Goal: Task Accomplishment & Management: Manage account settings

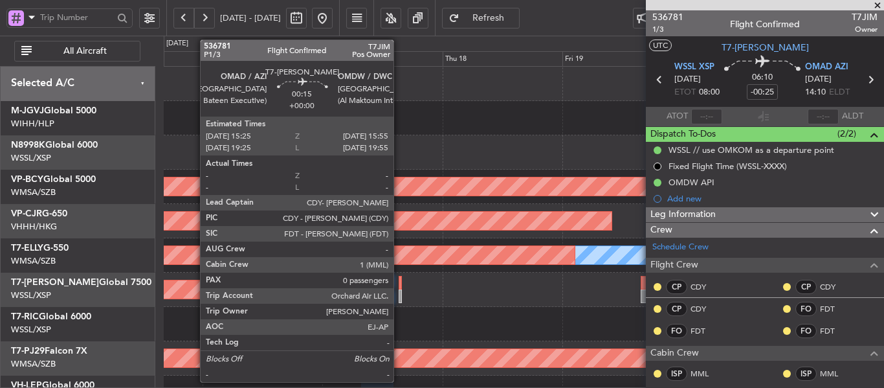
click at [399, 285] on div at bounding box center [400, 283] width 3 height 14
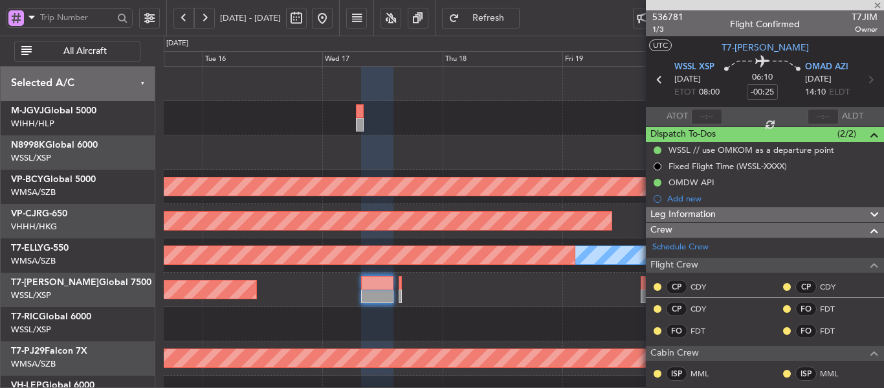
type input "0"
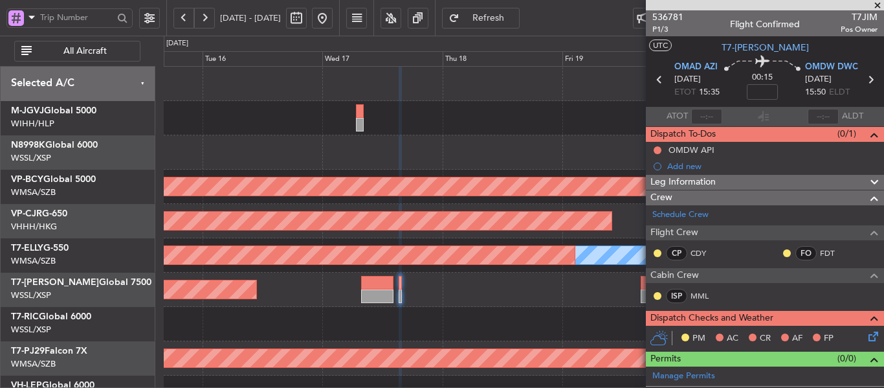
click at [402, 289] on div "Planned Maint [GEOGRAPHIC_DATA] (Seletar) - - WSSS 16:00 Z EGGW 05:05 Z" at bounding box center [524, 289] width 720 height 34
click at [398, 289] on div "Planned Maint [GEOGRAPHIC_DATA] (Seletar) - - WSSS 16:00 Z EGGW 05:05 Z" at bounding box center [524, 289] width 720 height 34
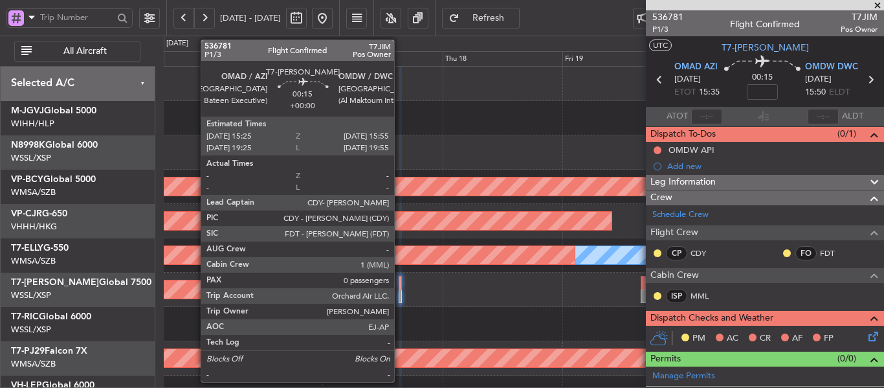
click at [400, 289] on div at bounding box center [400, 283] width 3 height 14
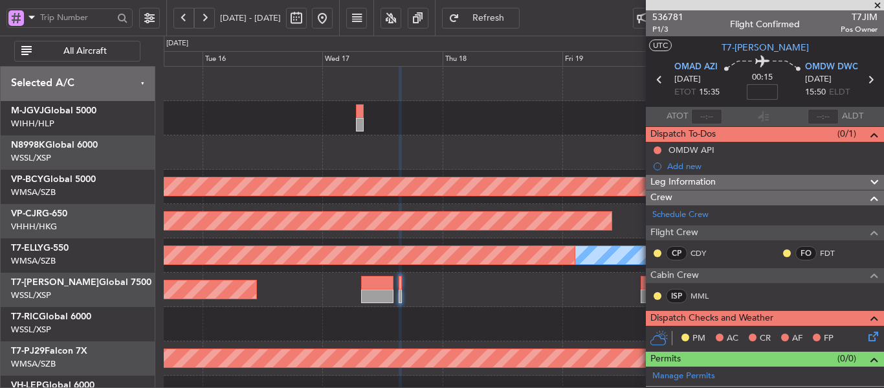
click at [756, 93] on input at bounding box center [762, 92] width 31 height 16
click at [720, 97] on div "00:15 5" at bounding box center [762, 80] width 85 height 48
click at [663, 15] on span "536781" at bounding box center [667, 17] width 31 height 14
click at [382, 289] on div at bounding box center [377, 296] width 32 height 14
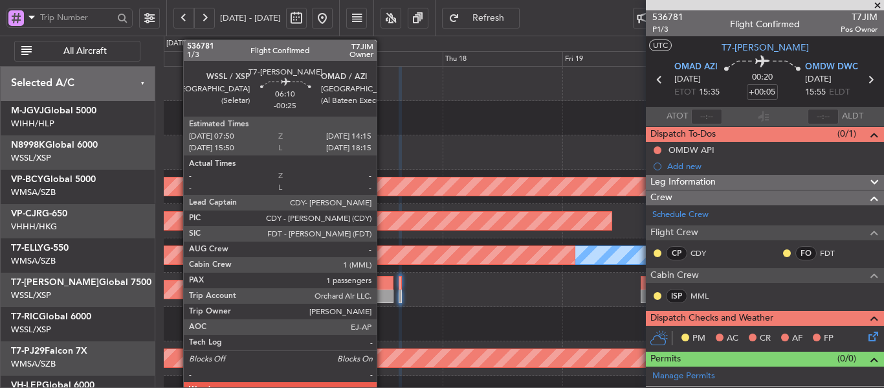
click at [382, 289] on div at bounding box center [377, 296] width 32 height 14
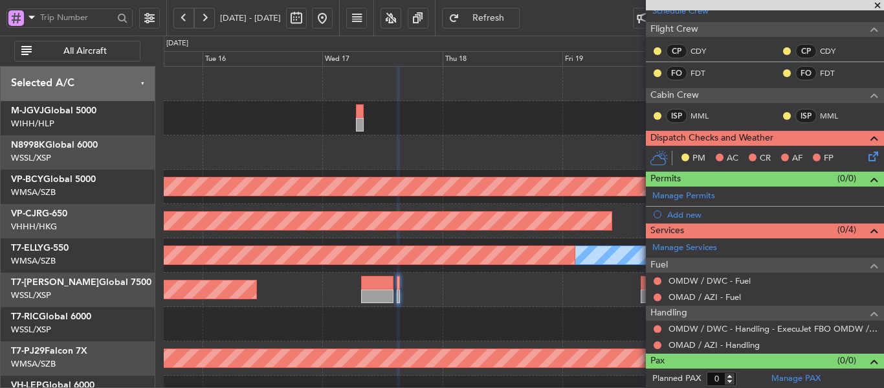
scroll to position [204, 0]
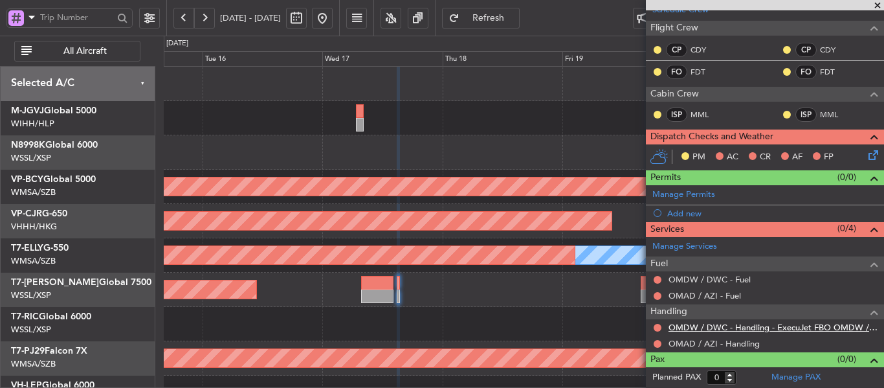
click at [820, 329] on link "OMDW / DWC - Handling - ExecuJet FBO OMDW / DWC" at bounding box center [772, 327] width 209 height 11
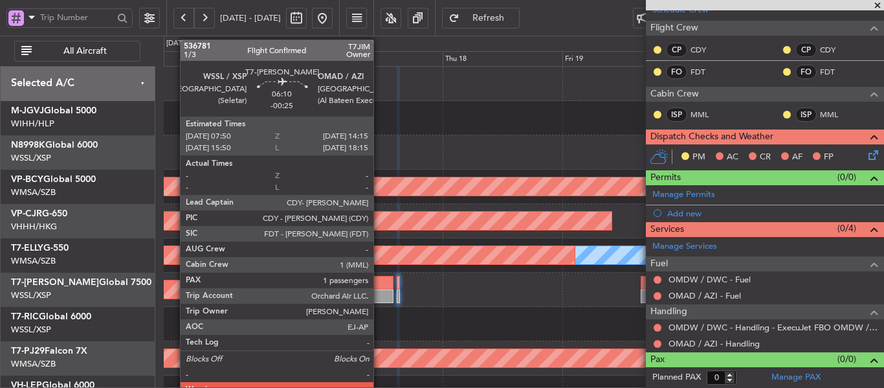
click at [379, 293] on div at bounding box center [377, 296] width 32 height 14
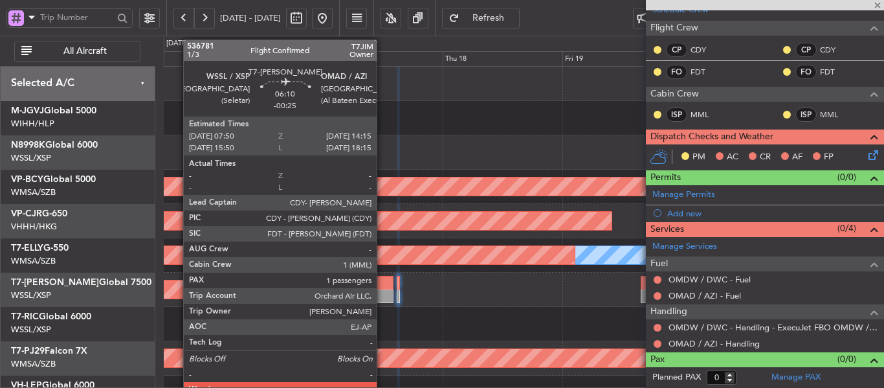
type input "-00:25"
type input "1"
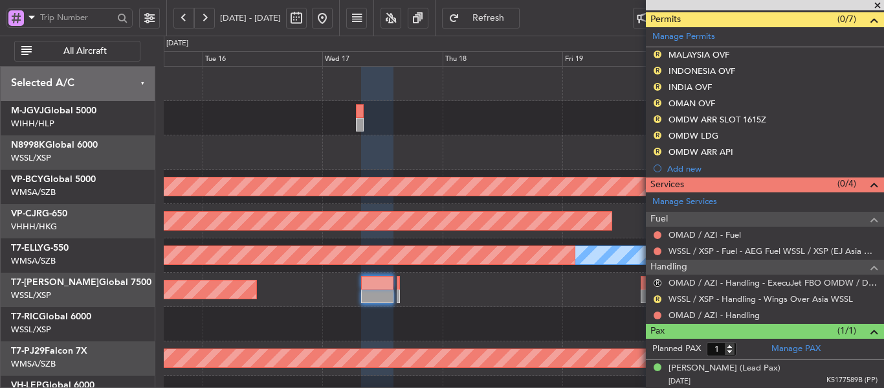
scroll to position [372, 0]
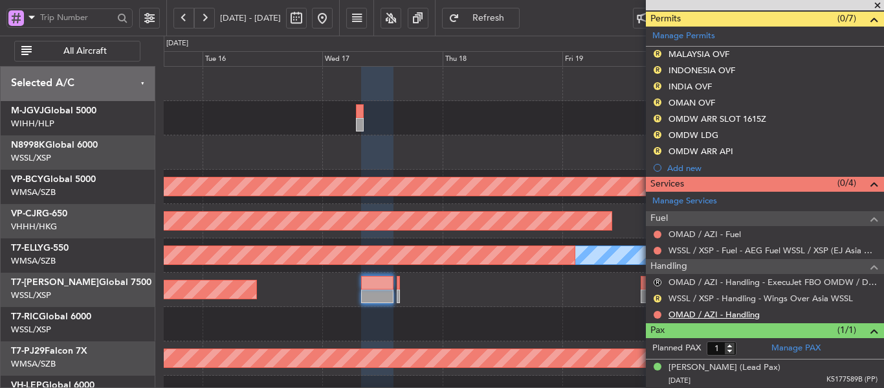
click at [738, 312] on link "OMAD / AZI - Handling" at bounding box center [713, 314] width 91 height 11
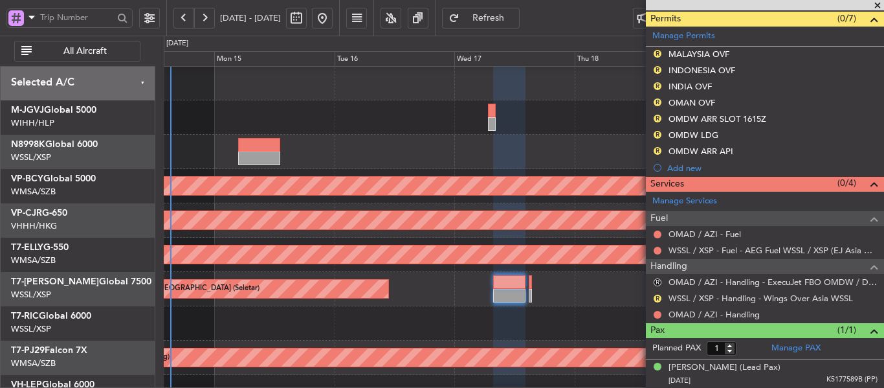
scroll to position [0, 0]
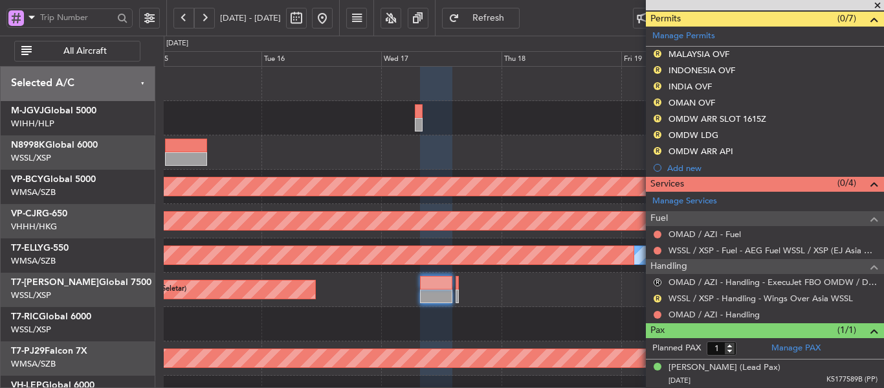
click at [378, 310] on div at bounding box center [524, 324] width 720 height 34
click at [515, 20] on span "Refresh" at bounding box center [488, 18] width 53 height 9
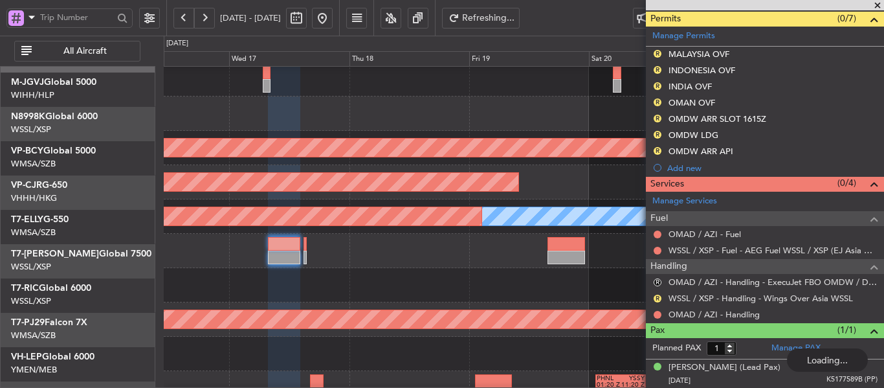
scroll to position [43, 0]
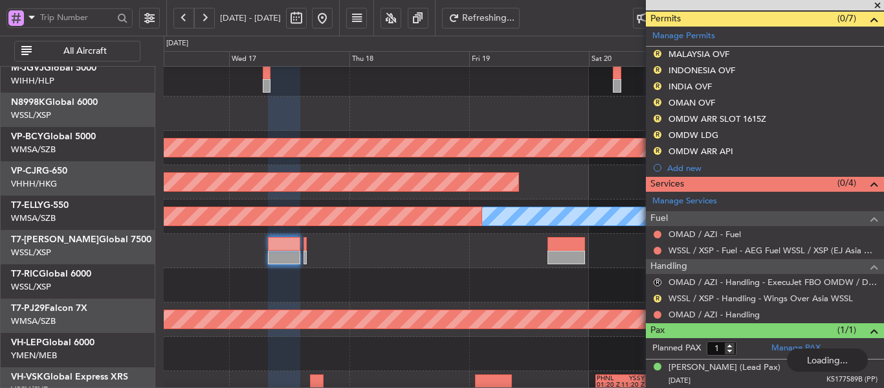
click at [352, 138] on div "Unplanned Maint [GEOGRAPHIC_DATA] (Sultan [PERSON_NAME] [PERSON_NAME] - Subang)" at bounding box center [524, 147] width 2158 height 18
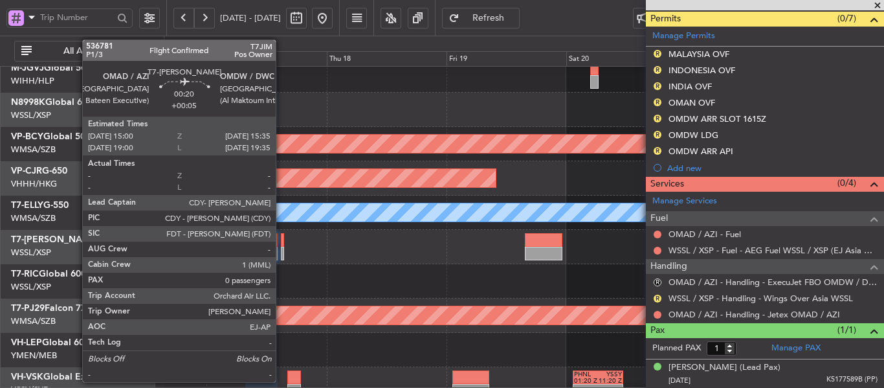
click at [281, 250] on div at bounding box center [282, 254] width 3 height 14
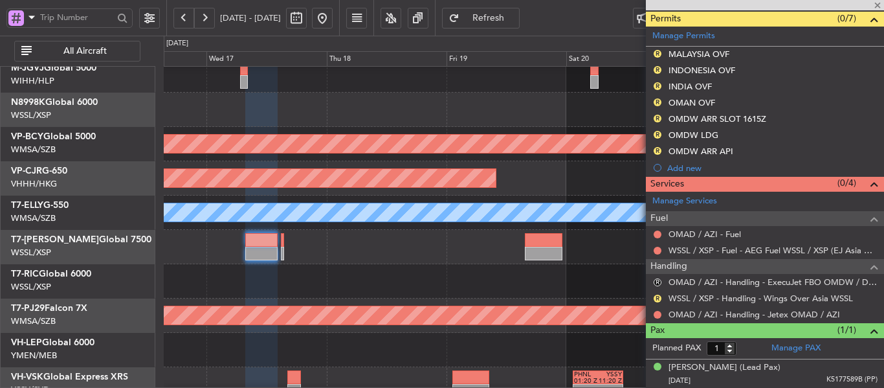
type input "+00:05"
type input "0"
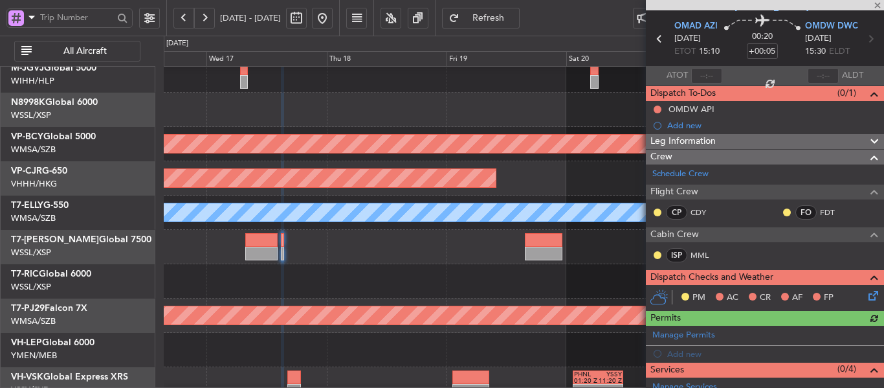
scroll to position [181, 0]
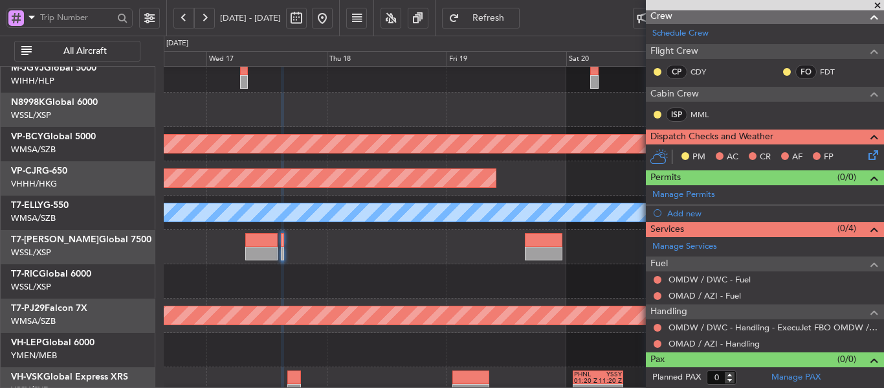
click at [727, 344] on mat-tooltip-component "OMDW / DWC - Handling - ExecuJet FBO OMDW / DWC" at bounding box center [767, 349] width 209 height 34
click at [657, 331] on div at bounding box center [657, 327] width 10 height 10
click at [657, 329] on button at bounding box center [658, 328] width 8 height 8
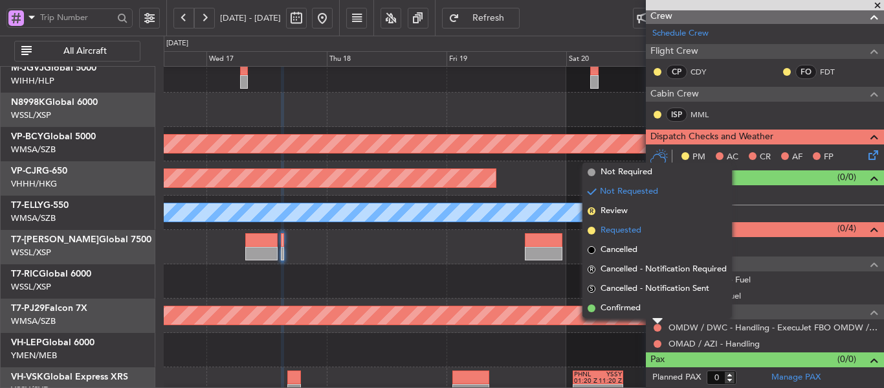
click at [590, 232] on span at bounding box center [592, 230] width 8 height 8
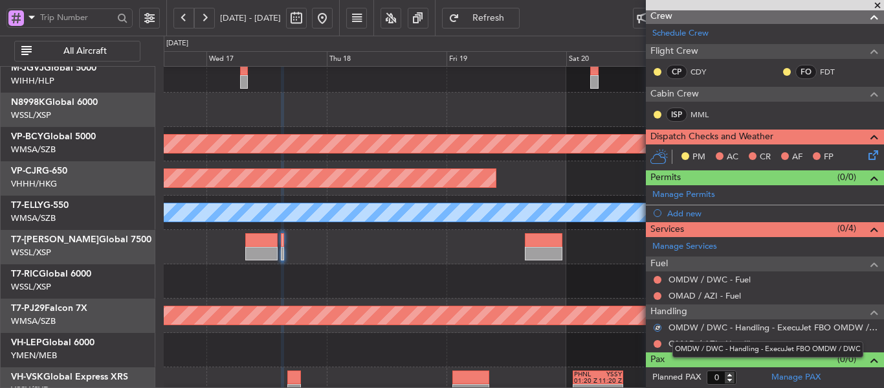
click at [702, 344] on div "OMDW / DWC - Handling - ExecuJet FBO OMDW / DWC" at bounding box center [767, 349] width 191 height 16
click at [714, 342] on link "OMAD / AZI - Handling" at bounding box center [713, 343] width 91 height 11
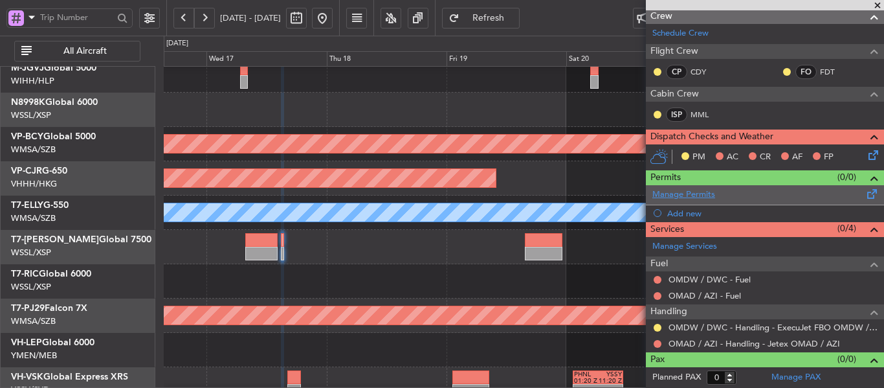
click at [703, 192] on link "Manage Permits" at bounding box center [683, 194] width 63 height 13
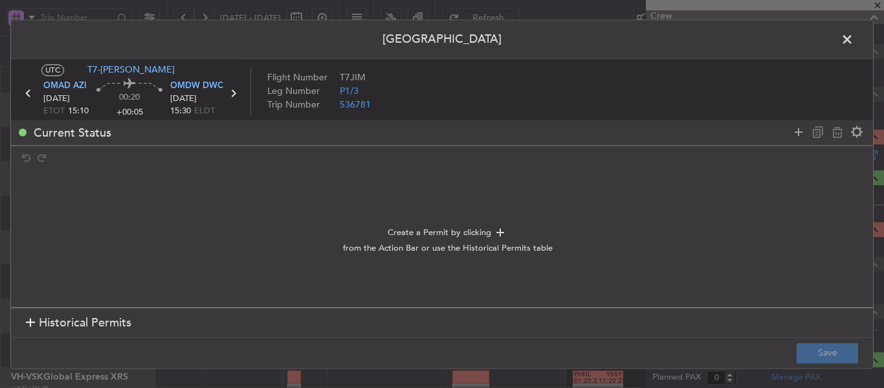
click at [34, 321] on div at bounding box center [30, 322] width 9 height 9
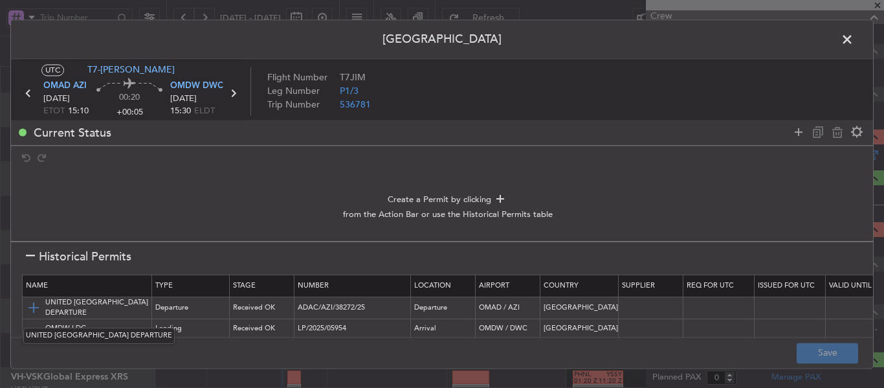
click at [37, 308] on img at bounding box center [34, 308] width 16 height 16
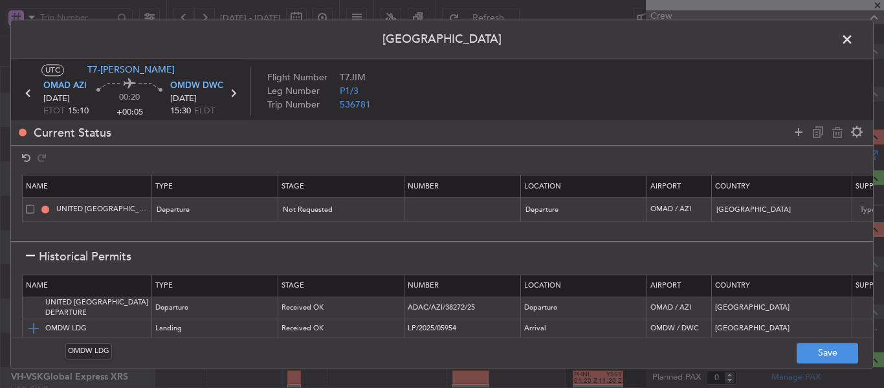
click at [36, 326] on img at bounding box center [34, 329] width 16 height 16
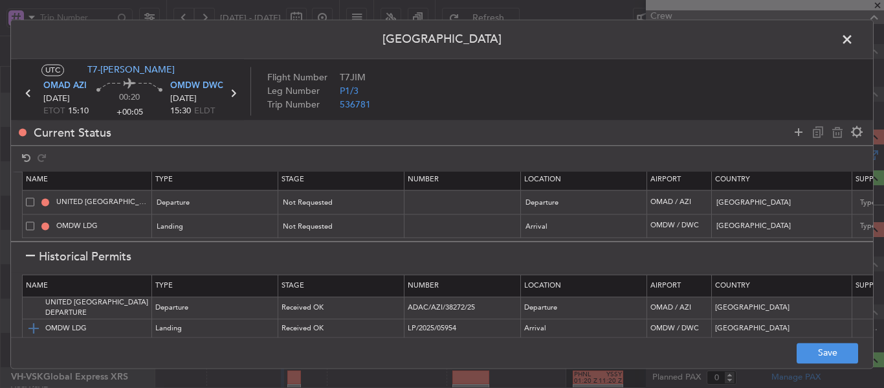
scroll to position [53, 0]
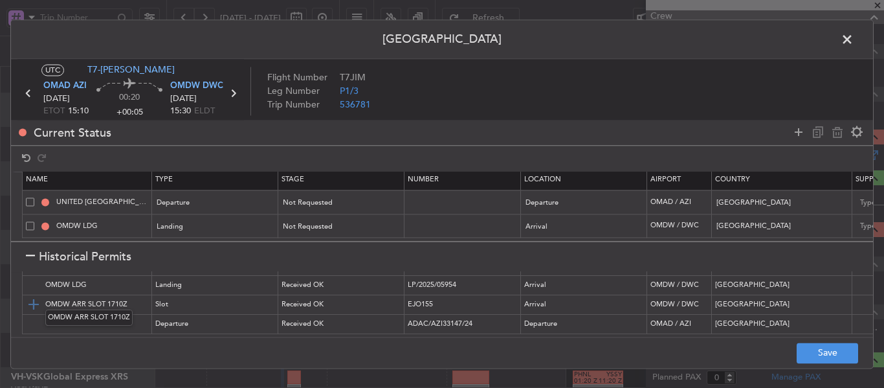
click at [35, 297] on img at bounding box center [34, 305] width 16 height 16
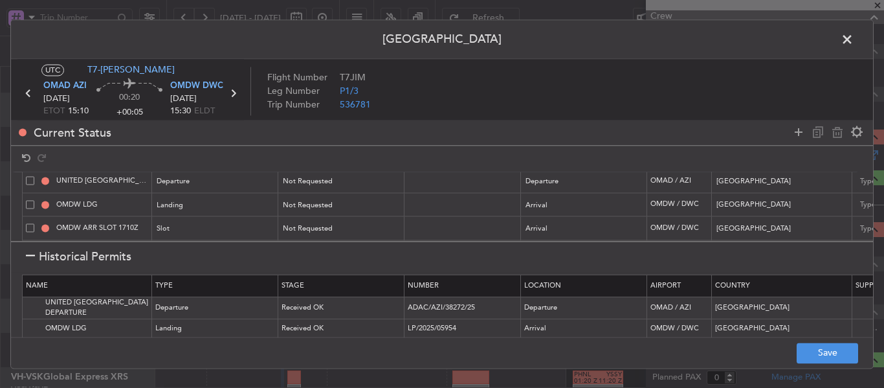
scroll to position [41, 0]
click at [24, 256] on section "Historical Permits" at bounding box center [442, 256] width 862 height 31
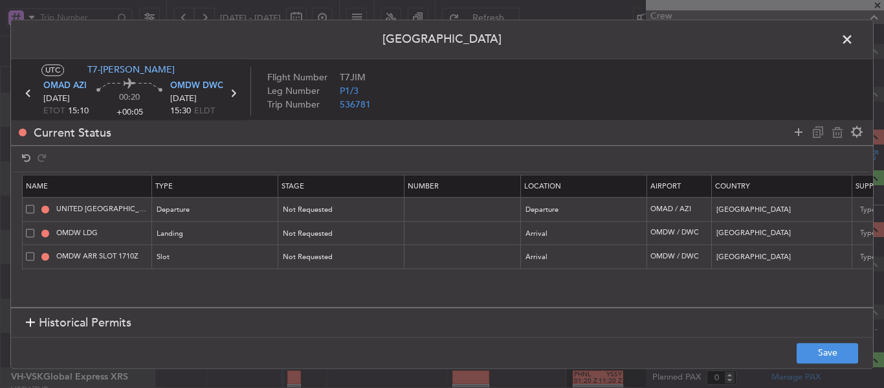
scroll to position [0, 0]
click at [800, 131] on icon at bounding box center [799, 132] width 16 height 16
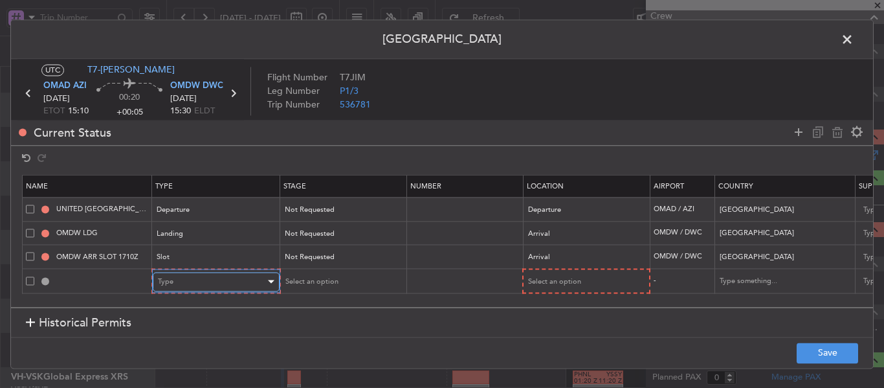
click at [226, 284] on div "Type" at bounding box center [211, 281] width 107 height 19
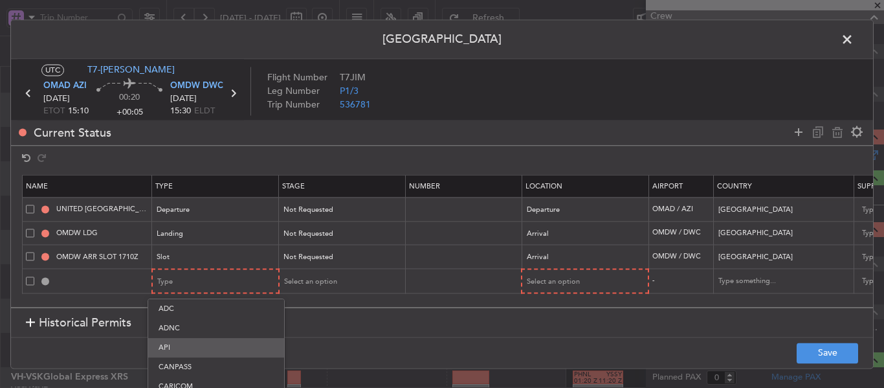
click at [196, 345] on span "API" at bounding box center [216, 347] width 115 height 19
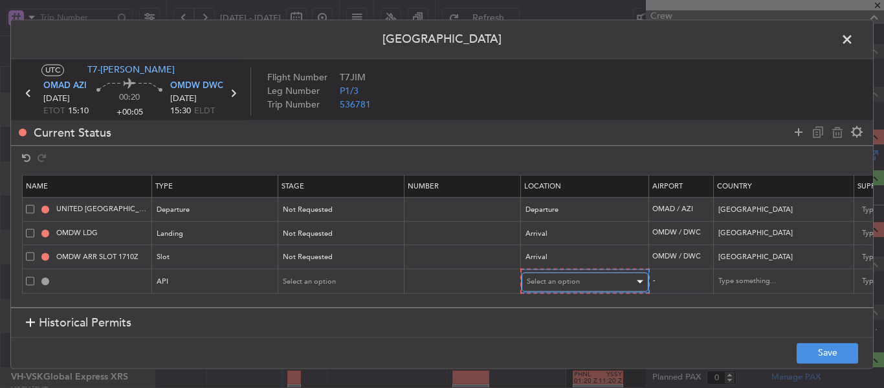
click at [596, 283] on div "Select an option" at bounding box center [580, 281] width 107 height 19
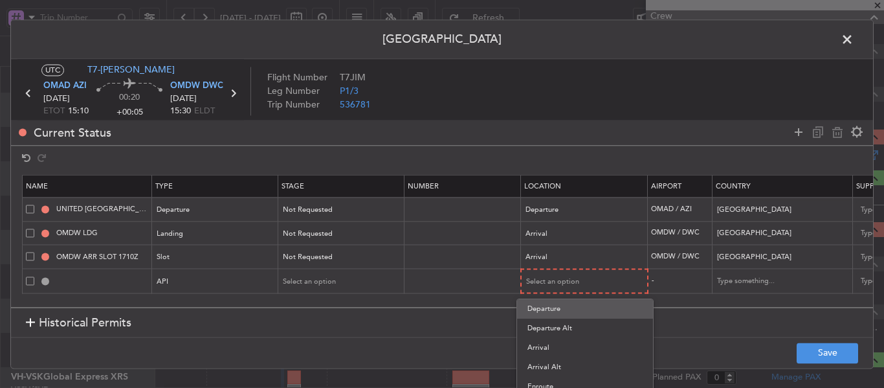
click at [564, 313] on span "Departure" at bounding box center [584, 308] width 115 height 19
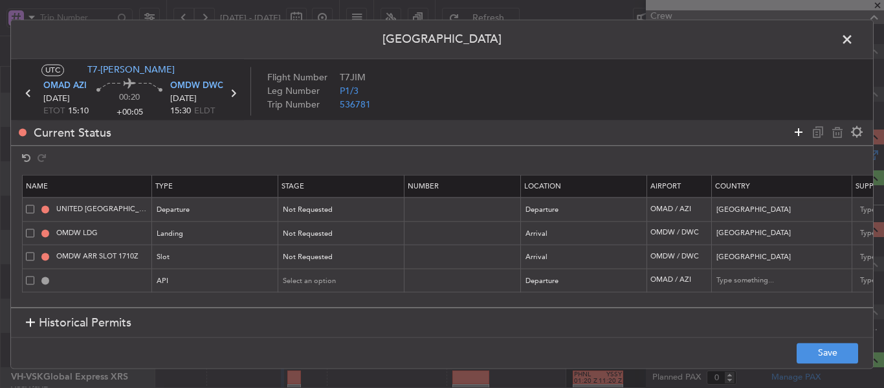
click at [795, 133] on icon at bounding box center [799, 132] width 16 height 16
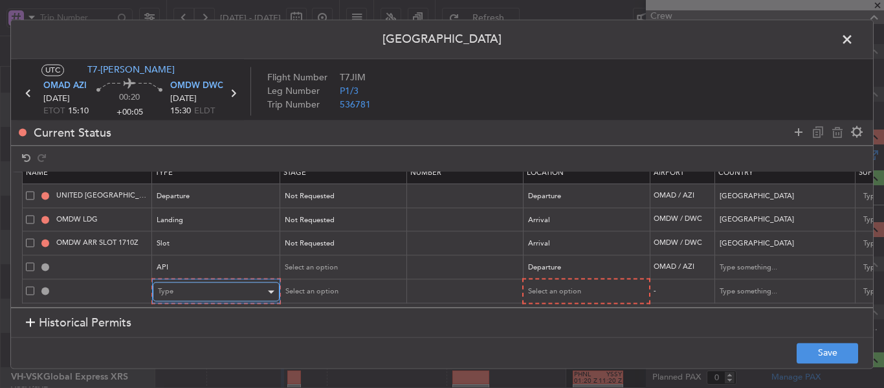
click at [245, 282] on div "Type" at bounding box center [211, 291] width 107 height 19
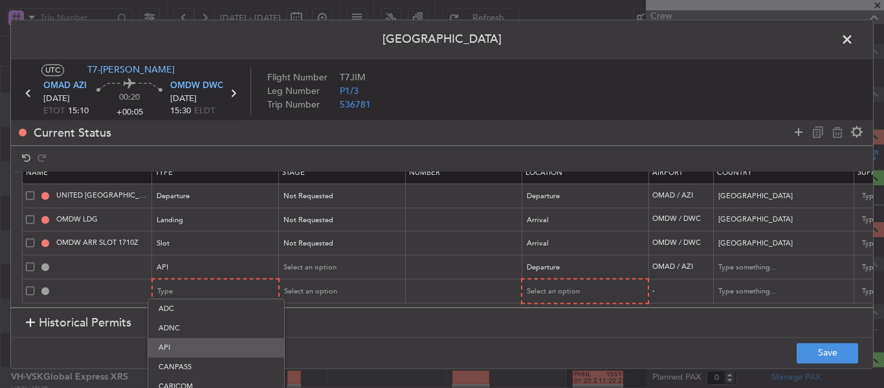
click at [206, 346] on span "API" at bounding box center [216, 347] width 115 height 19
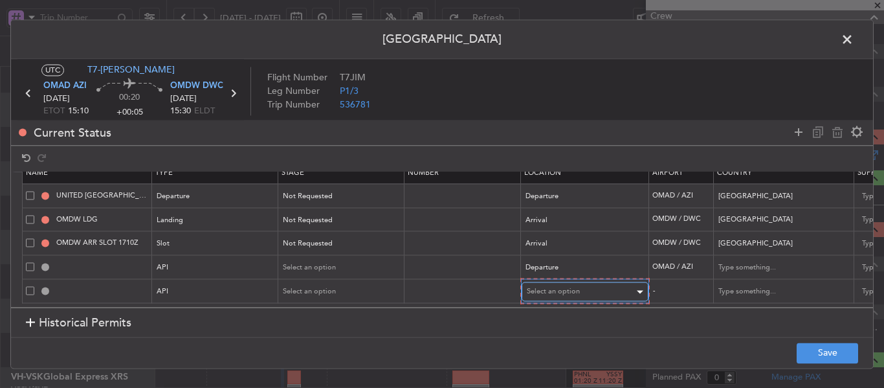
click at [574, 287] on span "Select an option" at bounding box center [553, 292] width 53 height 10
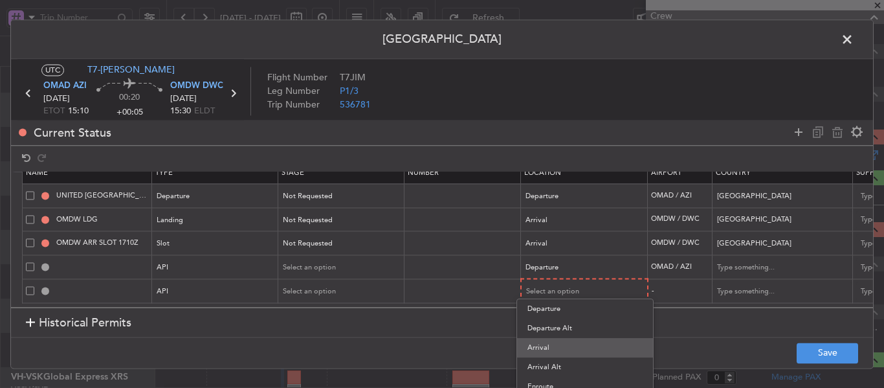
click at [552, 346] on span "Arrival" at bounding box center [584, 347] width 115 height 19
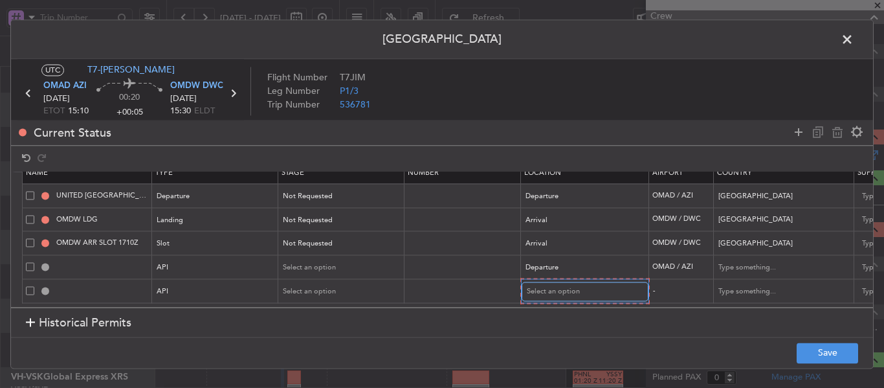
scroll to position [22, 0]
click at [825, 352] on button "Save" at bounding box center [827, 352] width 61 height 21
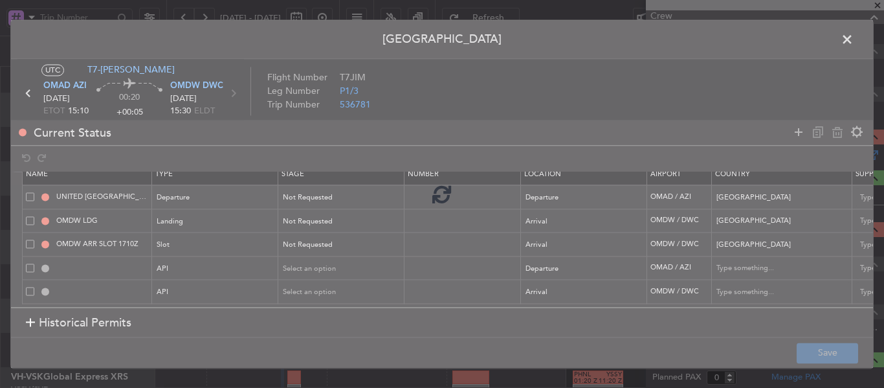
type input "NNN"
type input "1"
type input "NNN"
type input "1"
type input "OMDW ARR SLOT"
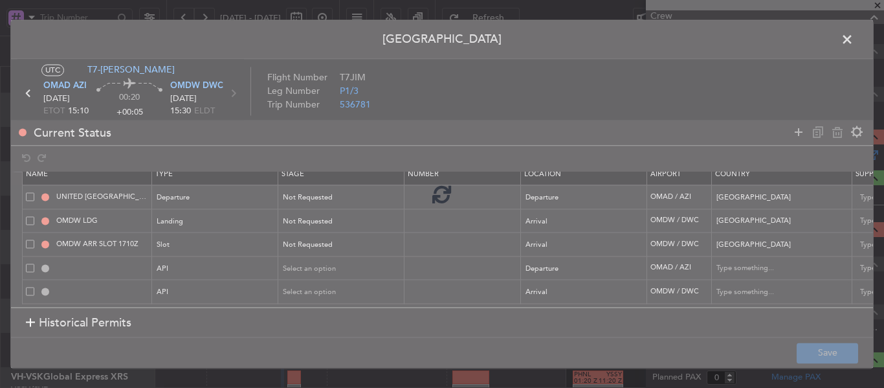
type input "NNN"
type input "1"
type input "OMAD DEP API"
type input "[GEOGRAPHIC_DATA]"
type input "NNN"
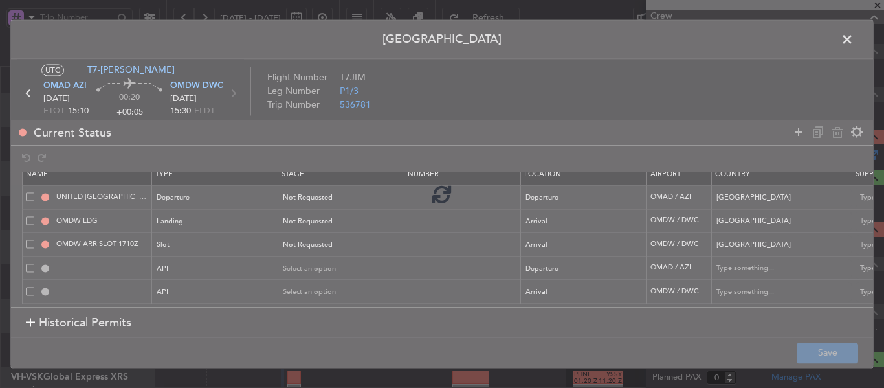
type input "1"
type input "OMDW ARR API"
type input "[GEOGRAPHIC_DATA]"
type input "NNN"
type input "1"
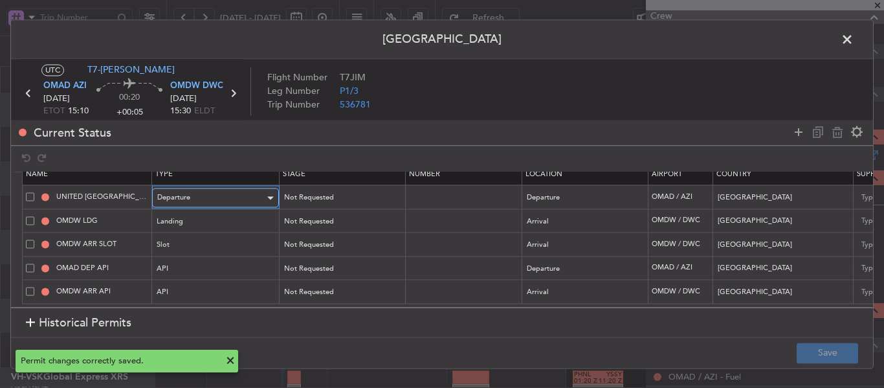
click at [216, 188] on div "Departure" at bounding box center [210, 197] width 107 height 19
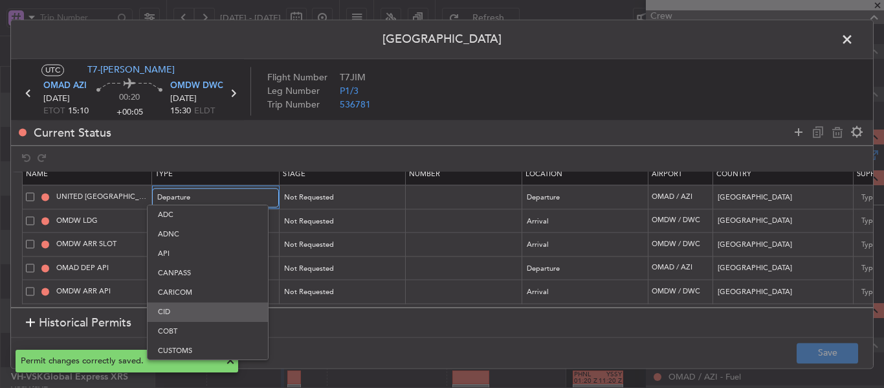
scroll to position [99, 0]
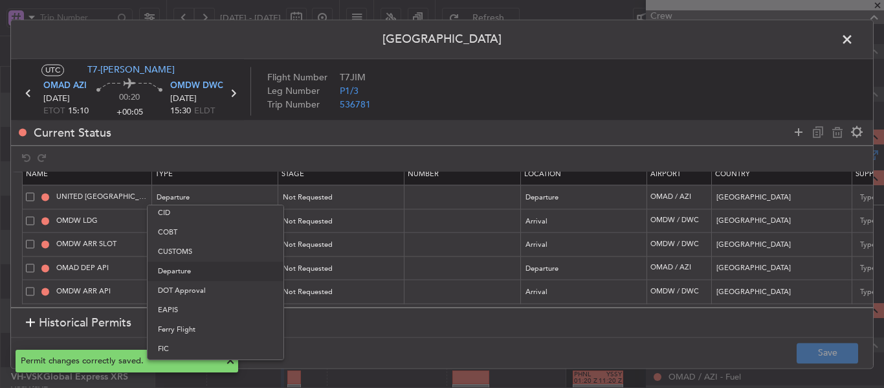
click at [338, 195] on div at bounding box center [442, 194] width 884 height 388
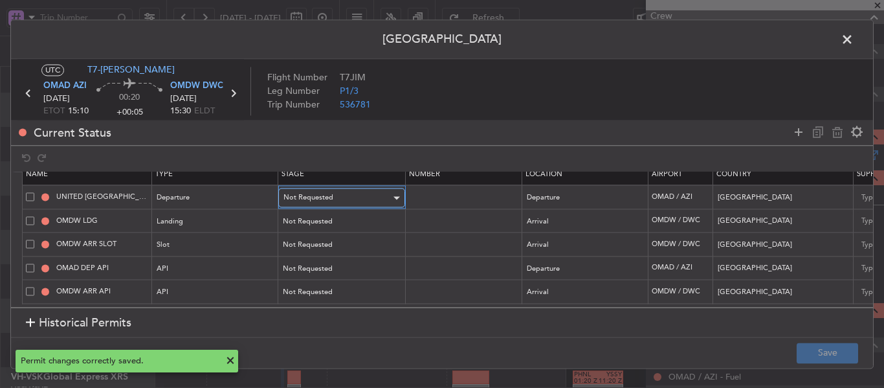
click at [338, 188] on div "Not Requested" at bounding box center [336, 197] width 107 height 19
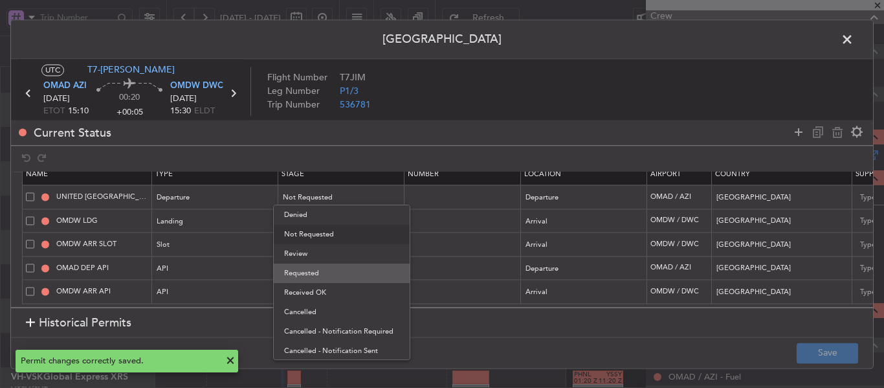
click at [318, 268] on span "Requested" at bounding box center [341, 272] width 115 height 19
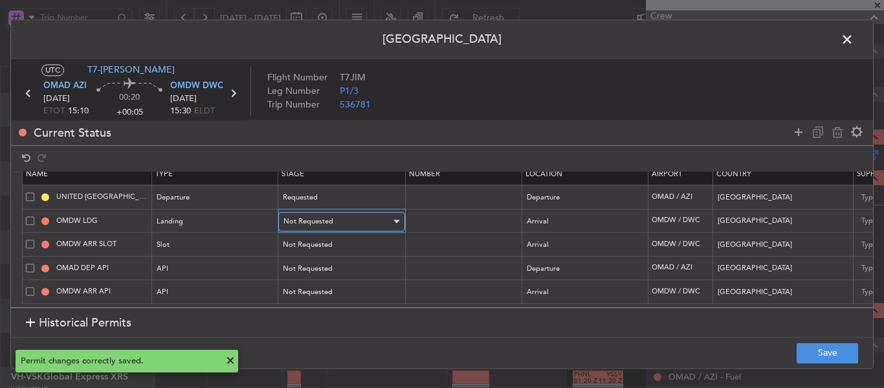
click at [331, 216] on span "Not Requested" at bounding box center [308, 221] width 50 height 10
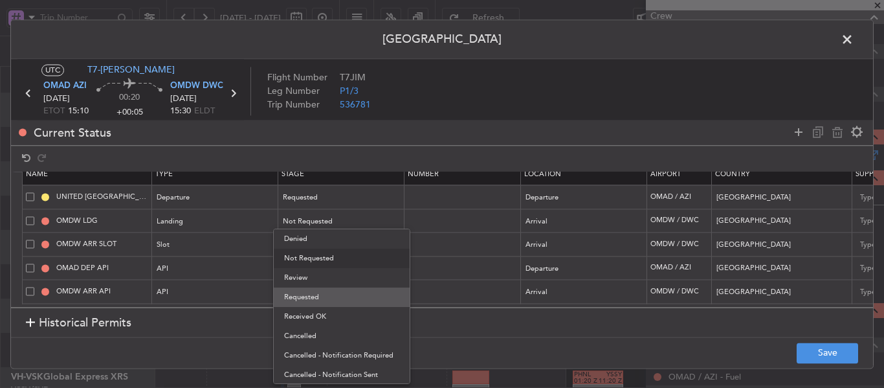
click at [315, 297] on span "Requested" at bounding box center [341, 296] width 115 height 19
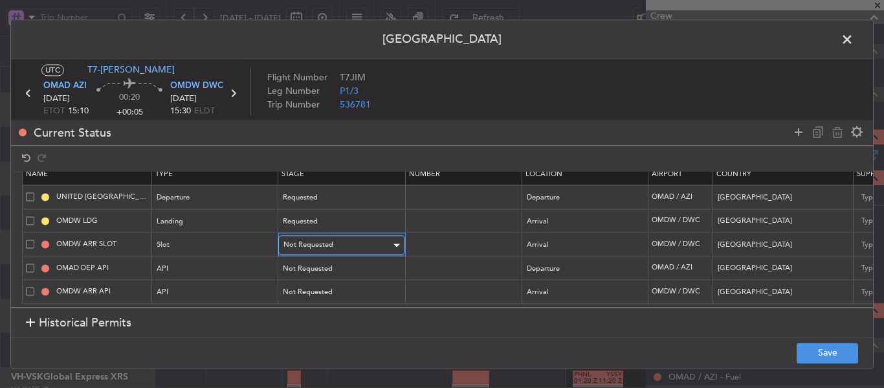
click at [324, 240] on span "Not Requested" at bounding box center [308, 245] width 50 height 10
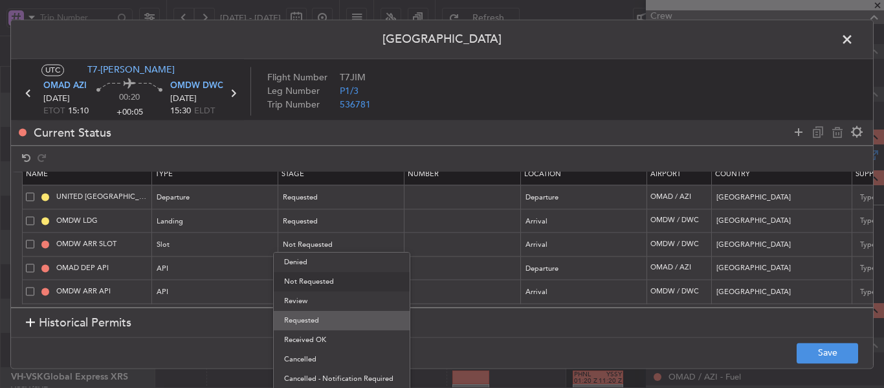
click at [324, 316] on span "Requested" at bounding box center [341, 320] width 115 height 19
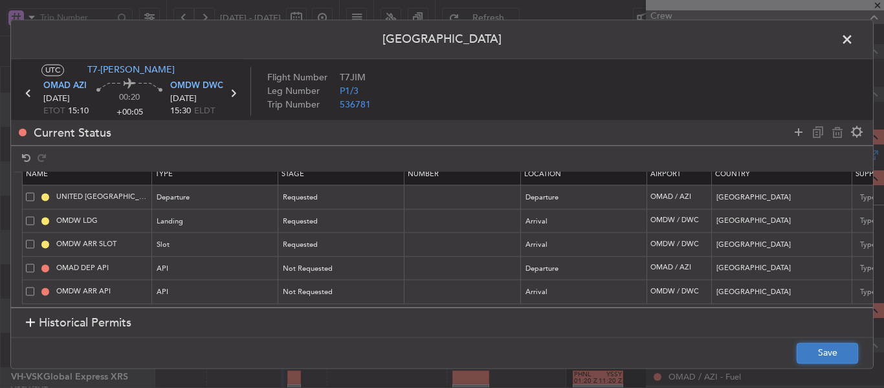
click at [825, 356] on button "Save" at bounding box center [827, 352] width 61 height 21
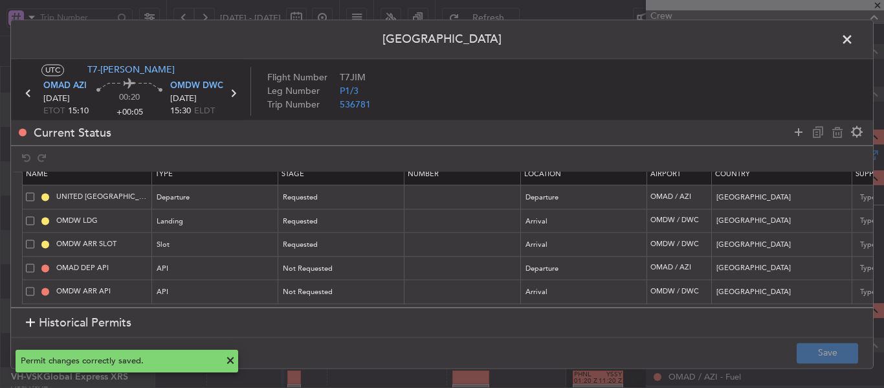
click at [27, 94] on icon at bounding box center [28, 93] width 17 height 17
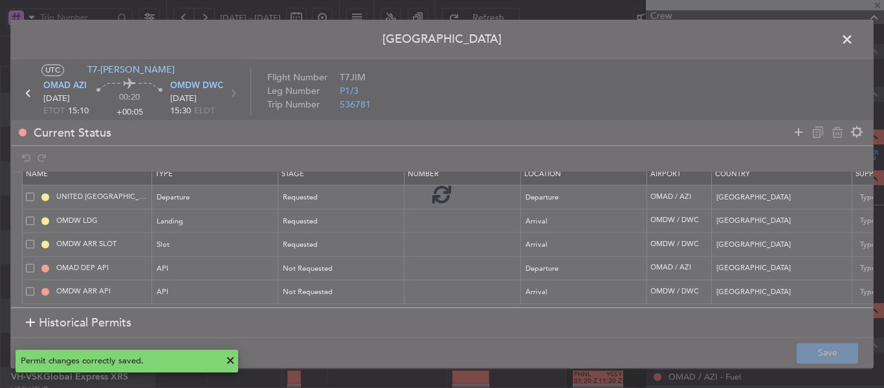
type input "-00:25"
type input "1"
type input "-00:25"
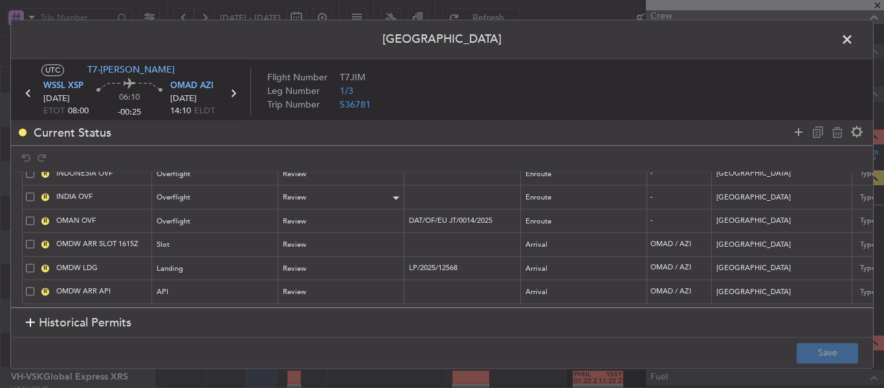
scroll to position [69, 0]
click at [27, 287] on span at bounding box center [30, 291] width 8 height 8
click at [35, 287] on input "checkbox" at bounding box center [35, 287] width 0 height 0
click at [837, 133] on icon at bounding box center [838, 132] width 16 height 16
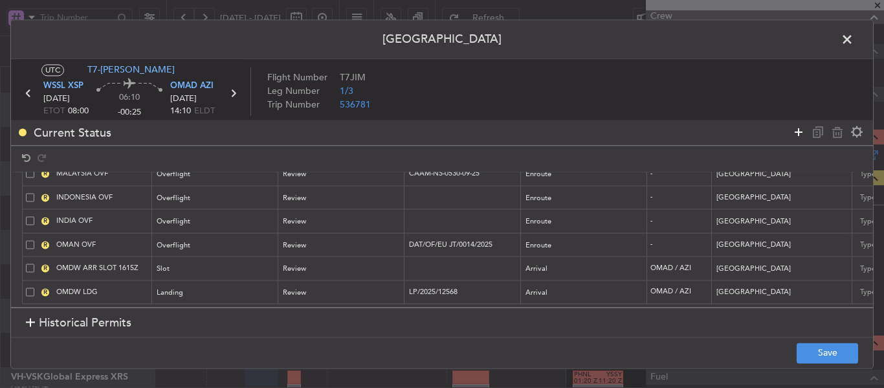
click at [794, 134] on icon at bounding box center [799, 132] width 16 height 16
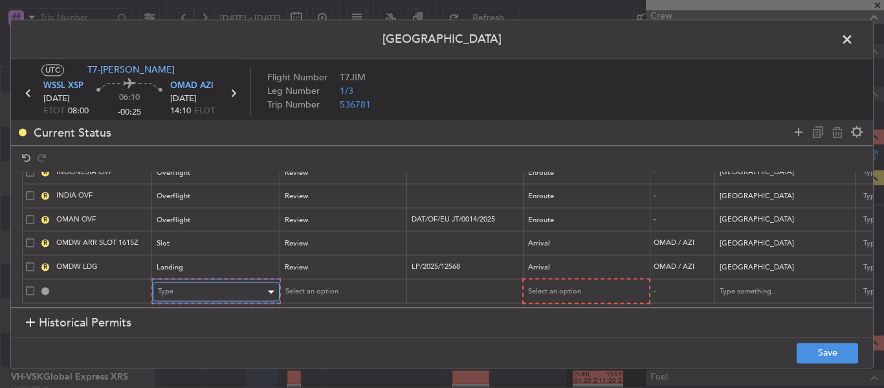
click at [217, 282] on div "Type" at bounding box center [211, 291] width 107 height 19
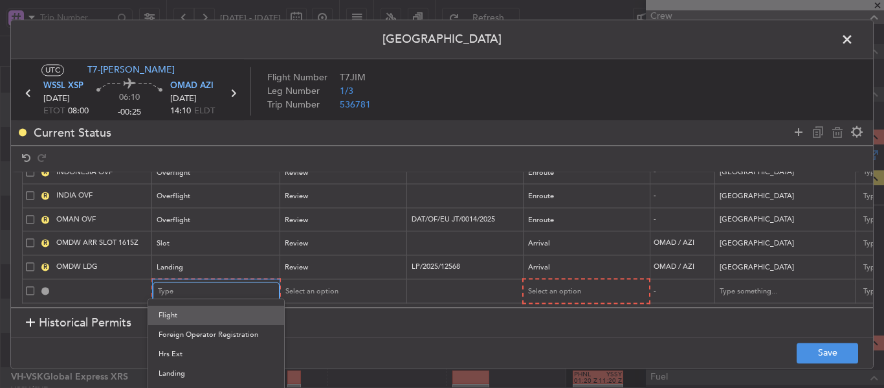
scroll to position [262, 0]
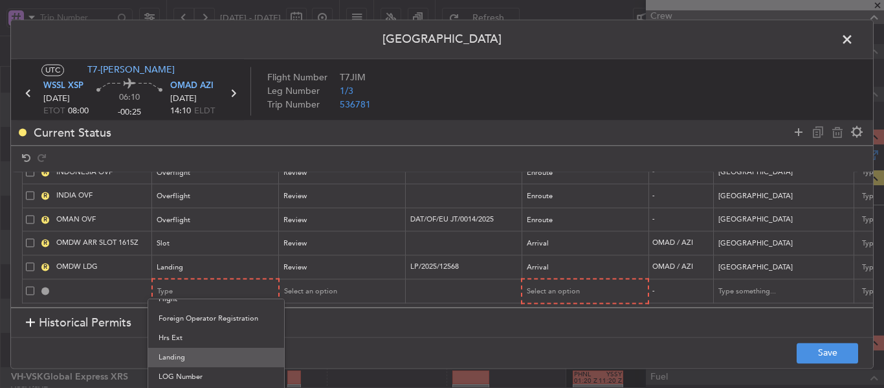
click at [197, 358] on span "Landing" at bounding box center [216, 356] width 115 height 19
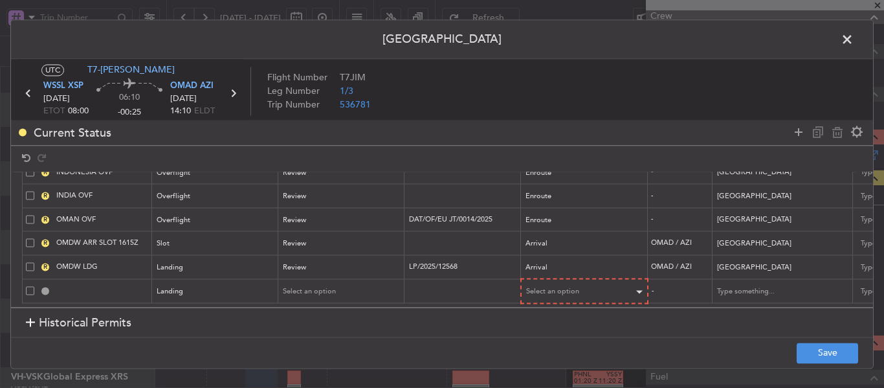
click at [653, 279] on td "-" at bounding box center [680, 291] width 65 height 25
click at [625, 282] on div "Select an option" at bounding box center [580, 291] width 107 height 19
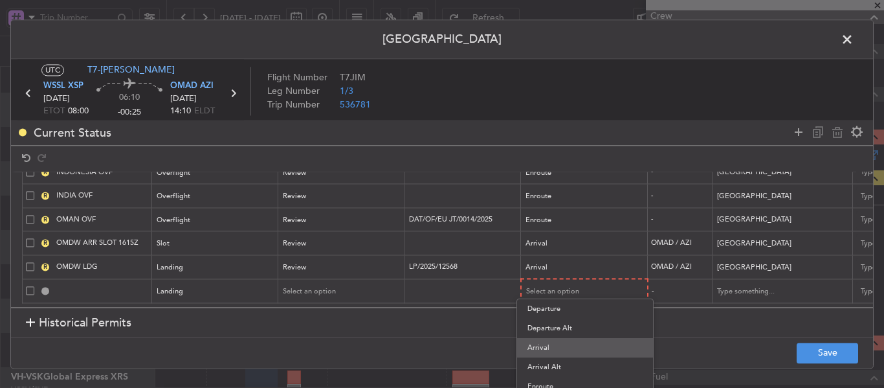
click at [560, 345] on span "Arrival" at bounding box center [584, 347] width 115 height 19
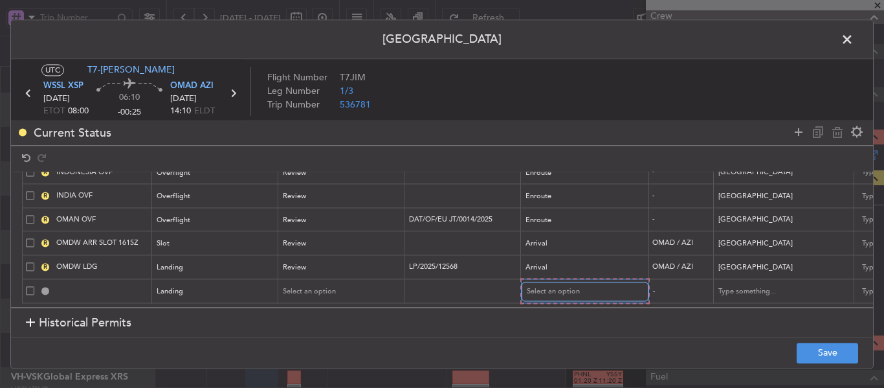
scroll to position [69, 0]
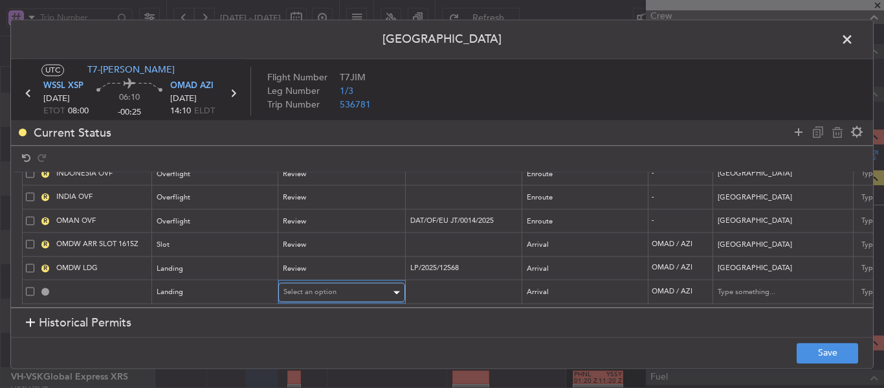
click at [321, 287] on span "Select an option" at bounding box center [309, 292] width 53 height 10
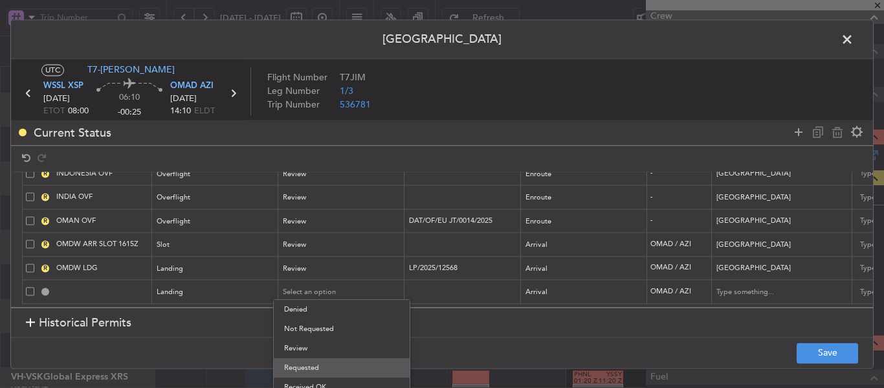
click at [313, 364] on span "Requested" at bounding box center [341, 367] width 115 height 19
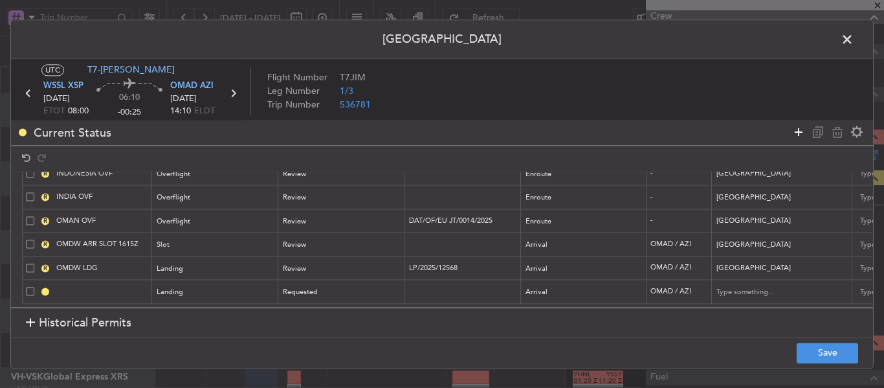
click at [795, 129] on icon at bounding box center [799, 132] width 16 height 16
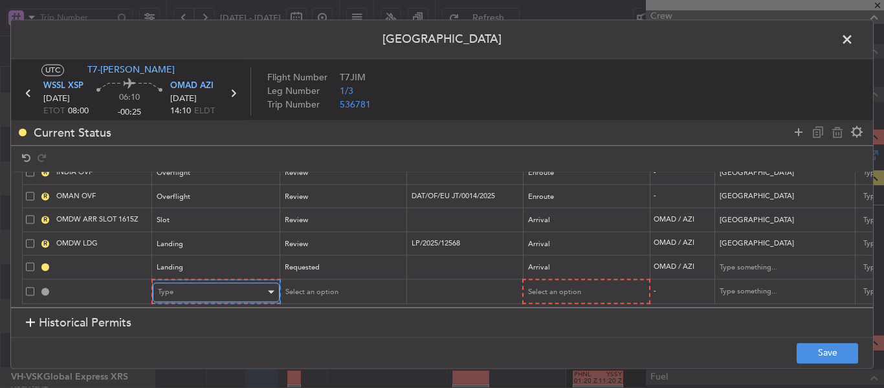
click at [213, 282] on div "Type" at bounding box center [211, 291] width 107 height 19
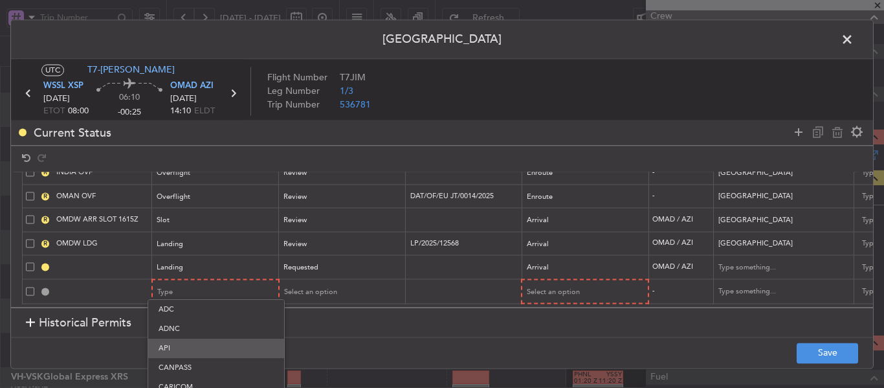
click at [210, 344] on span "API" at bounding box center [216, 347] width 115 height 19
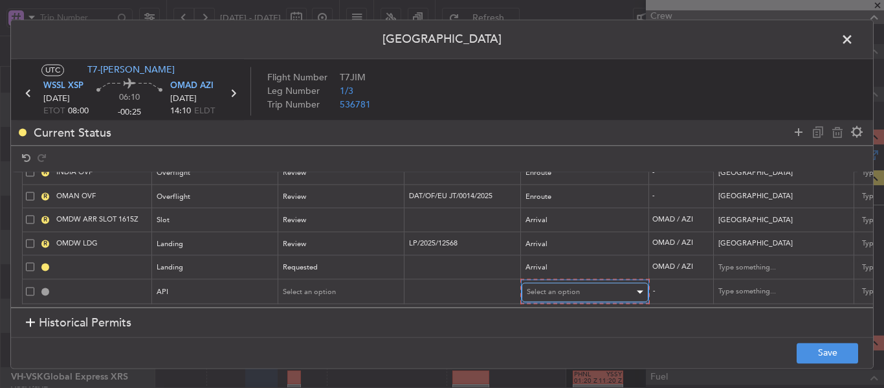
click at [543, 287] on span "Select an option" at bounding box center [553, 292] width 53 height 10
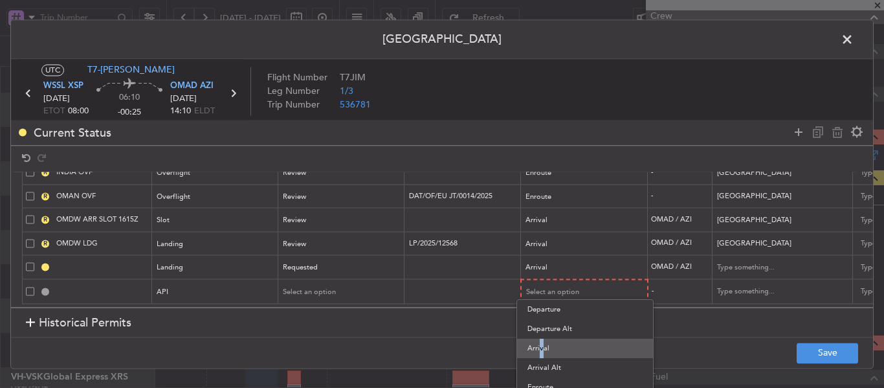
click at [538, 355] on span "Arrival" at bounding box center [584, 347] width 115 height 19
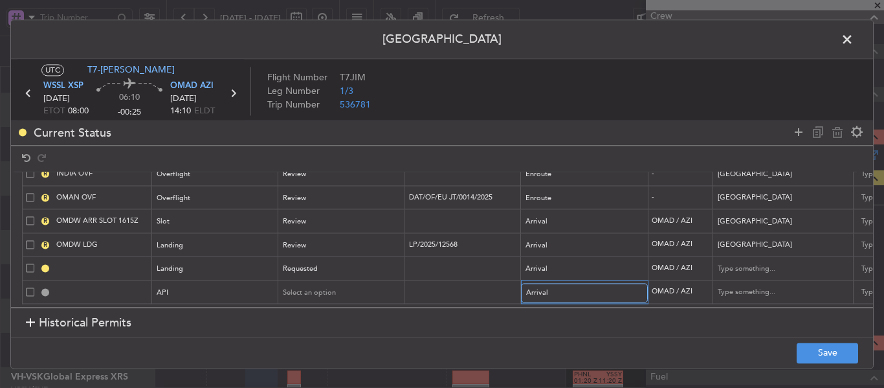
scroll to position [93, 0]
click at [797, 355] on button "Save" at bounding box center [827, 352] width 61 height 21
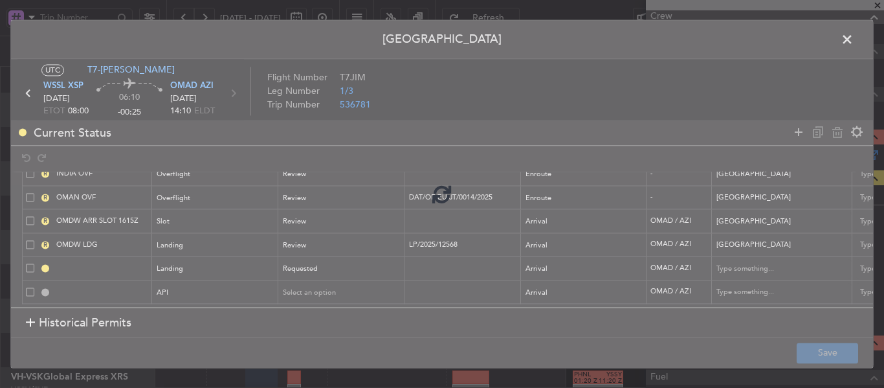
type input "OMAD LDG"
type input "[GEOGRAPHIC_DATA]"
type input "NNN"
type input "1"
type input "OMAD ARR API"
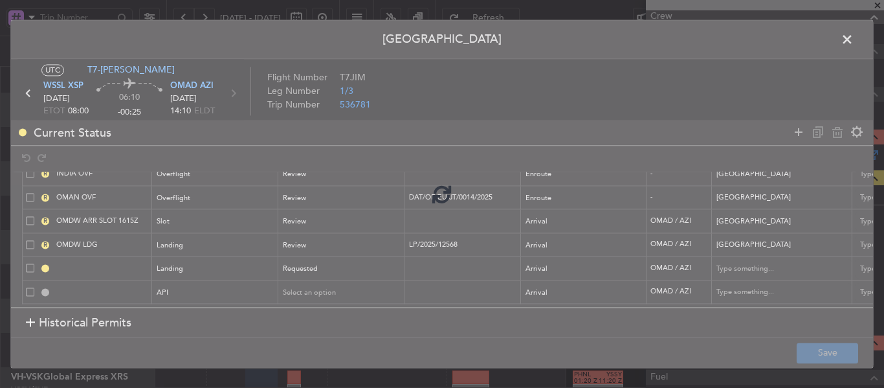
type input "[GEOGRAPHIC_DATA]"
type input "NNN"
type input "1"
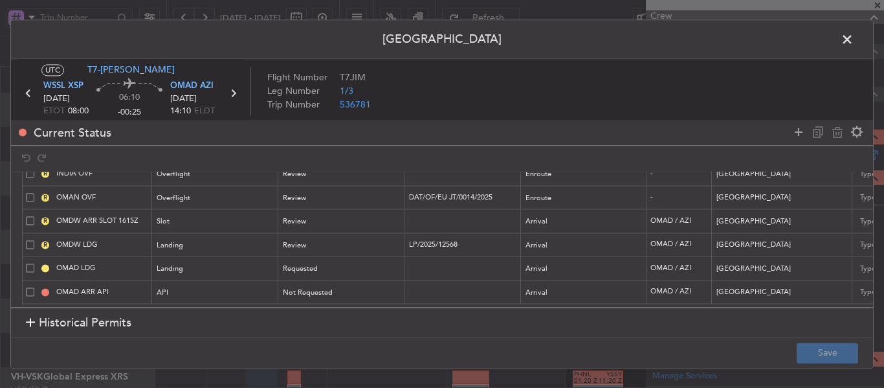
click at [853, 41] on span at bounding box center [853, 43] width 0 height 26
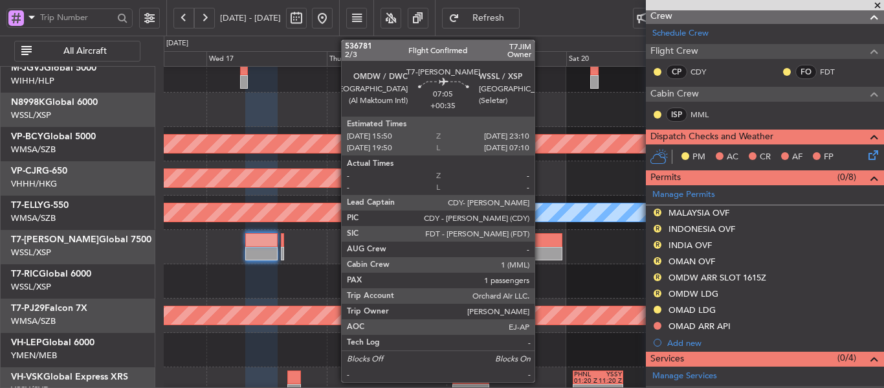
click at [541, 253] on div at bounding box center [543, 254] width 37 height 14
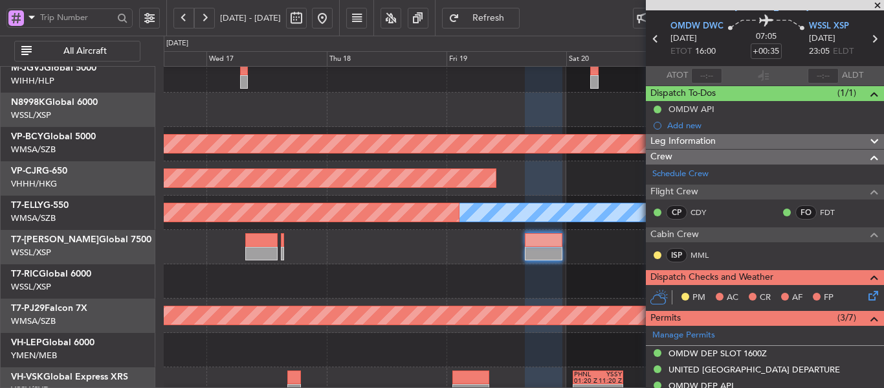
scroll to position [181, 0]
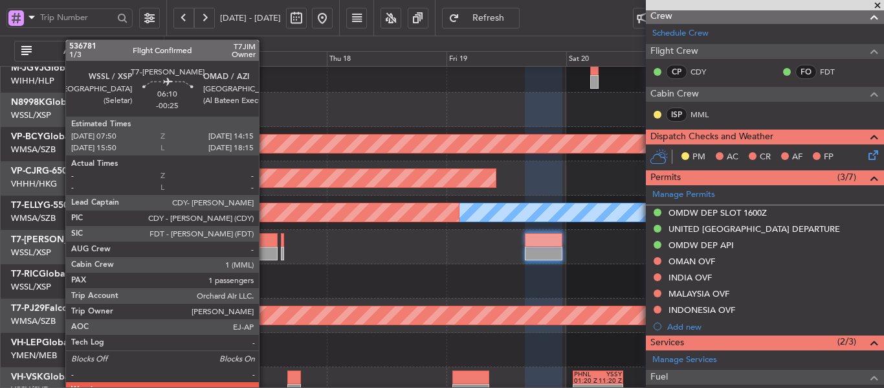
click at [265, 243] on div at bounding box center [261, 240] width 32 height 14
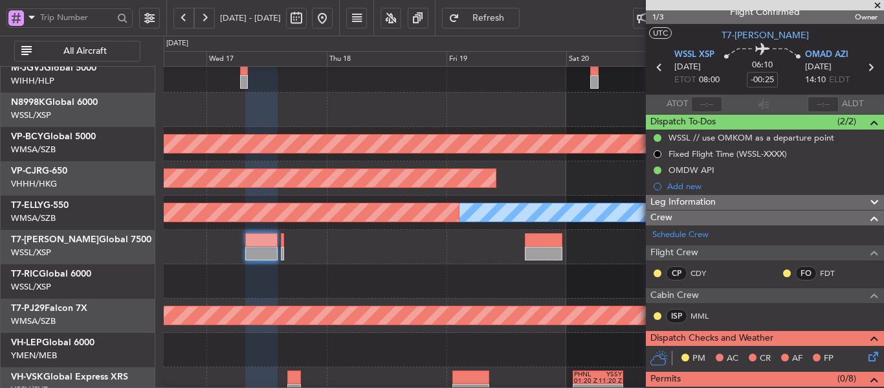
scroll to position [0, 0]
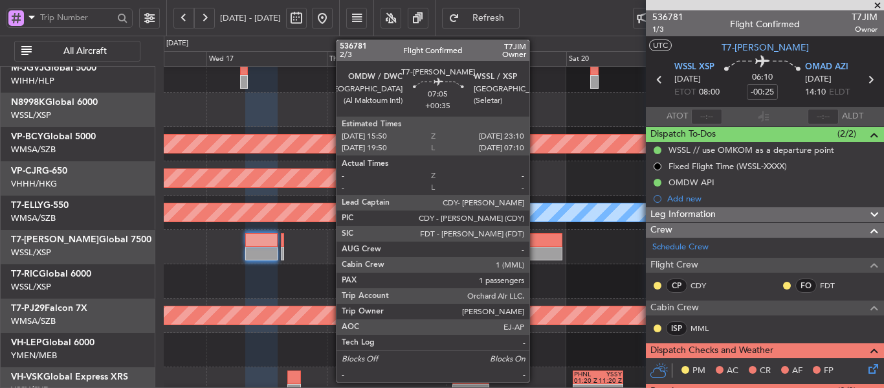
click at [535, 241] on div at bounding box center [543, 240] width 37 height 14
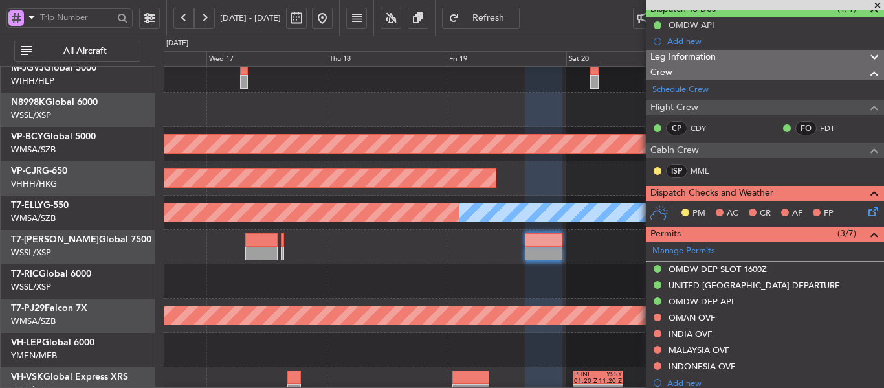
scroll to position [259, 0]
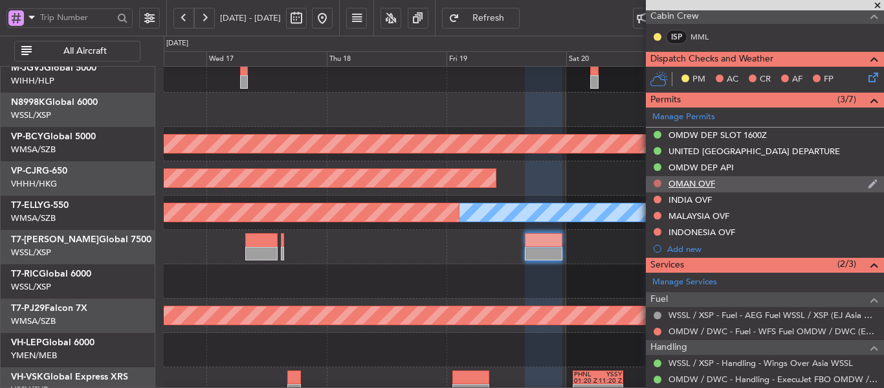
click at [659, 184] on button at bounding box center [658, 183] width 8 height 8
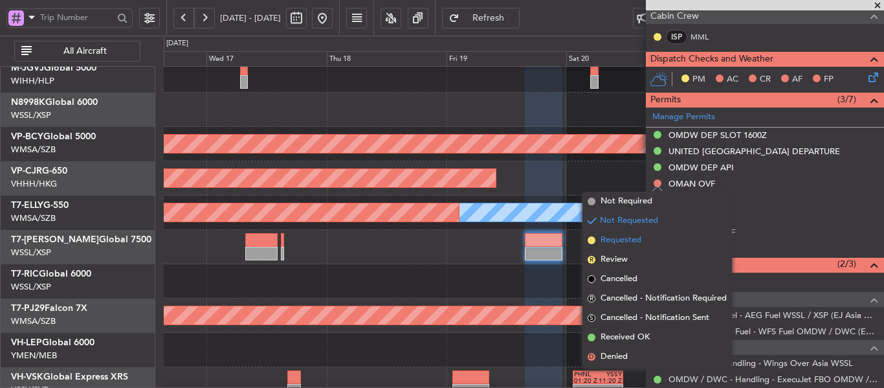
click at [592, 244] on li "Requested" at bounding box center [656, 239] width 149 height 19
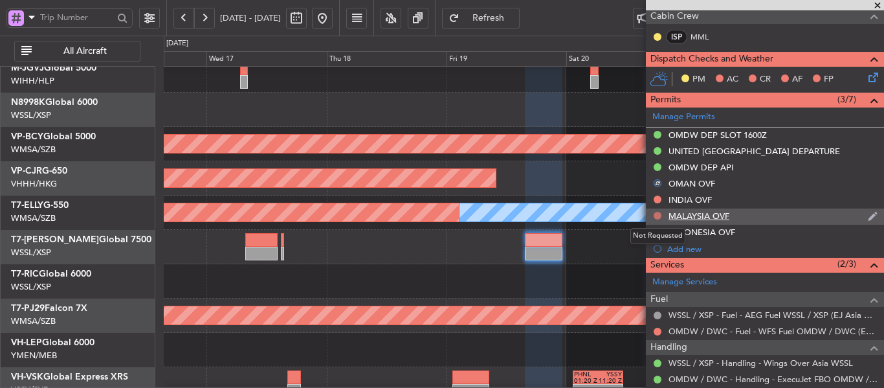
click at [657, 217] on button at bounding box center [658, 216] width 8 height 8
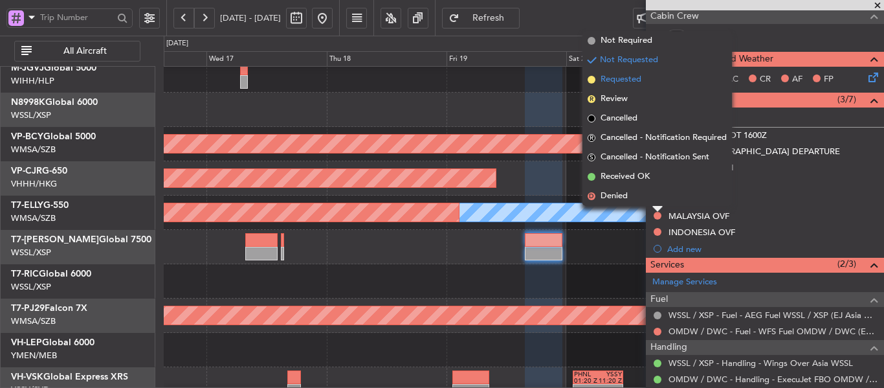
click at [593, 80] on span at bounding box center [592, 80] width 8 height 8
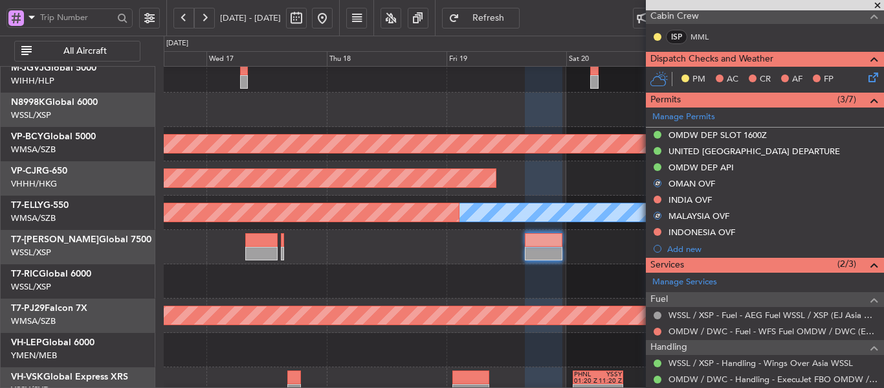
click at [240, 243] on div "- - WSSS 16:00 Z EGGW 05:05 Z Planned Maint [GEOGRAPHIC_DATA] (Seletar)" at bounding box center [524, 247] width 720 height 34
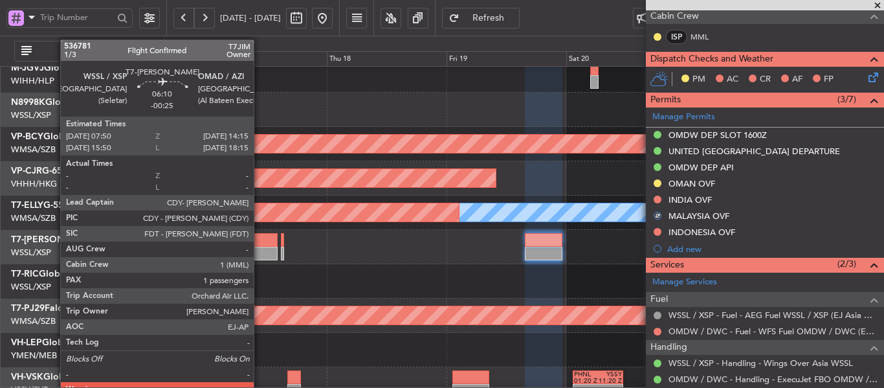
click at [259, 248] on div at bounding box center [261, 254] width 32 height 14
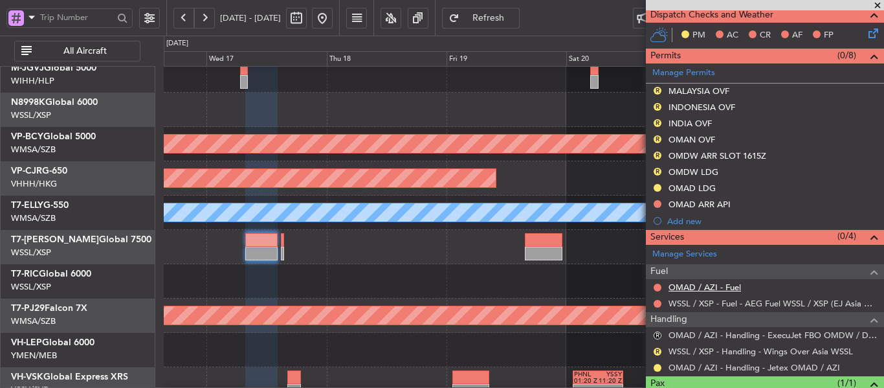
scroll to position [356, 0]
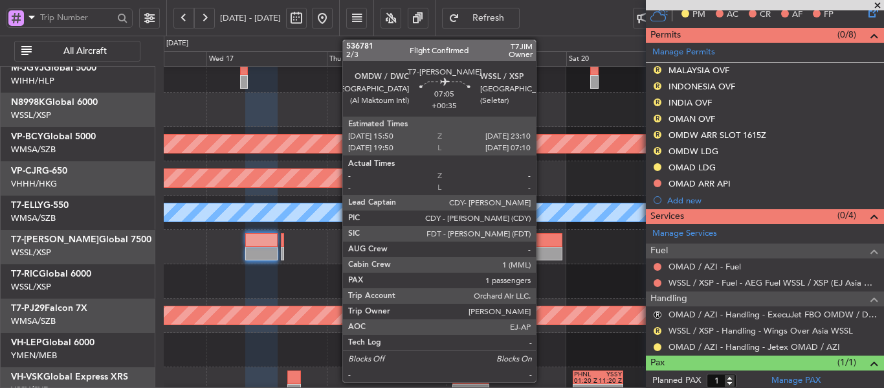
click at [542, 247] on div at bounding box center [543, 254] width 37 height 14
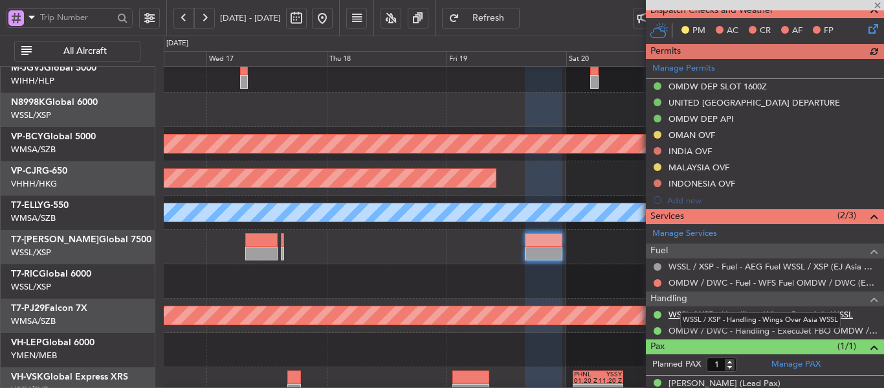
scroll to position [324, 0]
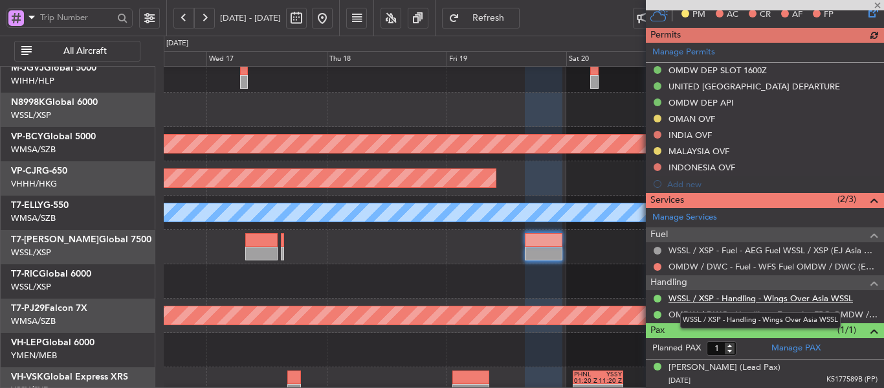
click at [779, 296] on link "WSSL / XSP - Handling - Wings Over Asia WSSL" at bounding box center [760, 297] width 184 height 11
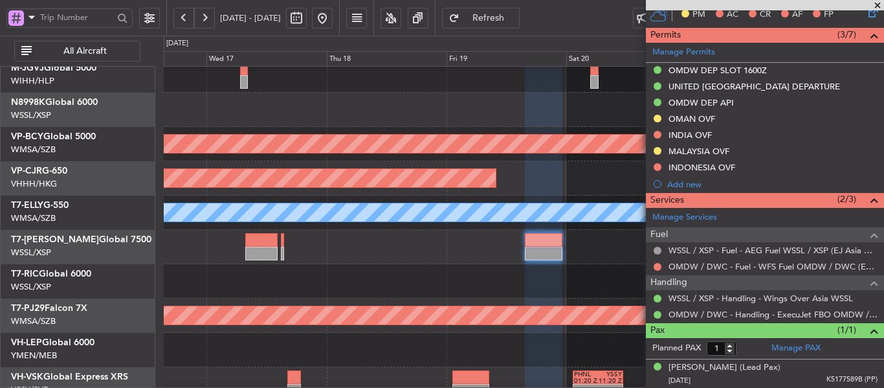
click at [257, 252] on div at bounding box center [261, 254] width 32 height 14
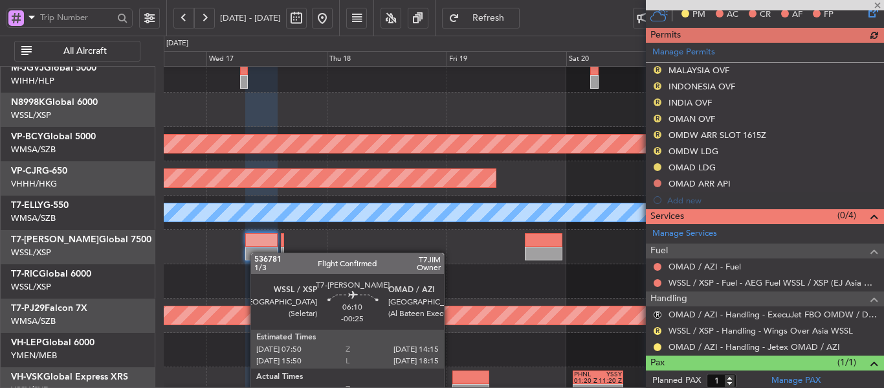
scroll to position [356, 0]
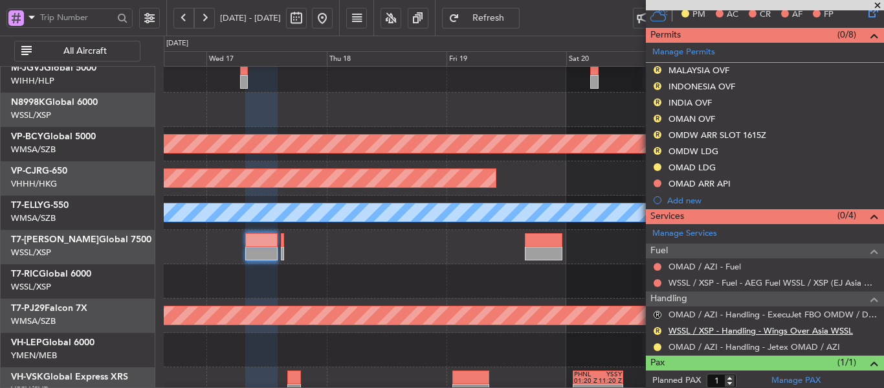
click at [685, 332] on link "WSSL / XSP - Handling - Wings Over Asia WSSL" at bounding box center [760, 330] width 184 height 11
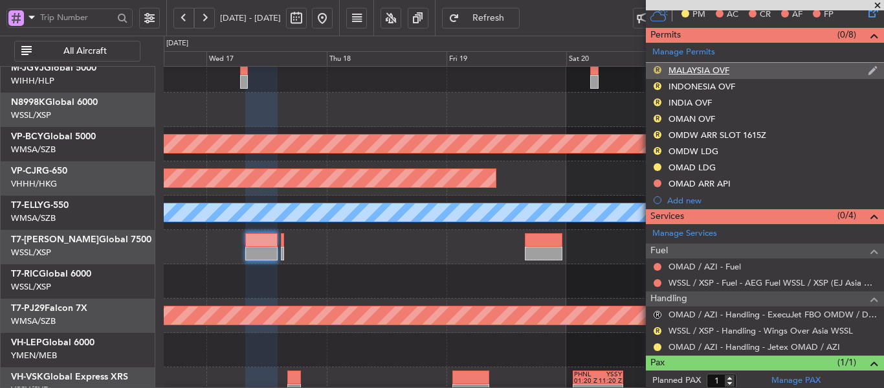
click at [656, 67] on button "R" at bounding box center [658, 70] width 8 height 8
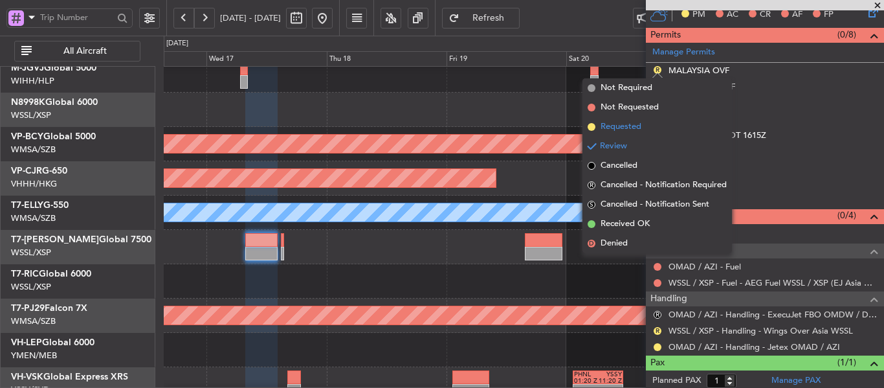
click at [591, 127] on span at bounding box center [592, 127] width 8 height 8
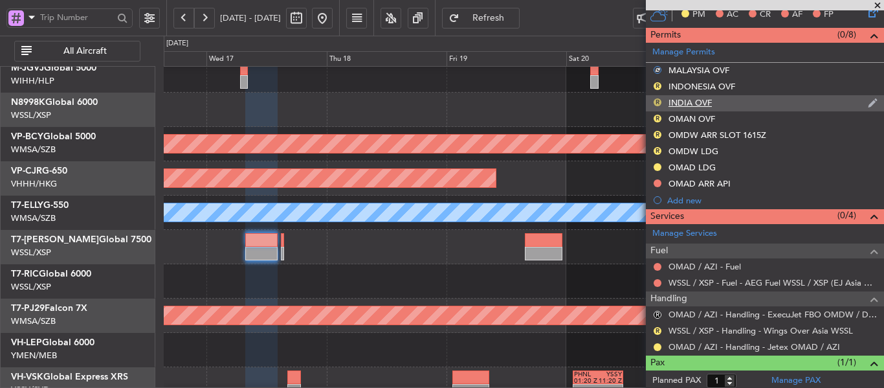
click at [659, 103] on button "R" at bounding box center [658, 102] width 8 height 8
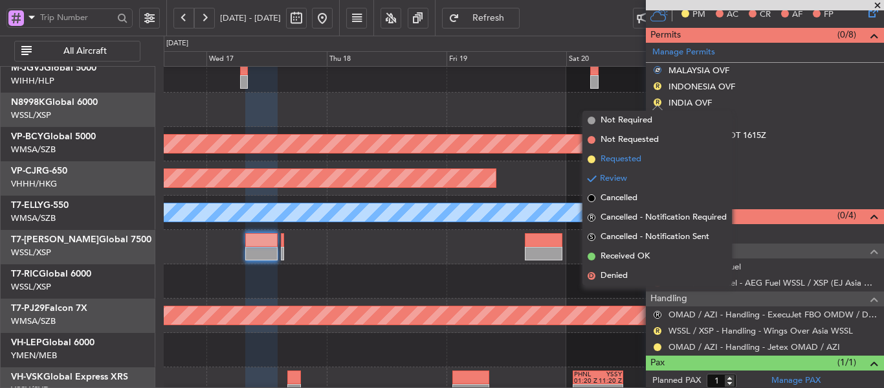
click at [589, 160] on span at bounding box center [592, 159] width 8 height 8
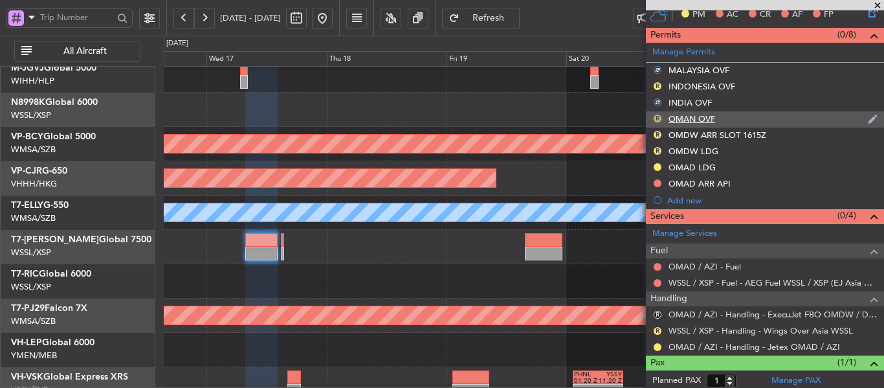
click at [658, 116] on button "R" at bounding box center [658, 119] width 8 height 8
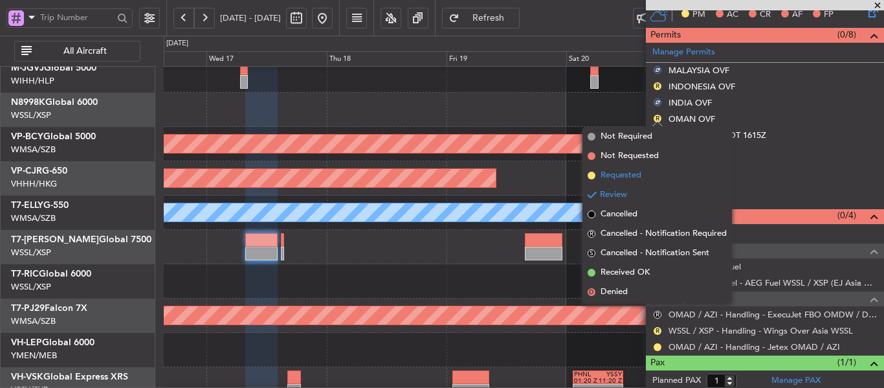
click at [593, 177] on span at bounding box center [592, 175] width 8 height 8
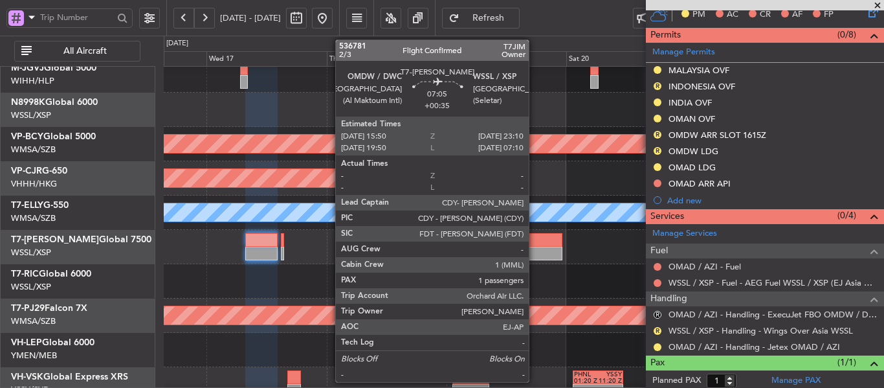
click at [534, 251] on div at bounding box center [543, 254] width 37 height 14
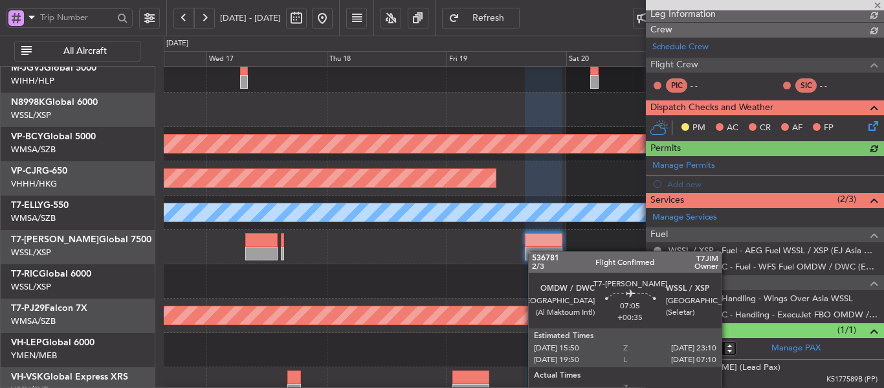
scroll to position [324, 0]
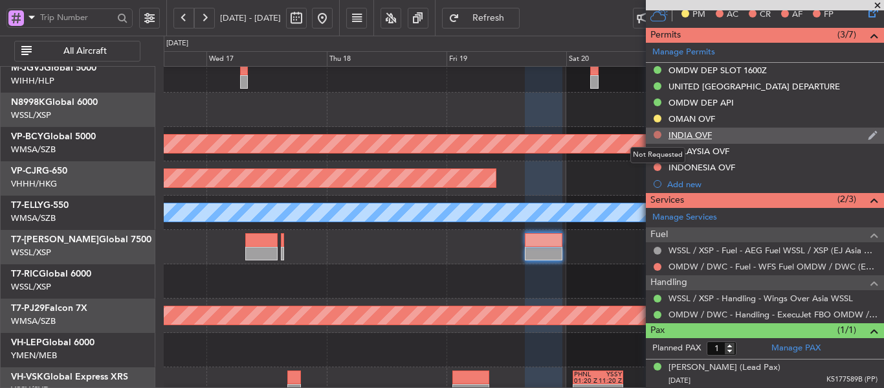
click at [658, 133] on button at bounding box center [658, 135] width 8 height 8
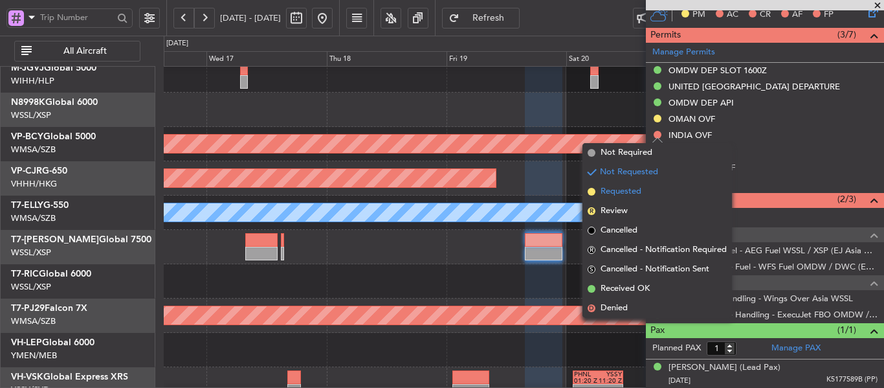
click at [592, 192] on span at bounding box center [592, 192] width 8 height 8
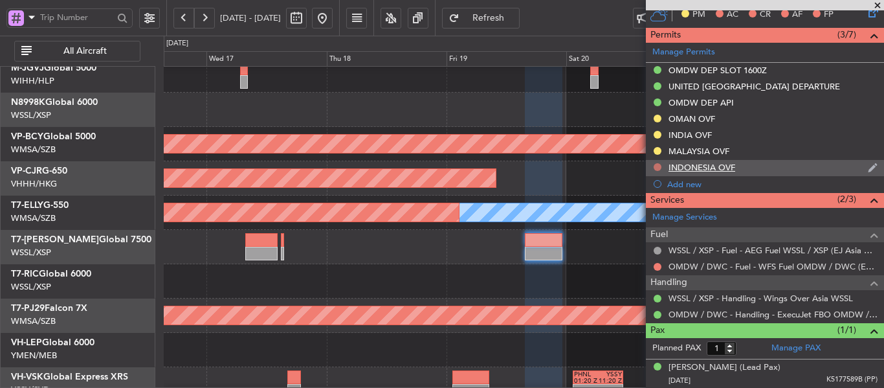
click at [658, 164] on button at bounding box center [658, 167] width 8 height 8
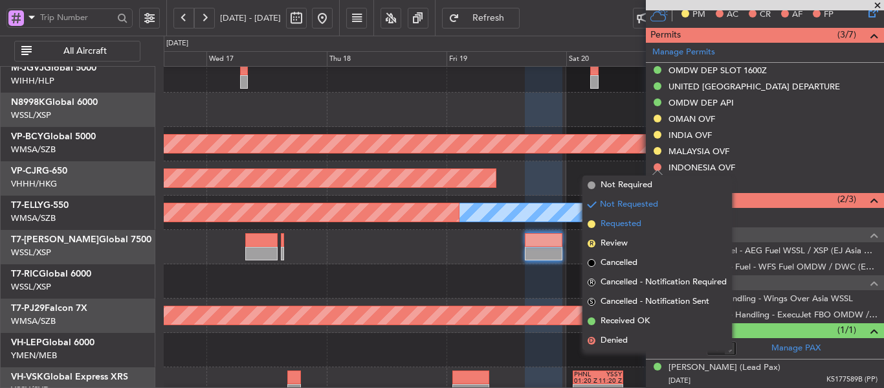
click at [593, 221] on span at bounding box center [592, 224] width 8 height 8
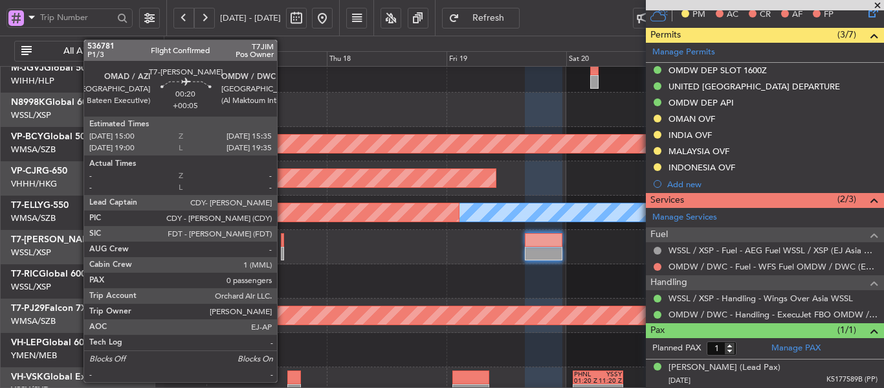
click at [283, 254] on div at bounding box center [282, 254] width 3 height 14
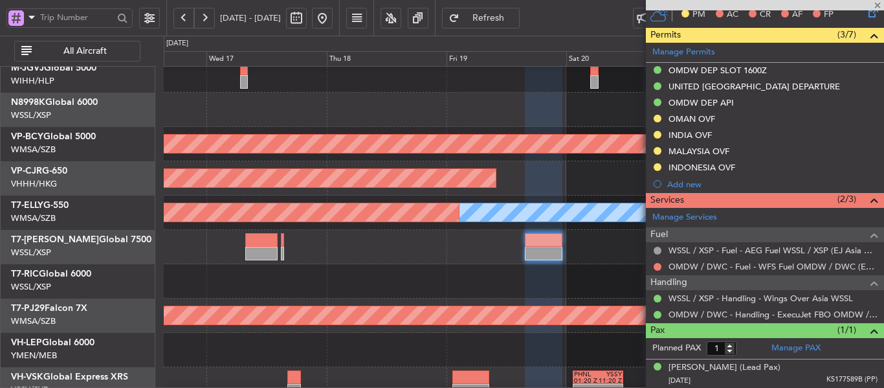
type input "+00:05"
type input "0"
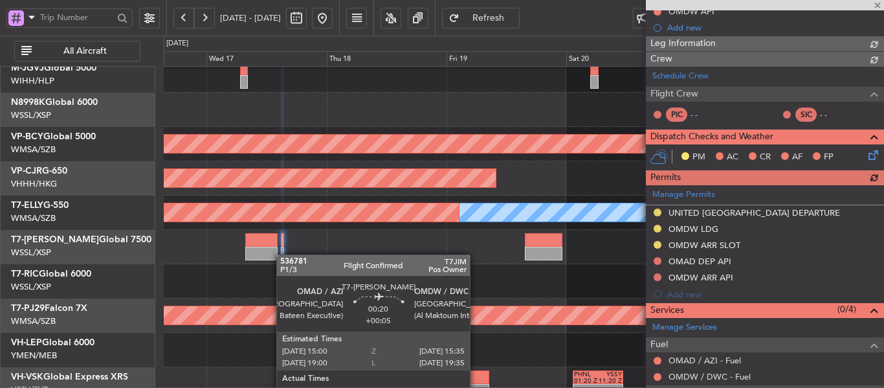
scroll to position [262, 0]
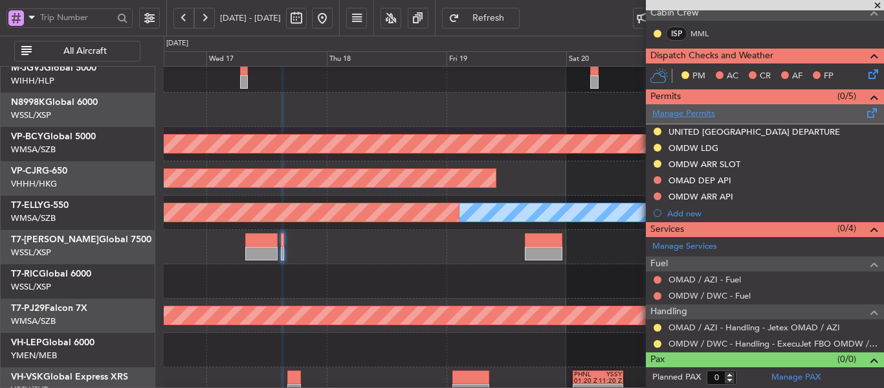
click at [695, 114] on link "Manage Permits" at bounding box center [683, 113] width 63 height 13
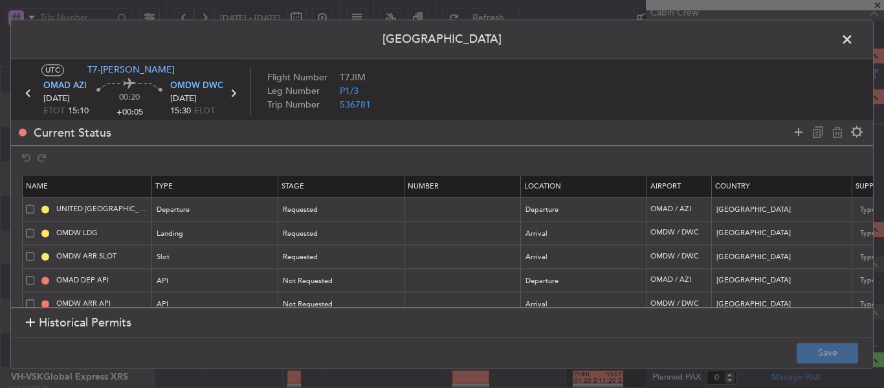
click at [445, 262] on td at bounding box center [462, 257] width 116 height 24
click at [413, 261] on input "text" at bounding box center [464, 256] width 113 height 11
paste input "LP/2025/12568"
type input "LP/2025/12568"
click at [351, 257] on div "Requested" at bounding box center [336, 257] width 107 height 19
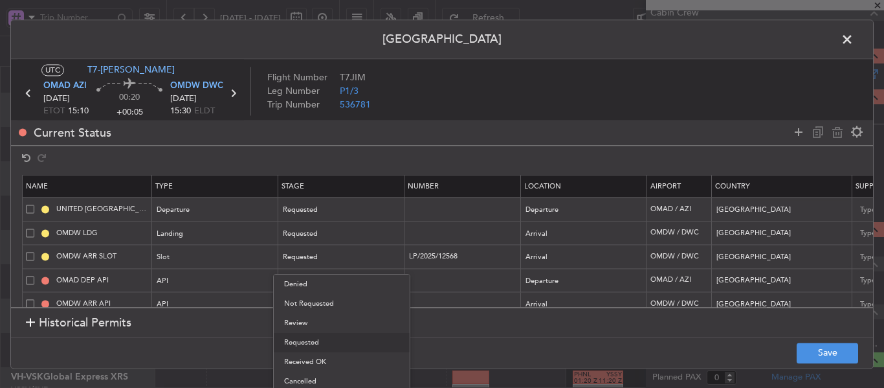
click at [481, 254] on div at bounding box center [442, 194] width 884 height 388
drag, startPoint x: 481, startPoint y: 253, endPoint x: 377, endPoint y: 253, distance: 104.2
click at [377, 253] on tr "OMDW ARR SLOT Slot Requested LP/2025/12568 Arrival OMDW / DWC [GEOGRAPHIC_DATA]…" at bounding box center [848, 257] width 1651 height 24
click at [421, 280] on input "text" at bounding box center [464, 279] width 113 height 11
click at [423, 232] on input "text" at bounding box center [464, 232] width 113 height 11
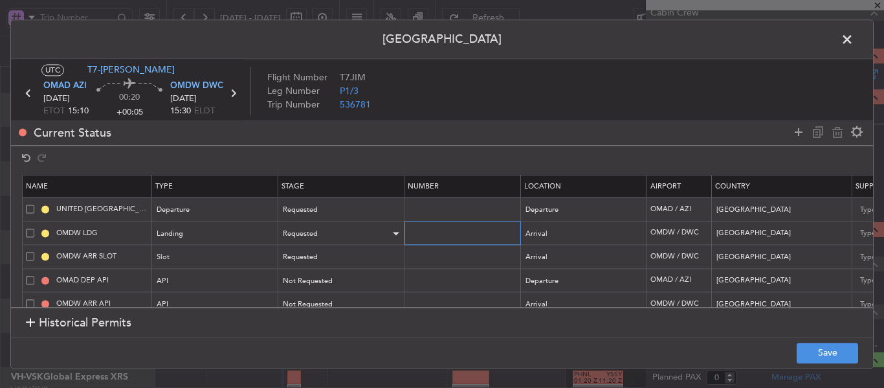
paste input "LP/2025/12568"
type input "LP/2025/12568"
click at [812, 355] on button "Save" at bounding box center [827, 352] width 61 height 21
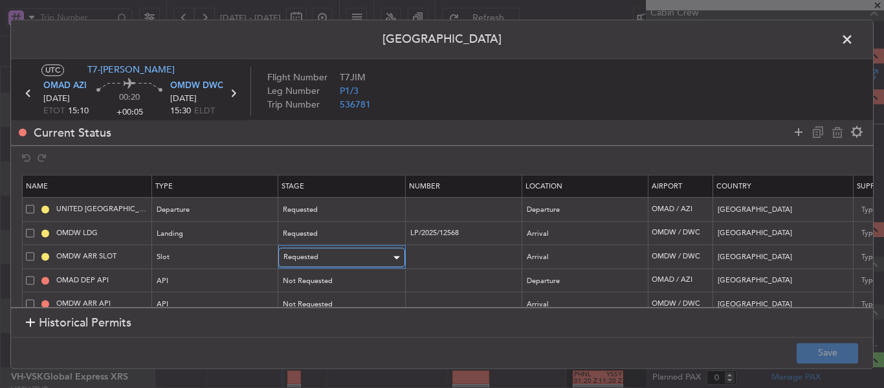
click at [371, 260] on div "Requested" at bounding box center [336, 257] width 107 height 19
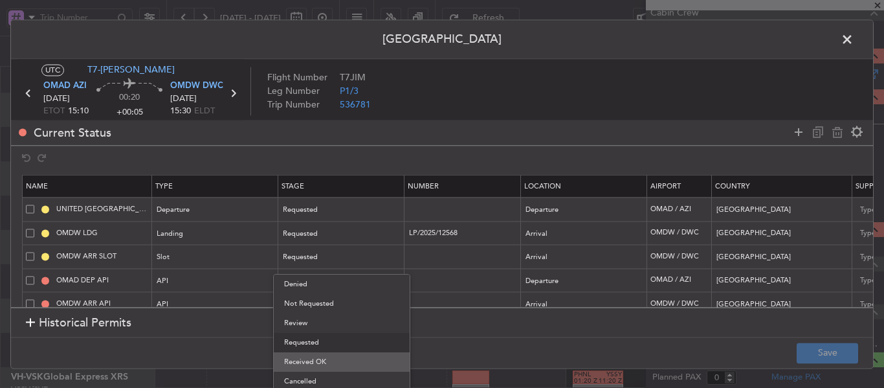
click at [331, 355] on span "Received OK" at bounding box center [341, 361] width 115 height 19
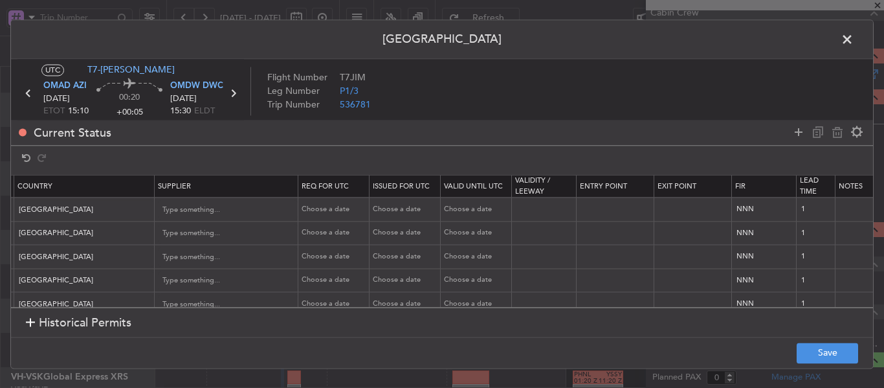
scroll to position [0, 0]
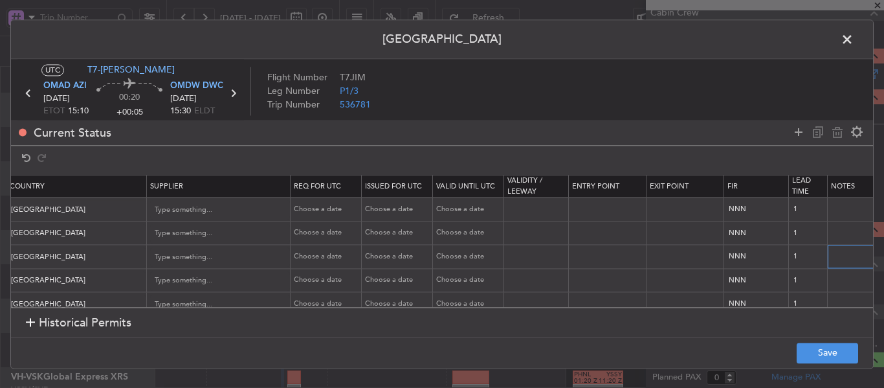
click at [837, 259] on input "text" at bounding box center [892, 256] width 129 height 19
paste input "KEJF186 17SEP17SEP 0030000 019CCX AZI1530 D / RE.T7JIM/"
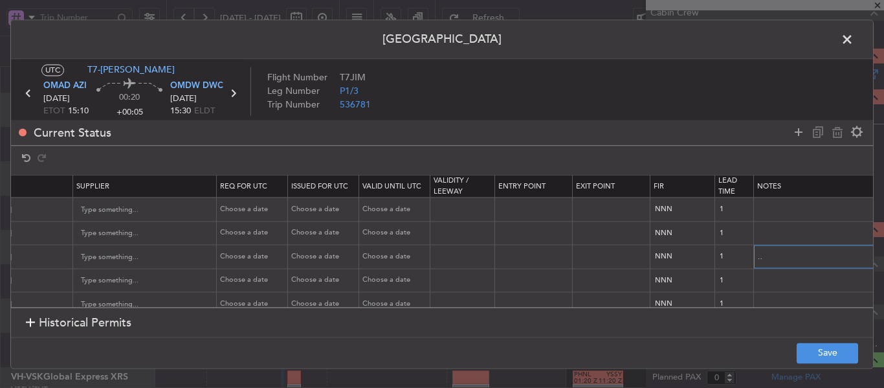
type input "KEJF186 17SEP17SEP 0030000 019CCX AZI1530 D / RE.T7JIM/"
click at [246, 256] on div "Choose a date" at bounding box center [253, 256] width 67 height 11
select select "9"
select select "2025"
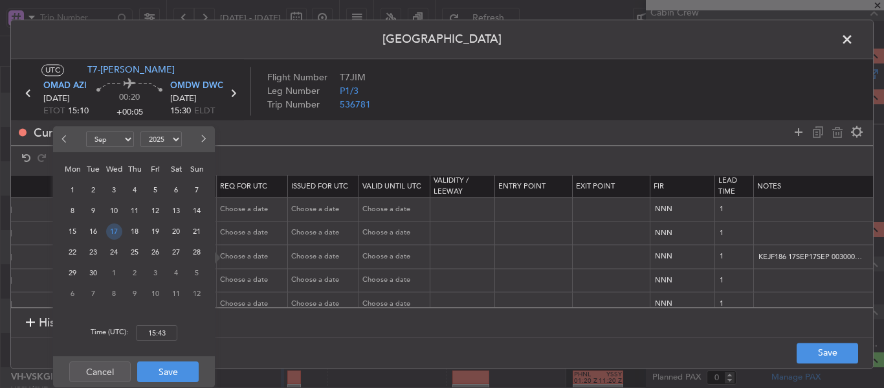
click at [116, 230] on span "17" at bounding box center [114, 231] width 16 height 16
click at [148, 329] on input "00:00" at bounding box center [156, 333] width 41 height 16
type input "15:30"
click at [158, 371] on button "Save" at bounding box center [167, 371] width 61 height 21
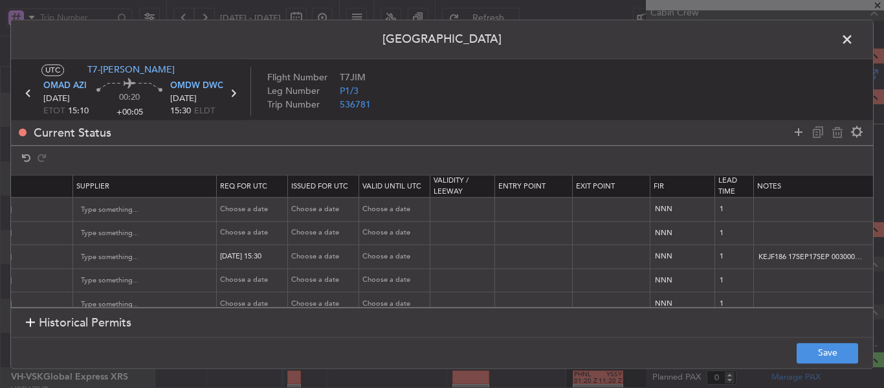
click at [316, 257] on div "Choose a date" at bounding box center [324, 256] width 67 height 11
select select "9"
select select "2025"
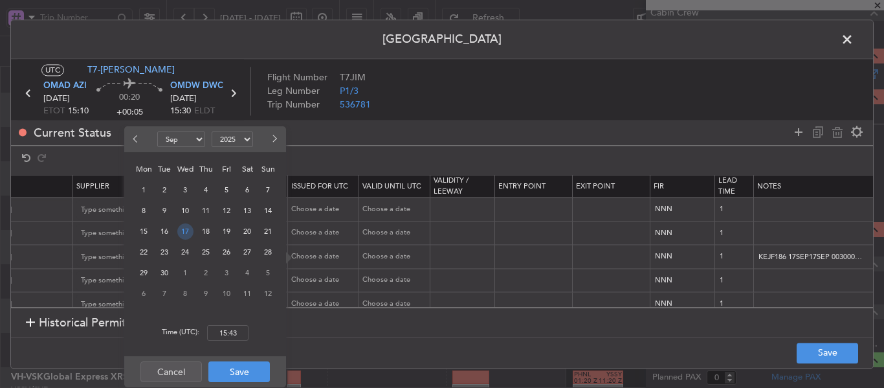
click at [182, 230] on span "17" at bounding box center [185, 231] width 16 height 16
click at [230, 335] on input "00:00" at bounding box center [227, 333] width 41 height 16
type input "15:30"
click at [247, 373] on button "Save" at bounding box center [238, 371] width 61 height 21
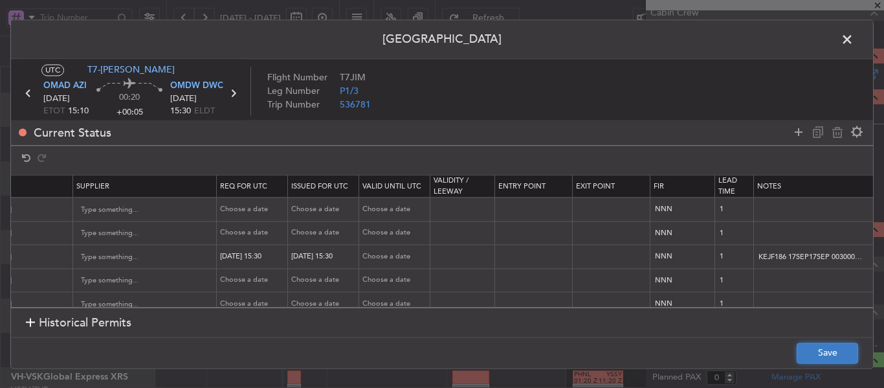
click at [804, 351] on button "Save" at bounding box center [827, 352] width 61 height 21
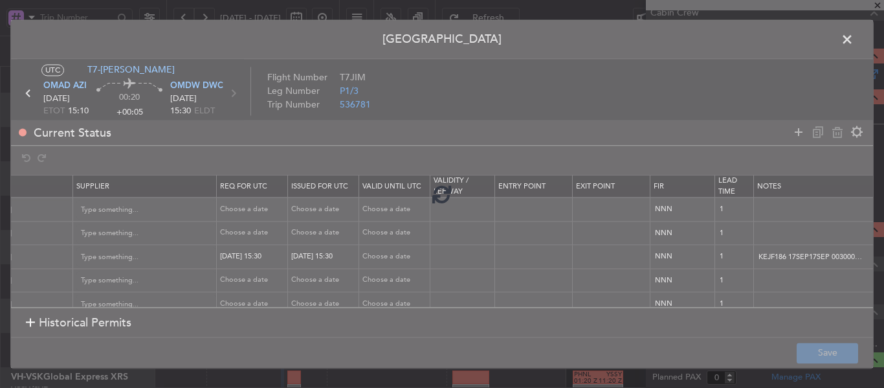
type input "OMDW ARR SLOT 1530Z"
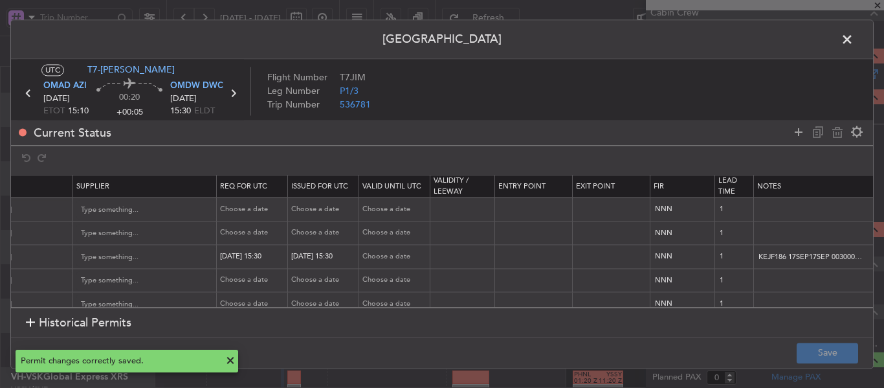
click at [853, 41] on span at bounding box center [853, 43] width 0 height 26
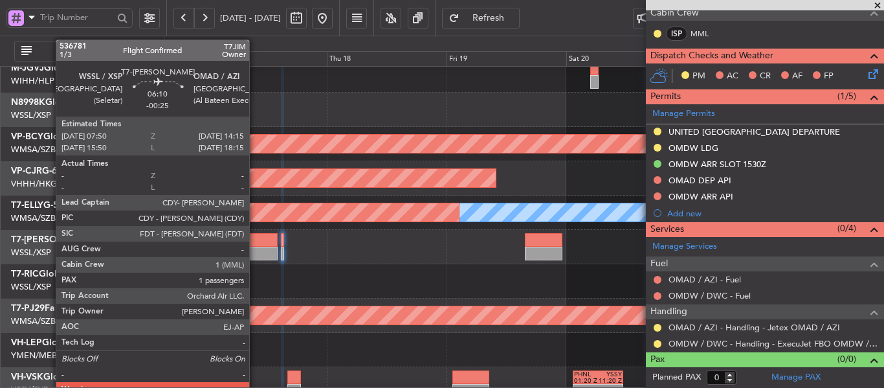
click at [255, 254] on div at bounding box center [261, 254] width 32 height 14
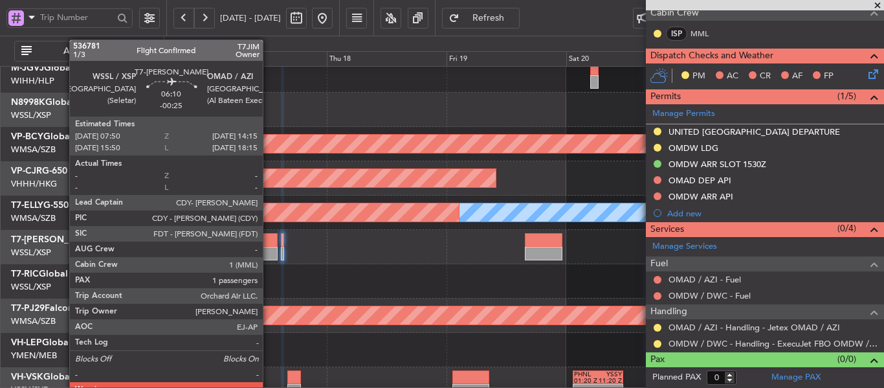
click at [273, 240] on div at bounding box center [261, 240] width 32 height 14
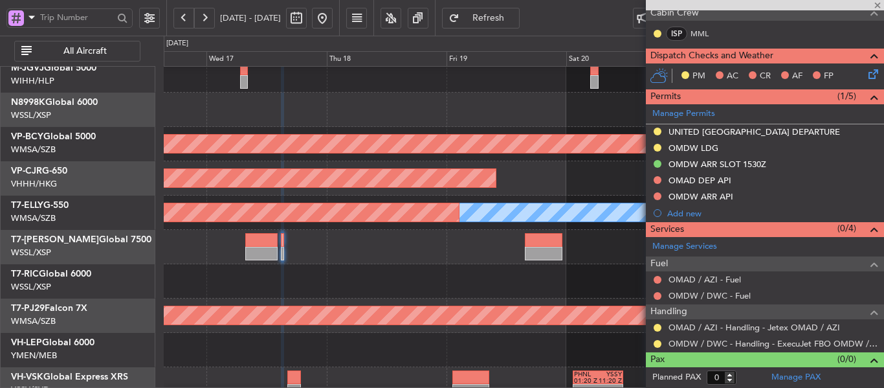
type input "-00:25"
type input "1"
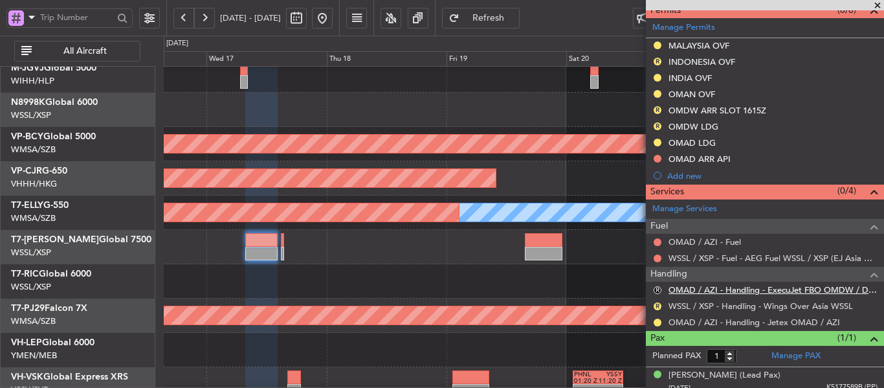
scroll to position [388, 0]
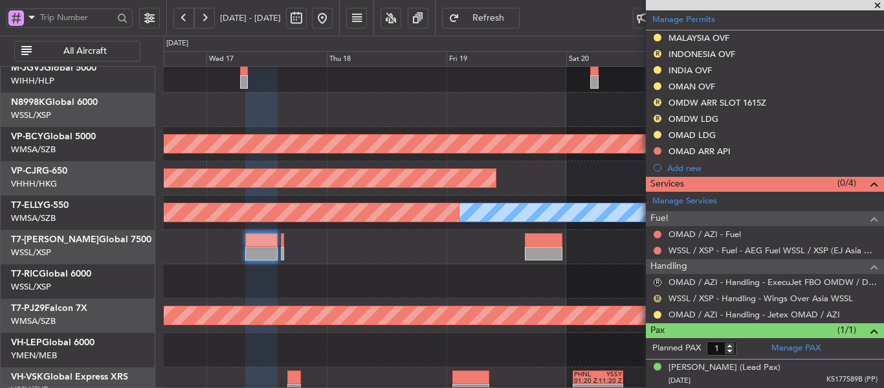
click at [657, 300] on button "R" at bounding box center [658, 298] width 8 height 8
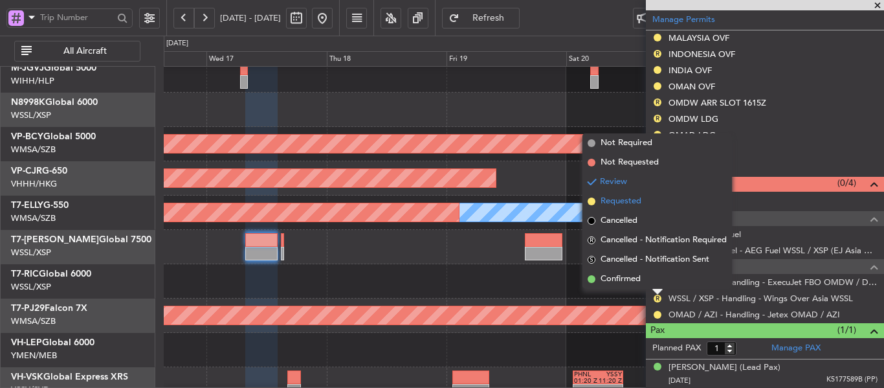
click at [591, 199] on span at bounding box center [592, 201] width 8 height 8
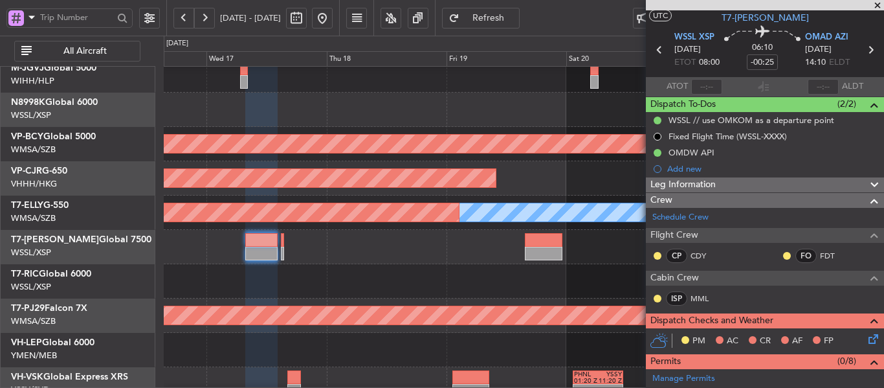
scroll to position [0, 0]
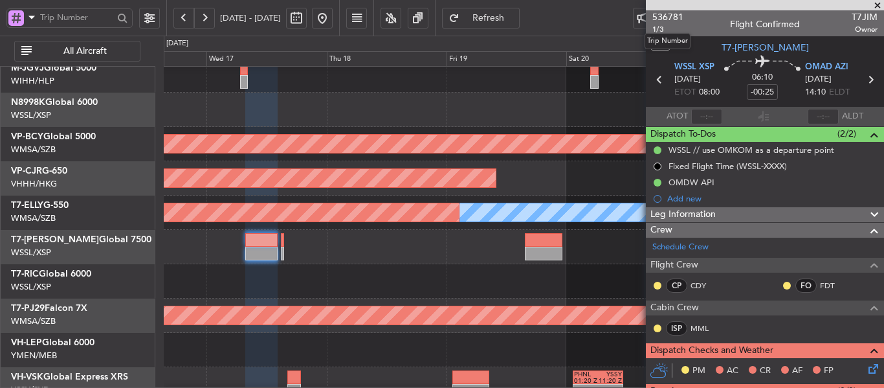
click at [656, 27] on mat-tooltip-component "Trip Number" at bounding box center [667, 41] width 64 height 34
click at [654, 31] on span "1/3" at bounding box center [667, 29] width 31 height 11
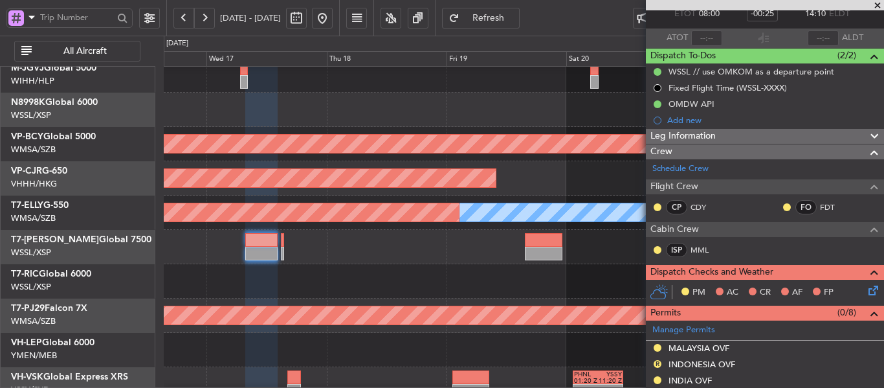
scroll to position [194, 0]
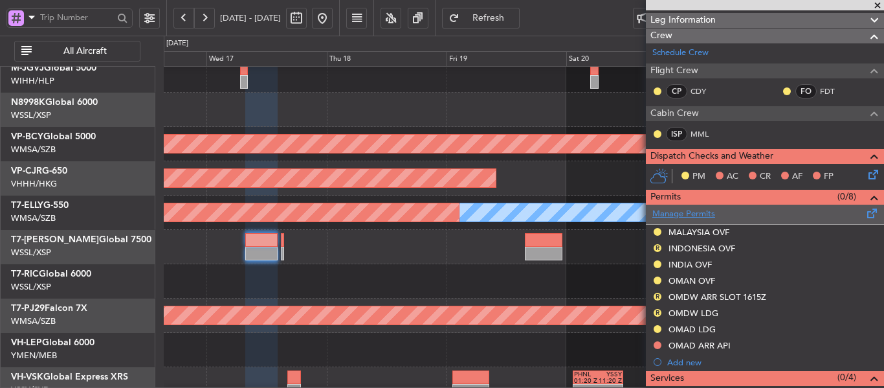
click at [685, 213] on link "Manage Permits" at bounding box center [683, 214] width 63 height 13
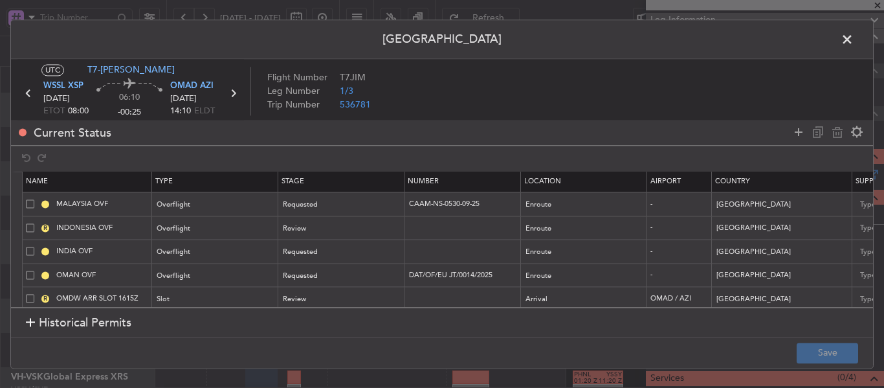
scroll to position [0, 0]
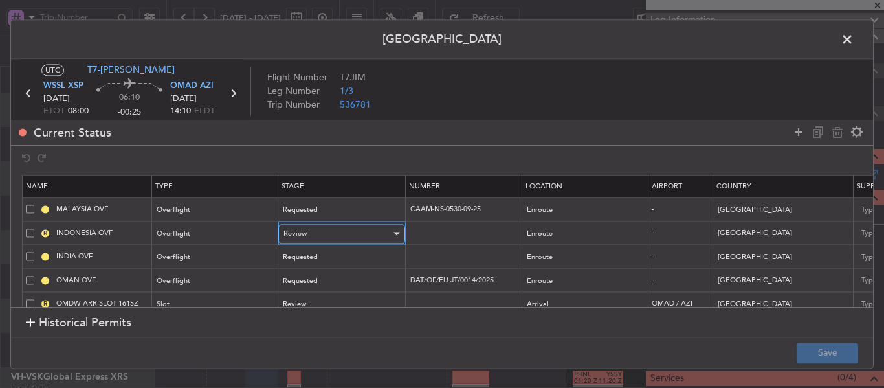
click at [325, 228] on div "Review" at bounding box center [336, 233] width 107 height 19
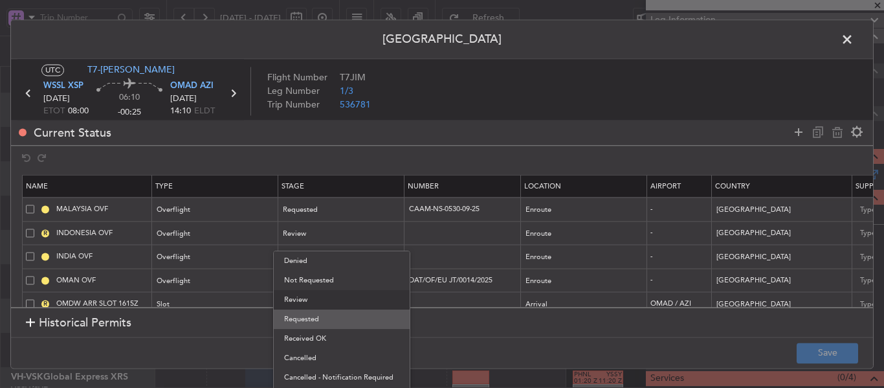
click at [320, 318] on span "Requested" at bounding box center [341, 318] width 115 height 19
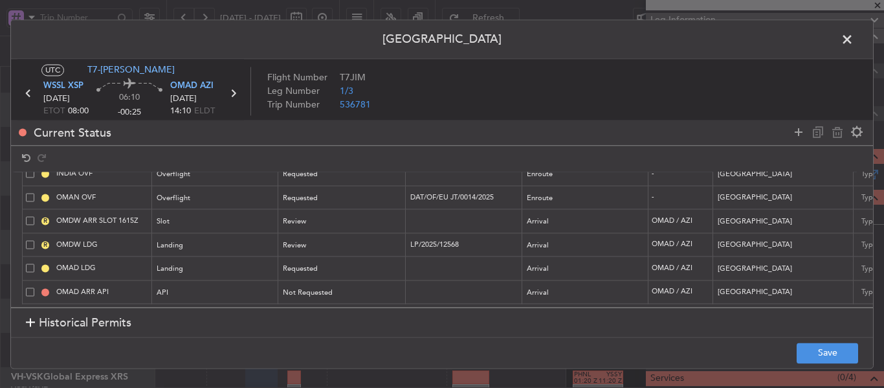
scroll to position [93, 0]
click at [31, 240] on span at bounding box center [30, 244] width 8 height 8
click at [35, 240] on input "checkbox" at bounding box center [35, 240] width 0 height 0
click at [31, 217] on span at bounding box center [30, 221] width 8 height 8
click at [35, 217] on input "checkbox" at bounding box center [35, 217] width 0 height 0
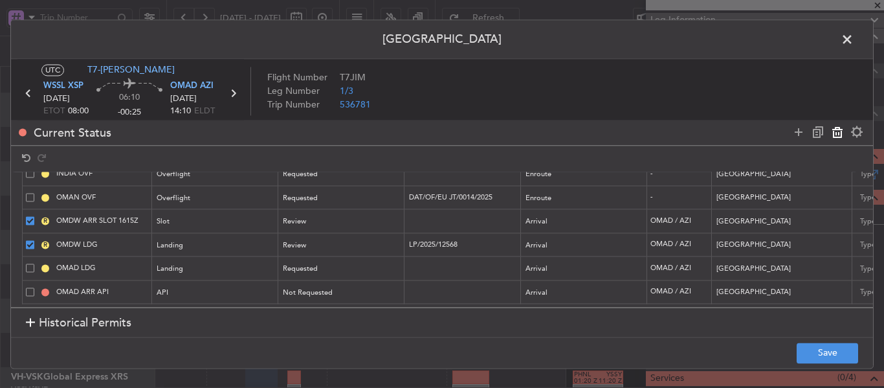
click at [835, 131] on icon at bounding box center [838, 132] width 16 height 16
type input "OMAD LDG"
type input "OMAD ARR API"
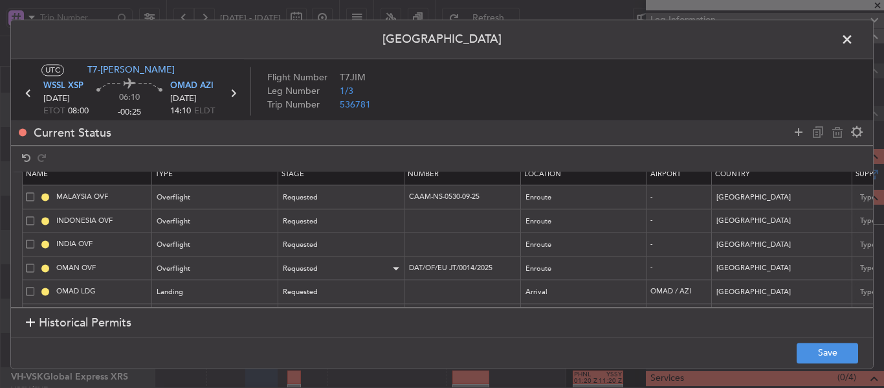
scroll to position [0, 0]
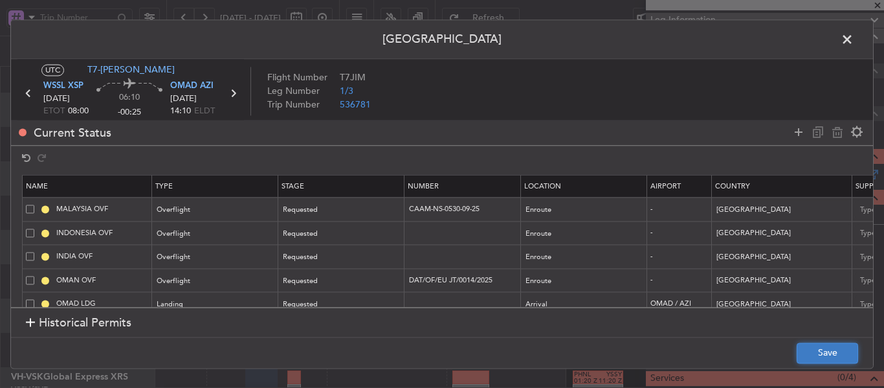
click at [847, 351] on button "Save" at bounding box center [827, 352] width 61 height 21
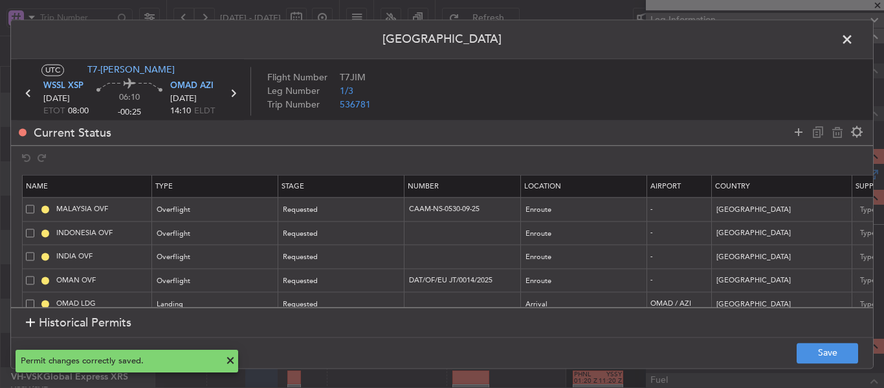
click at [853, 44] on span at bounding box center [853, 43] width 0 height 26
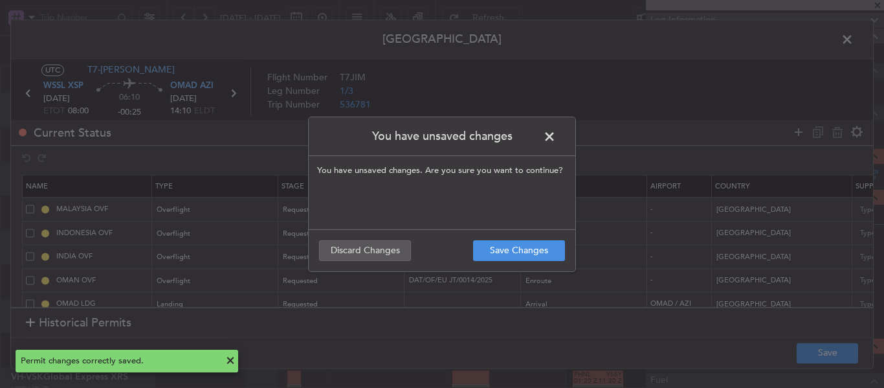
click at [556, 138] on span at bounding box center [556, 140] width 0 height 26
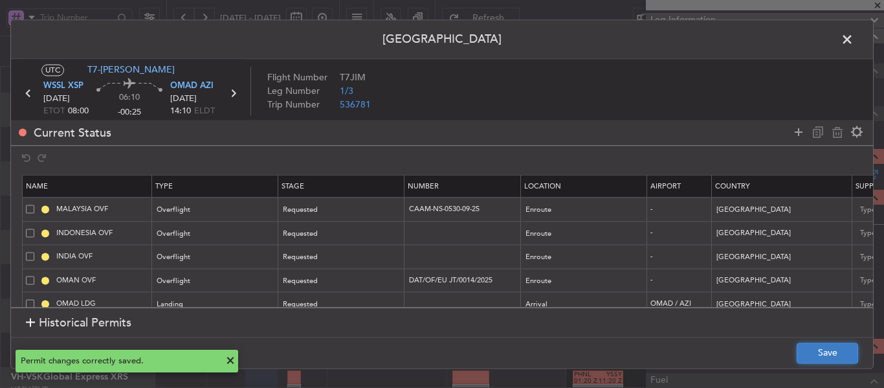
click at [825, 346] on button "Save" at bounding box center [827, 352] width 61 height 21
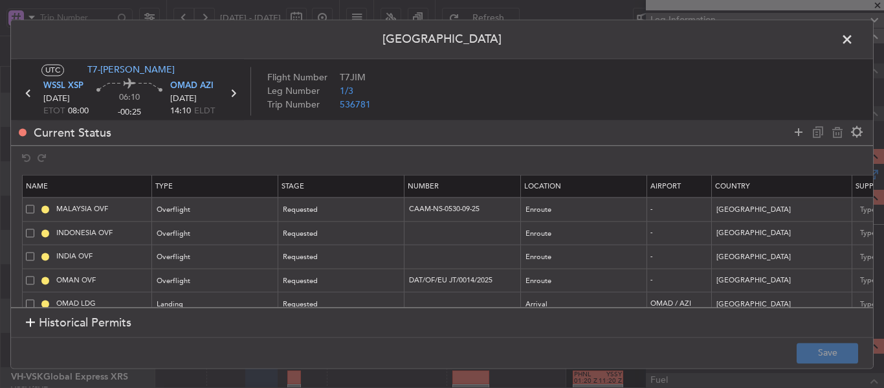
click at [853, 35] on span at bounding box center [853, 43] width 0 height 26
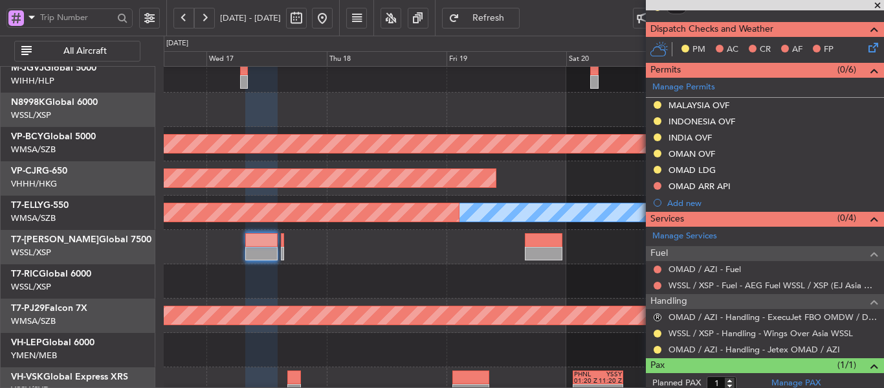
scroll to position [324, 0]
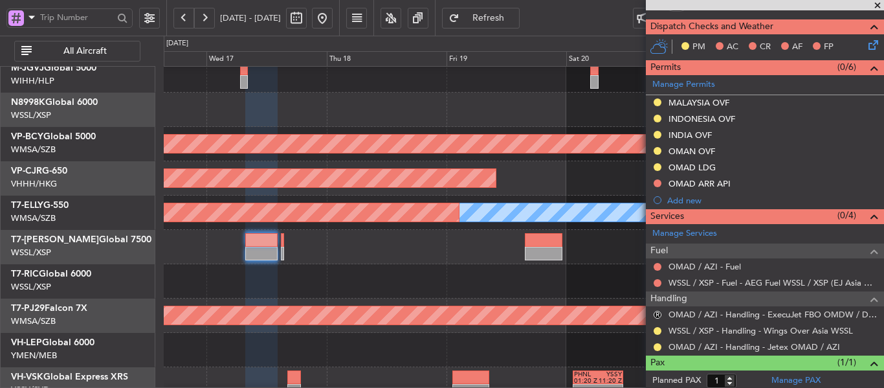
click at [490, 19] on button "Refresh" at bounding box center [481, 18] width 78 height 21
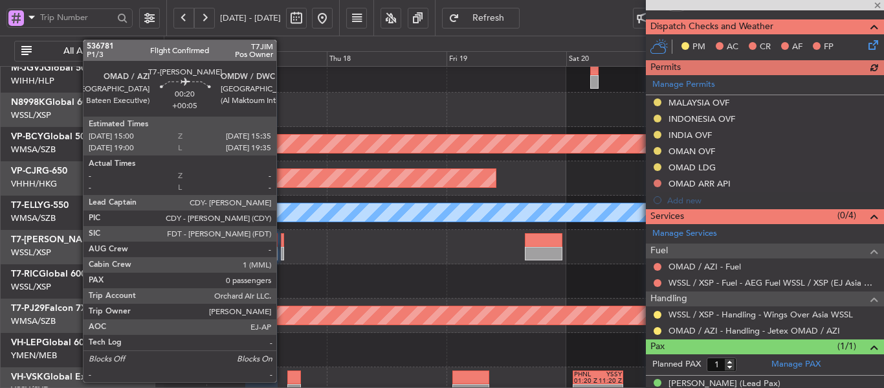
click at [282, 245] on div at bounding box center [282, 240] width 3 height 14
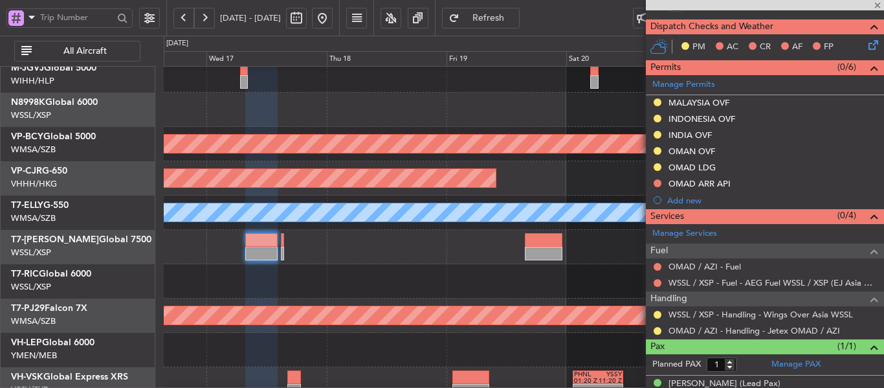
type input "+00:05"
type input "0"
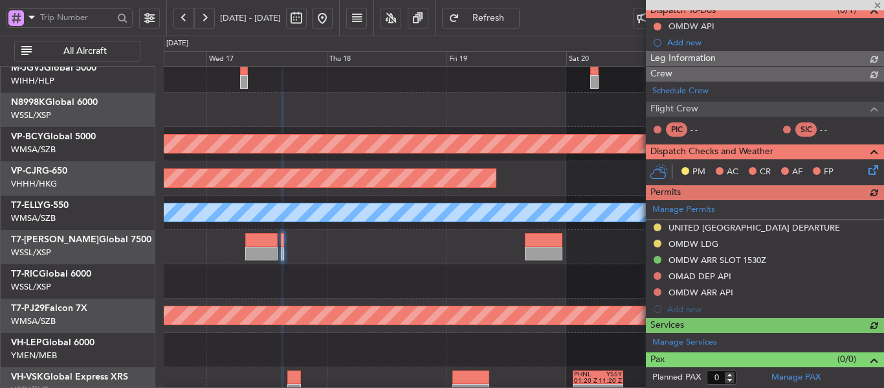
scroll to position [262, 0]
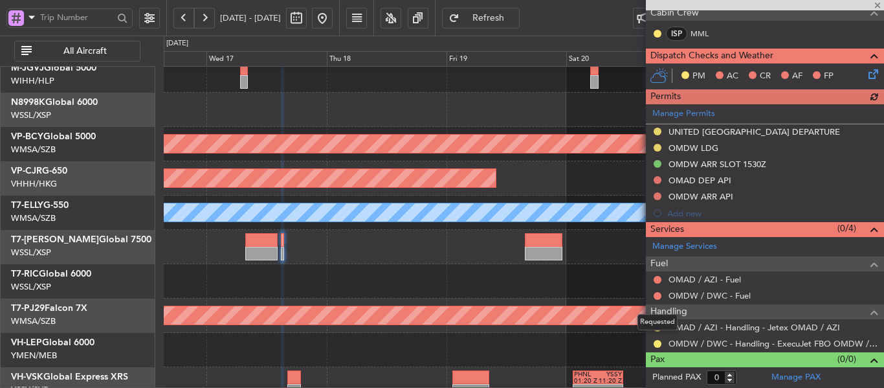
click at [655, 326] on div "Requested" at bounding box center [657, 322] width 40 height 16
click at [656, 344] on button at bounding box center [658, 344] width 8 height 8
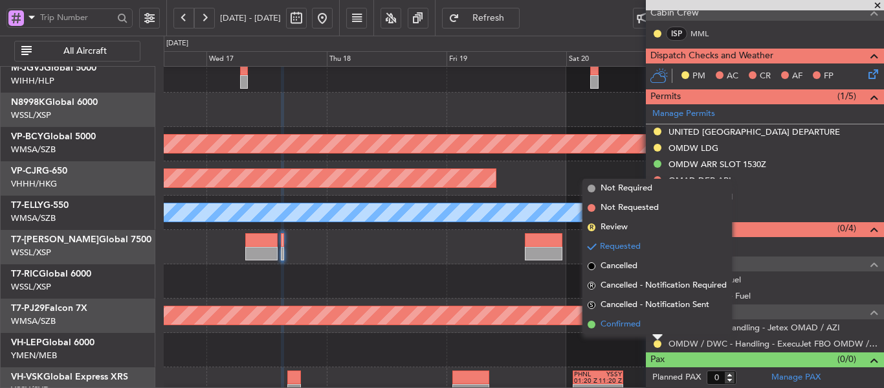
click at [592, 324] on span at bounding box center [592, 324] width 8 height 8
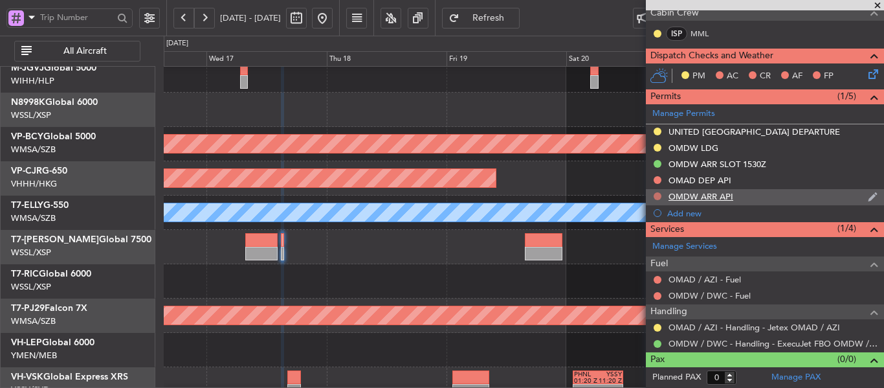
click at [658, 195] on button at bounding box center [658, 196] width 8 height 8
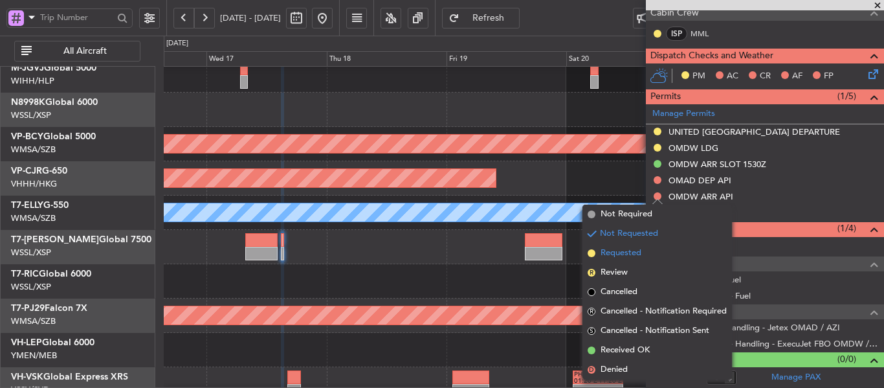
click at [591, 254] on span at bounding box center [592, 253] width 8 height 8
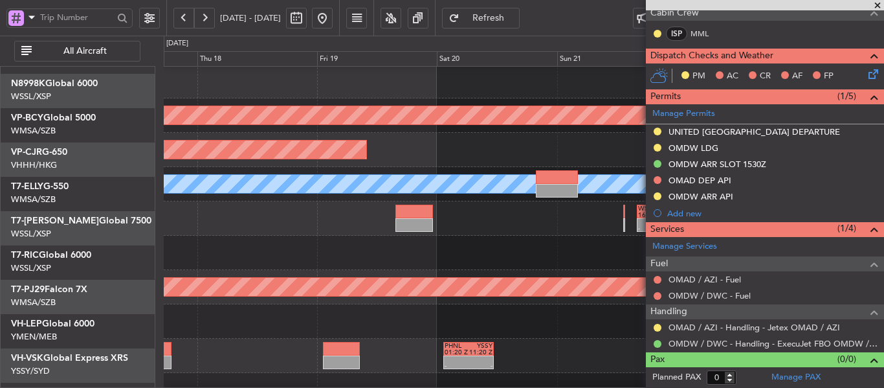
click at [327, 212] on div "- - WSSS 16:00 Z EGGW 05:05 Z - - EGGW 11:00 Z WSSL 23:05 Z Planned Maint [GEOG…" at bounding box center [524, 218] width 720 height 34
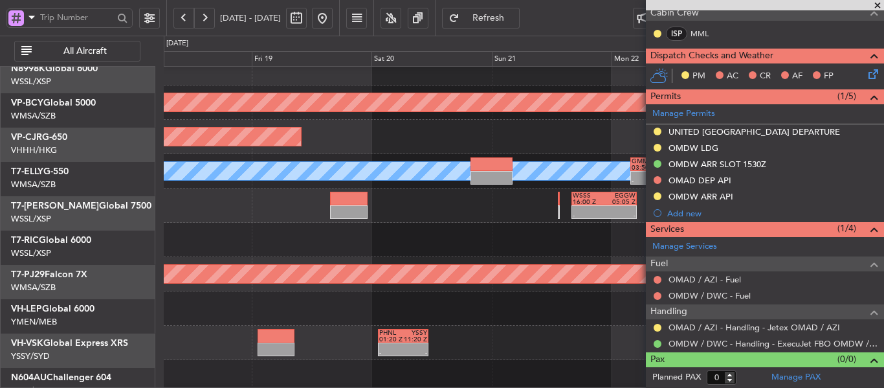
scroll to position [94, 0]
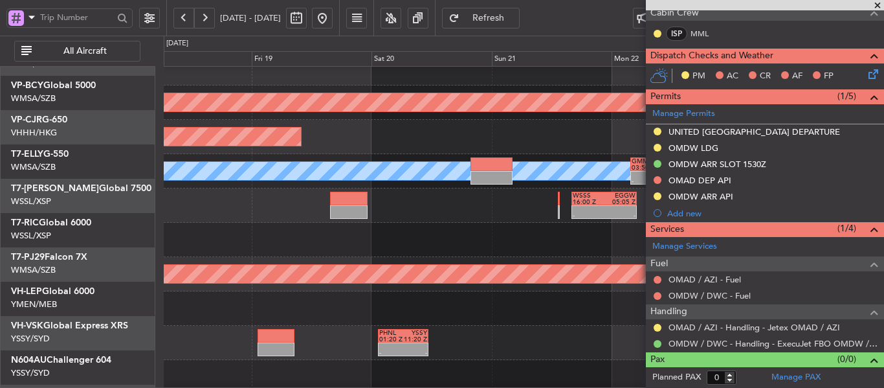
click at [380, 257] on div "Planned Maint [GEOGRAPHIC_DATA] (Sultan [PERSON_NAME] [PERSON_NAME] - Subang)" at bounding box center [524, 274] width 720 height 34
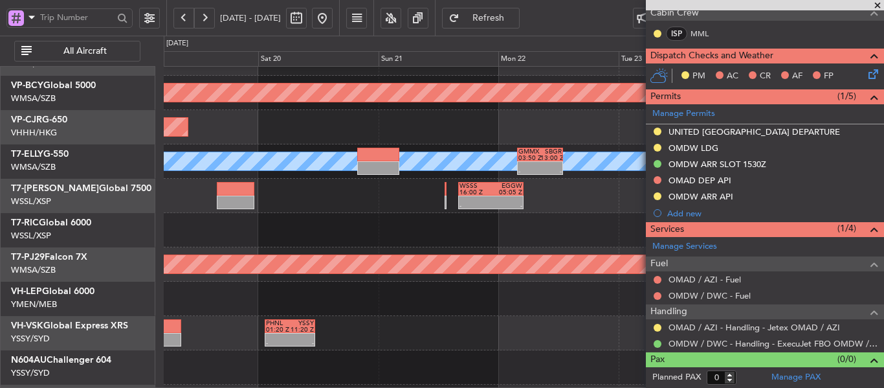
scroll to position [124, 0]
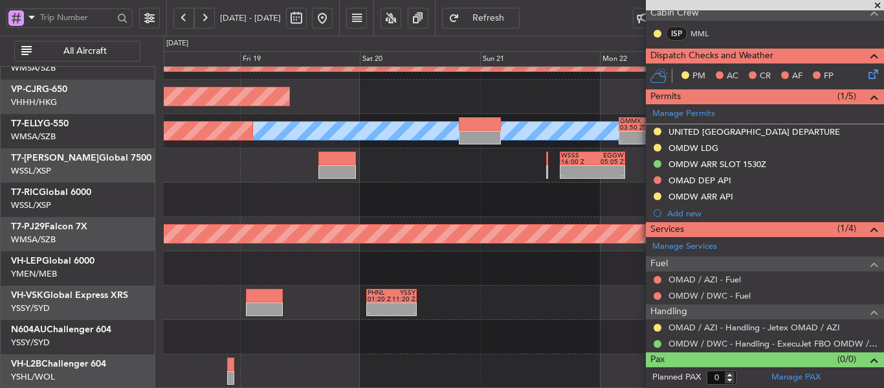
click at [580, 243] on div "Unplanned Maint [GEOGRAPHIC_DATA] (Sultan [PERSON_NAME] [PERSON_NAME] - Subang)…" at bounding box center [524, 165] width 720 height 446
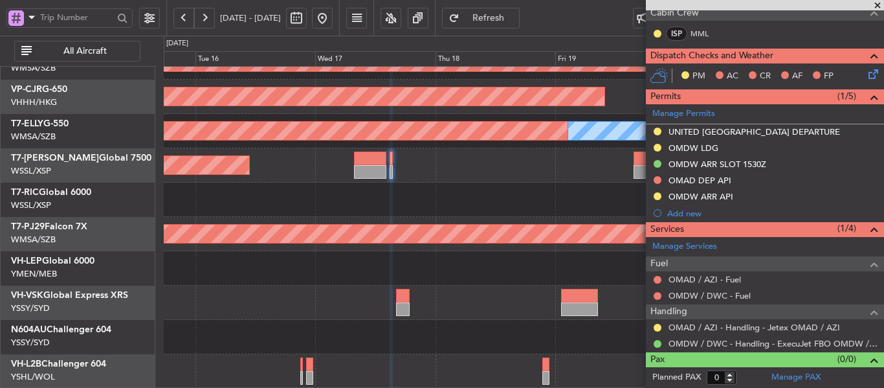
click at [471, 263] on div at bounding box center [524, 268] width 720 height 34
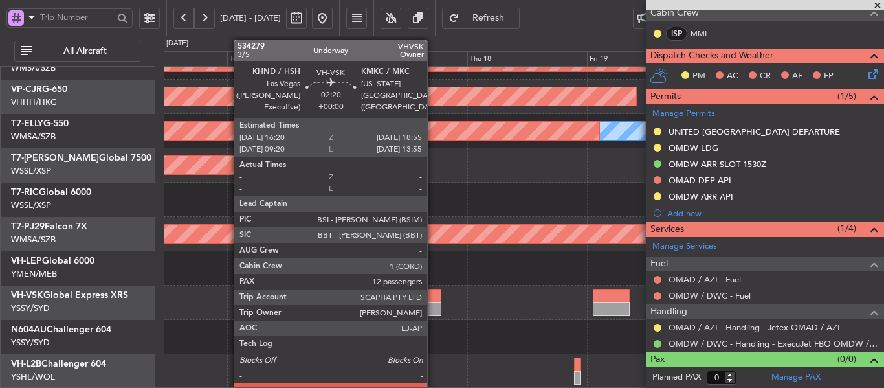
click at [433, 302] on div at bounding box center [434, 296] width 13 height 14
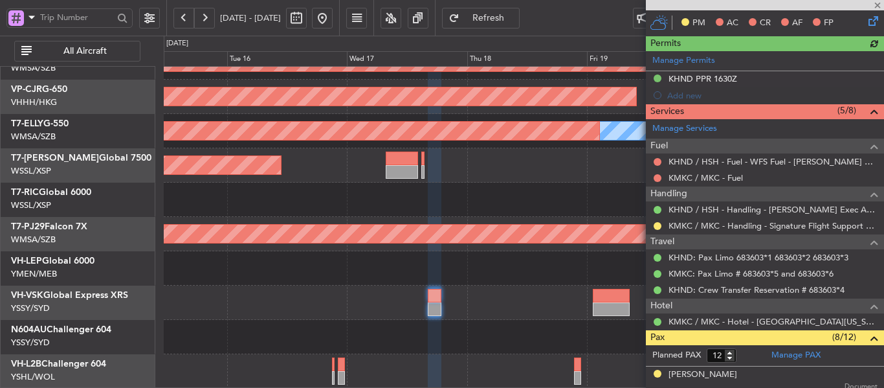
scroll to position [391, 0]
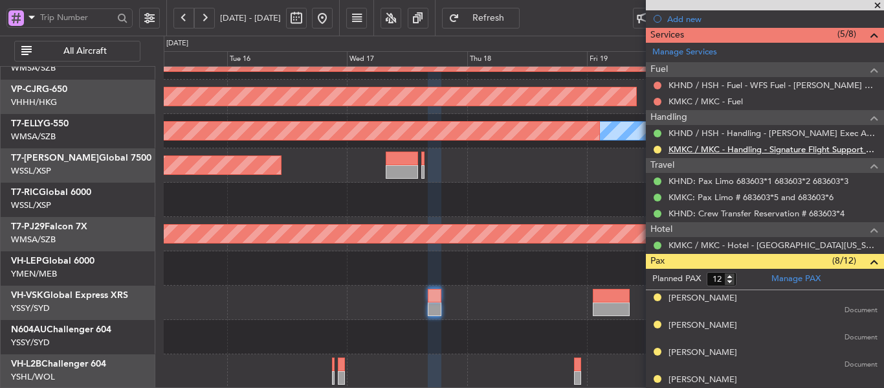
click at [805, 151] on link "KMKC / MKC - Handling - Signature Flight Support KMKC" at bounding box center [772, 149] width 209 height 11
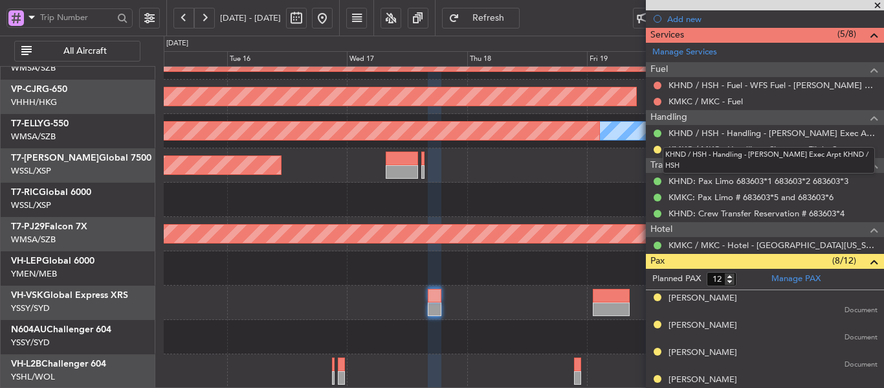
click at [655, 149] on mat-tooltip-component "KHND / HSH - Handling - [PERSON_NAME] Exec Arpt KHND / HSH" at bounding box center [769, 160] width 230 height 45
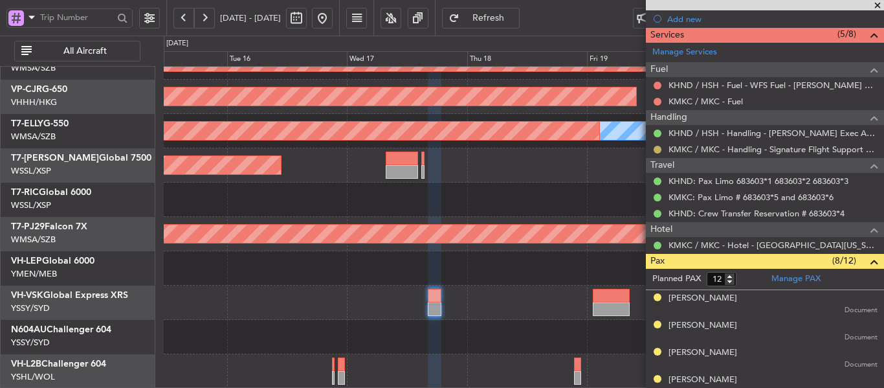
click at [659, 150] on button at bounding box center [658, 150] width 8 height 8
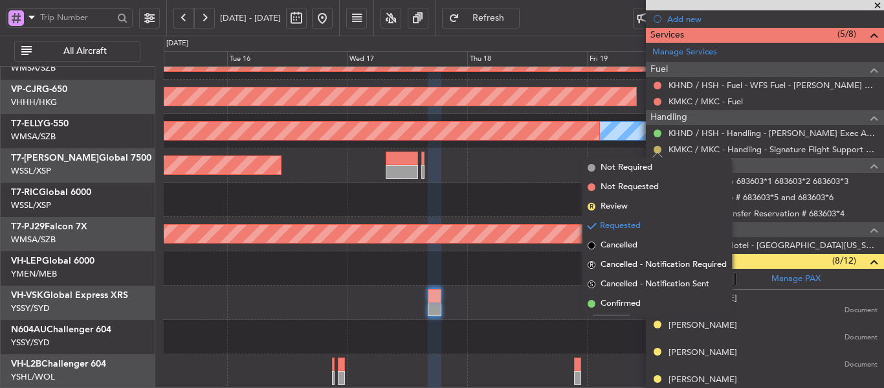
click at [657, 149] on button at bounding box center [658, 150] width 8 height 8
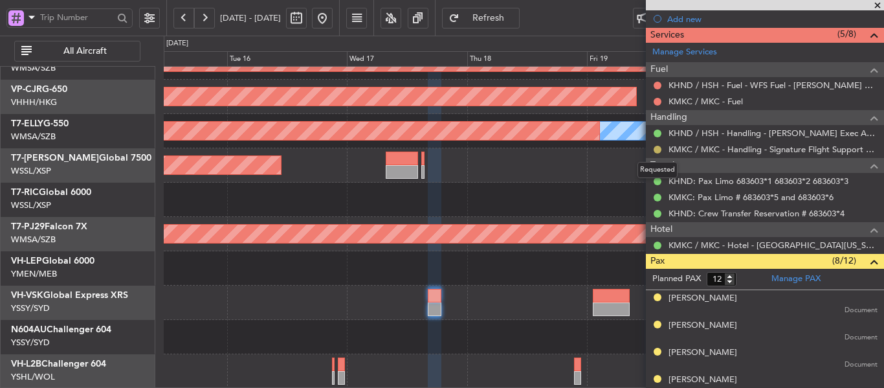
click at [654, 149] on button at bounding box center [658, 150] width 8 height 8
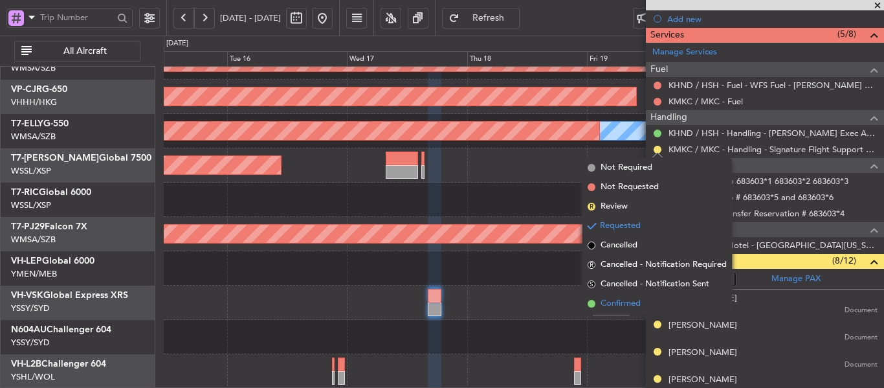
click at [589, 304] on span at bounding box center [592, 304] width 8 height 8
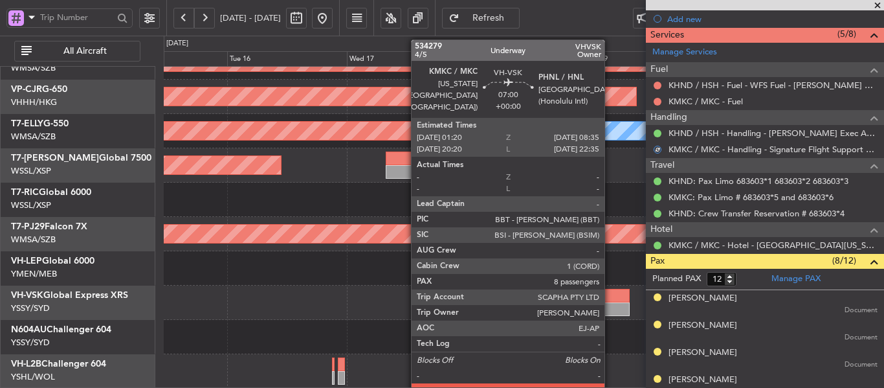
click at [610, 305] on div at bounding box center [611, 309] width 37 height 14
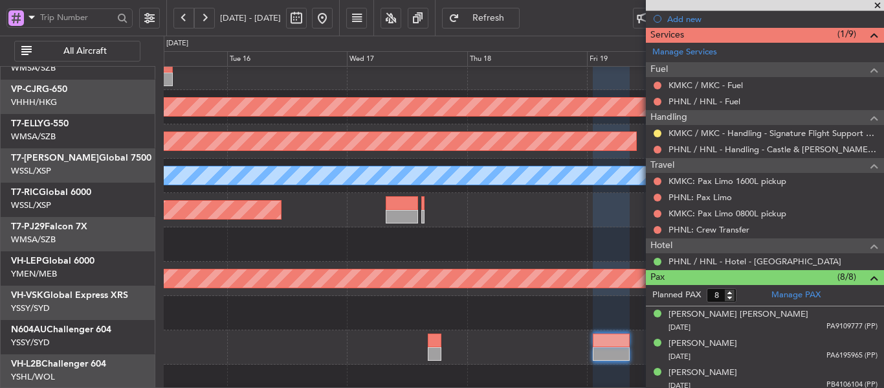
scroll to position [0, 0]
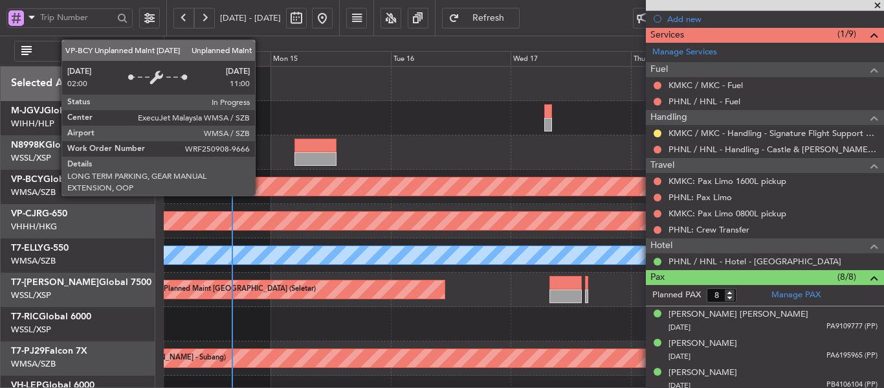
click at [449, 186] on div "Unplanned Maint [GEOGRAPHIC_DATA] (Sultan [PERSON_NAME] [PERSON_NAME] - Subang)" at bounding box center [524, 186] width 2158 height 18
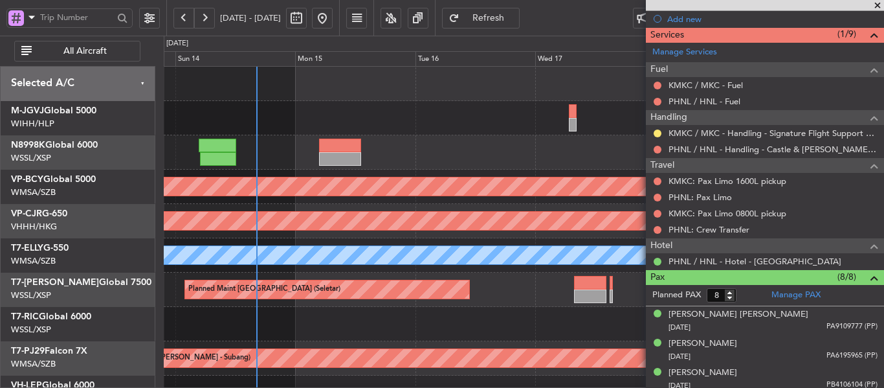
click at [879, 4] on span at bounding box center [877, 6] width 13 height 12
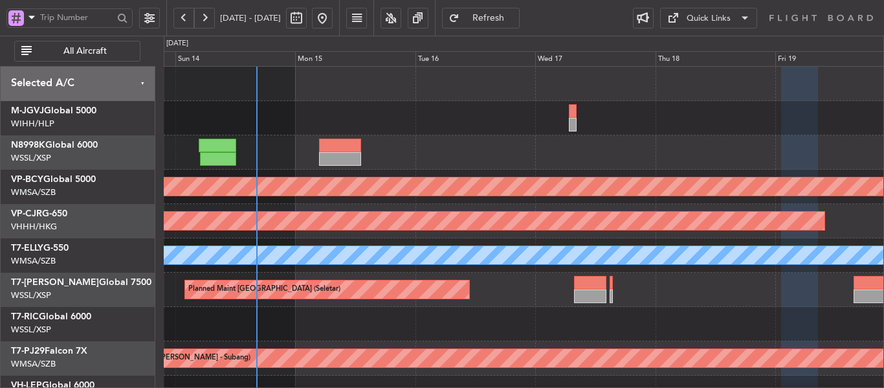
type input "0"
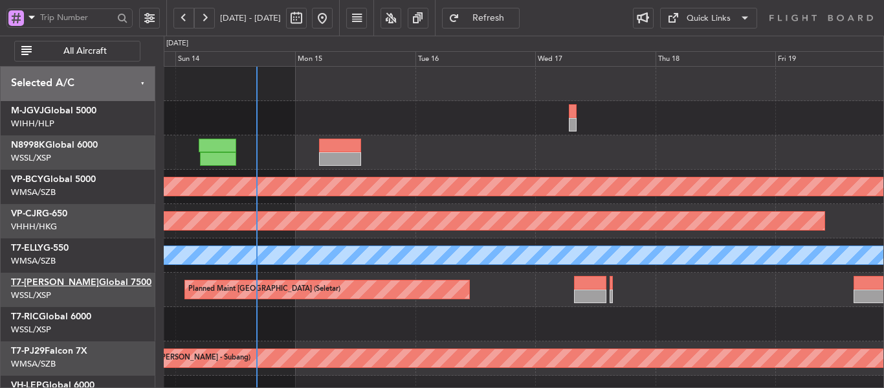
click at [82, 282] on link "T7-[PERSON_NAME] Global 7500" at bounding box center [81, 282] width 140 height 9
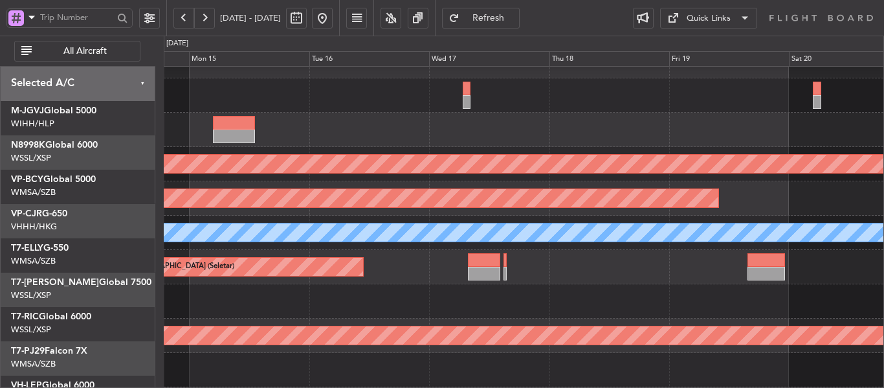
scroll to position [40, 0]
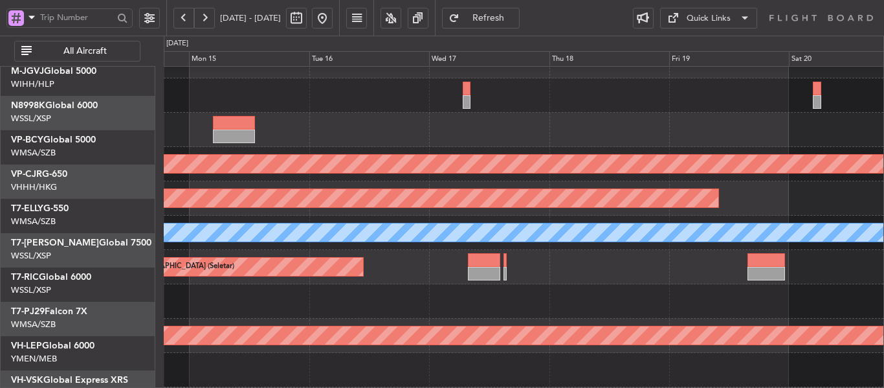
click at [372, 250] on div "Planned Maint [GEOGRAPHIC_DATA] (Seletar) - - WSSS 16:00 Z EGGW 05:05 Z" at bounding box center [524, 267] width 720 height 34
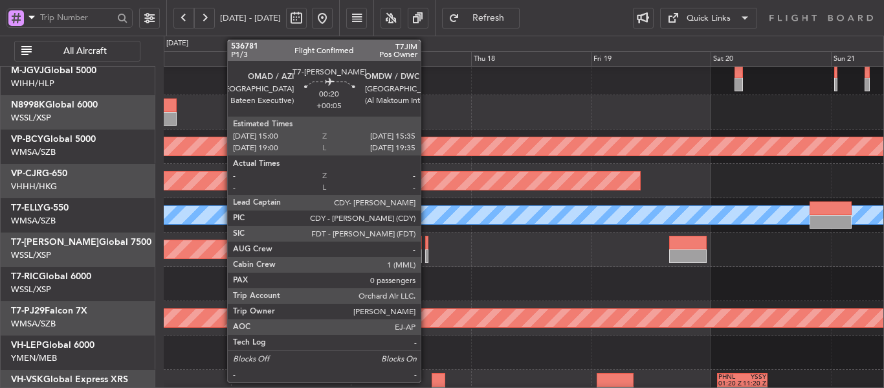
click at [426, 250] on div at bounding box center [426, 256] width 3 height 14
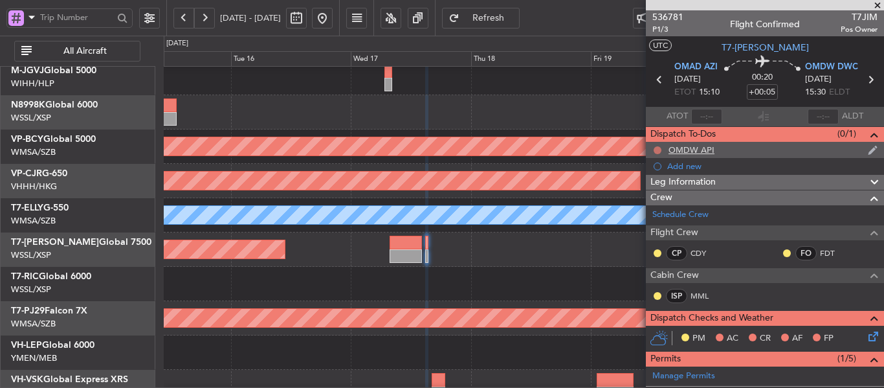
click at [656, 151] on button at bounding box center [658, 150] width 8 height 8
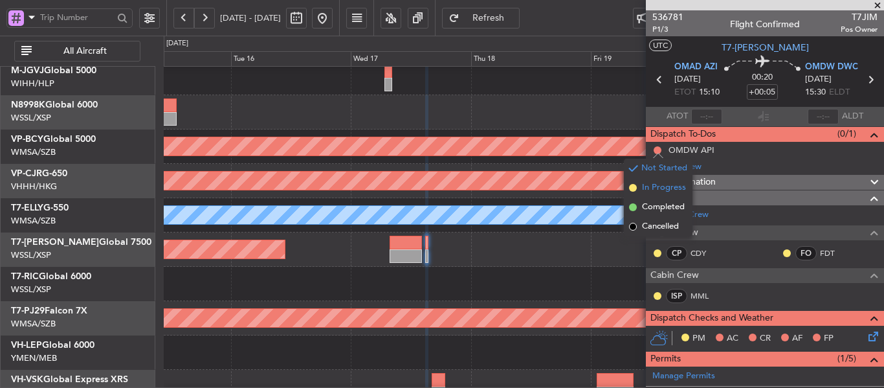
click at [633, 189] on span at bounding box center [633, 188] width 8 height 8
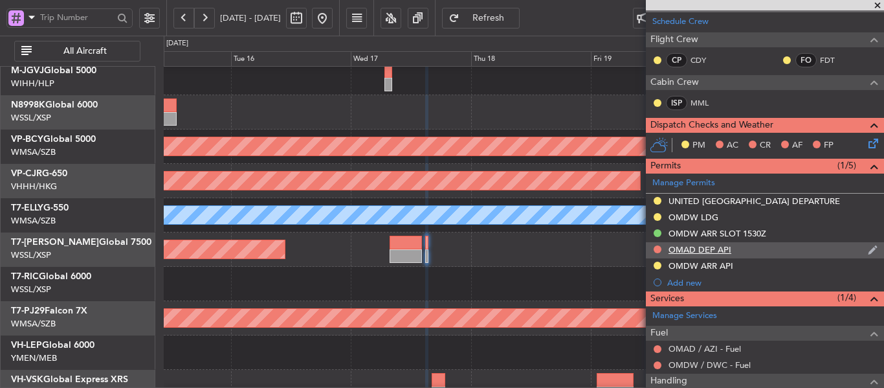
scroll to position [194, 0]
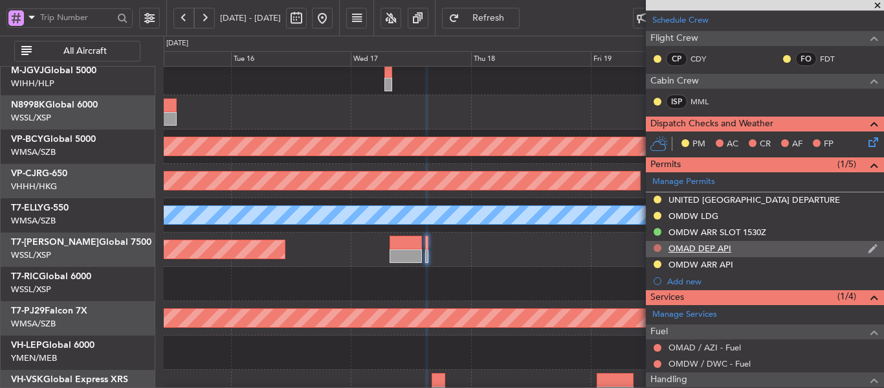
click at [656, 249] on button at bounding box center [658, 248] width 8 height 8
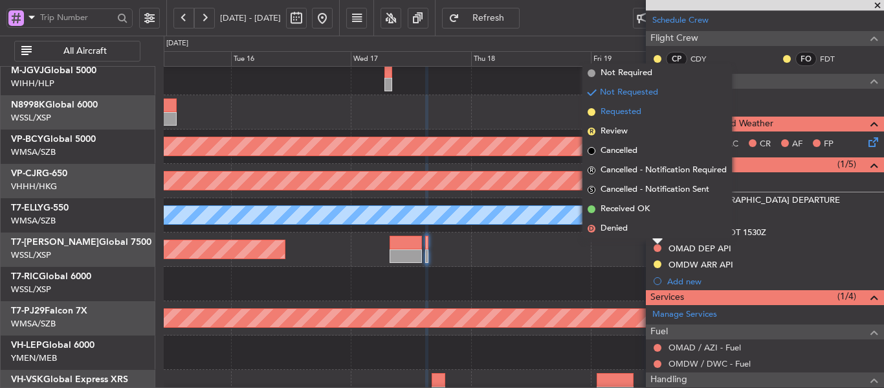
click at [591, 111] on span at bounding box center [592, 112] width 8 height 8
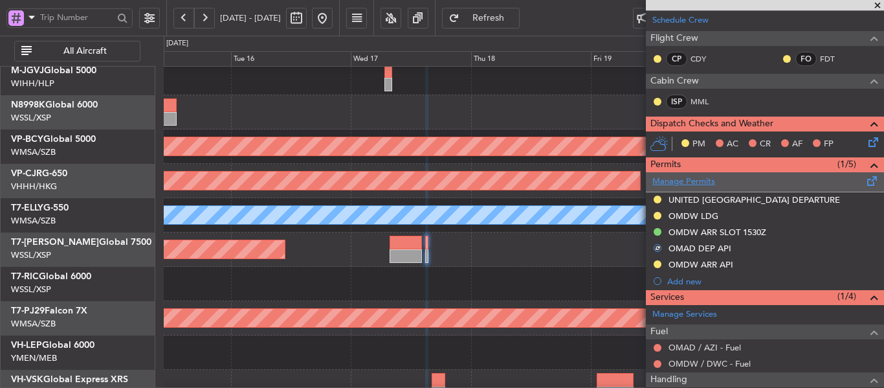
click at [667, 183] on link "Manage Permits" at bounding box center [683, 181] width 63 height 13
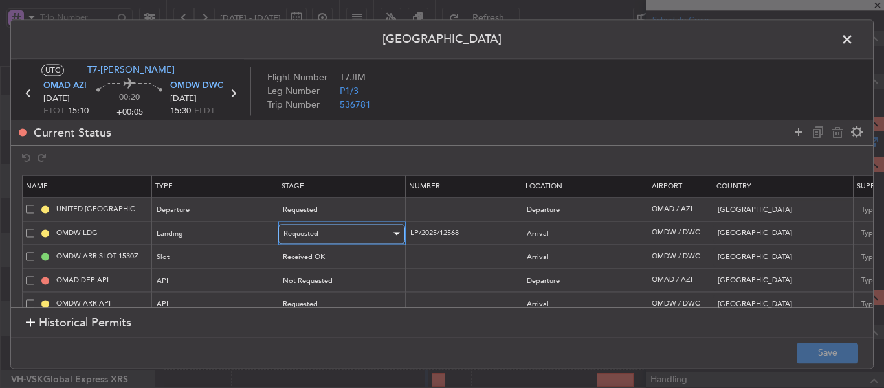
click at [289, 230] on span "Requested" at bounding box center [300, 233] width 35 height 10
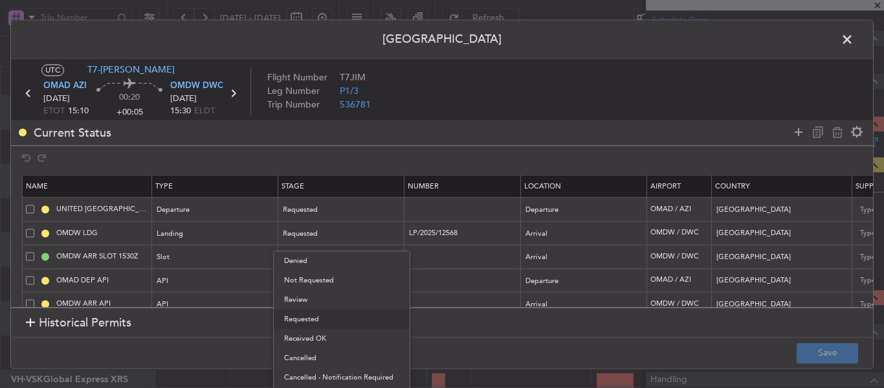
drag, startPoint x: 318, startPoint y: 331, endPoint x: 357, endPoint y: 315, distance: 41.5
click at [318, 331] on span "Received OK" at bounding box center [341, 338] width 115 height 19
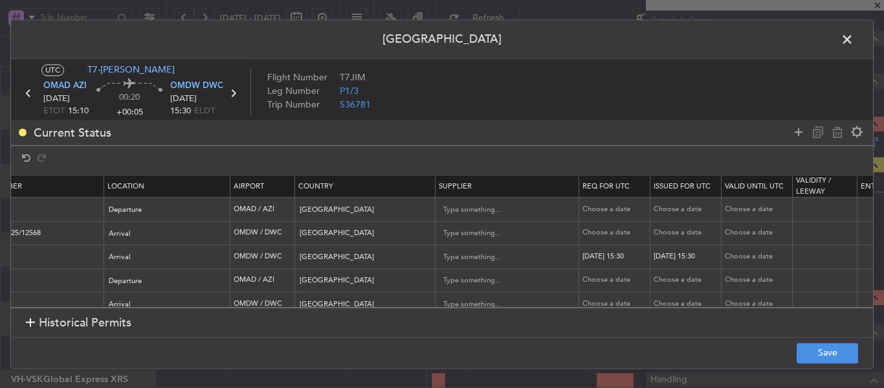
scroll to position [0, 456]
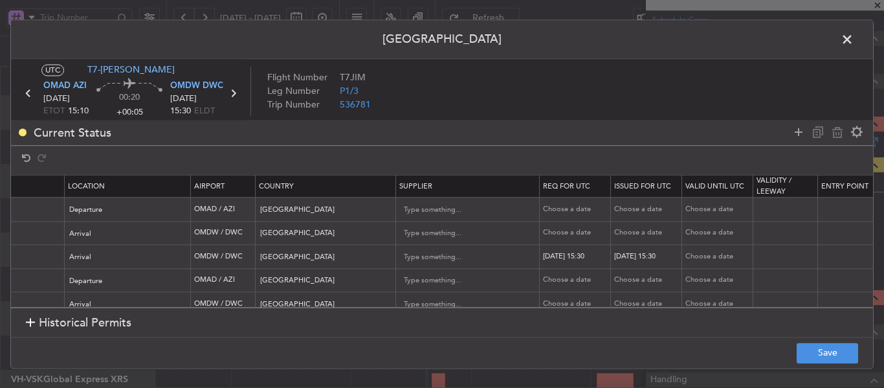
click at [580, 235] on div "Choose a date" at bounding box center [576, 233] width 67 height 11
select select "9"
select select "2025"
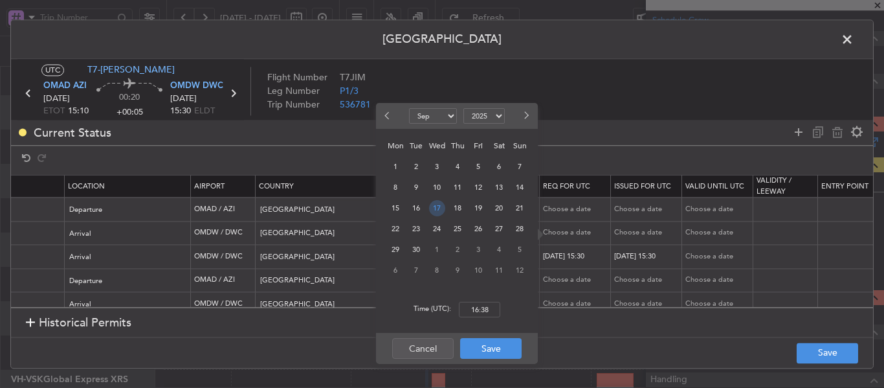
click at [435, 212] on span "17" at bounding box center [437, 208] width 16 height 16
click at [484, 311] on input "00:00" at bounding box center [479, 310] width 41 height 16
type input "15:10"
click at [472, 347] on button "Save" at bounding box center [490, 348] width 61 height 21
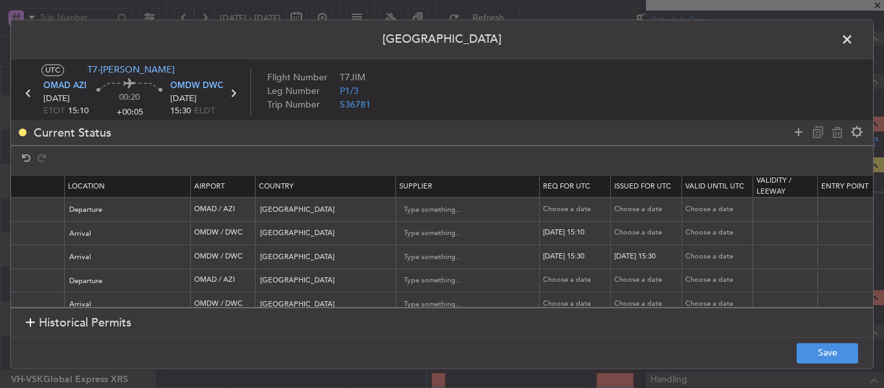
click at [617, 232] on div "Choose a date" at bounding box center [647, 233] width 67 height 11
select select "9"
select select "2025"
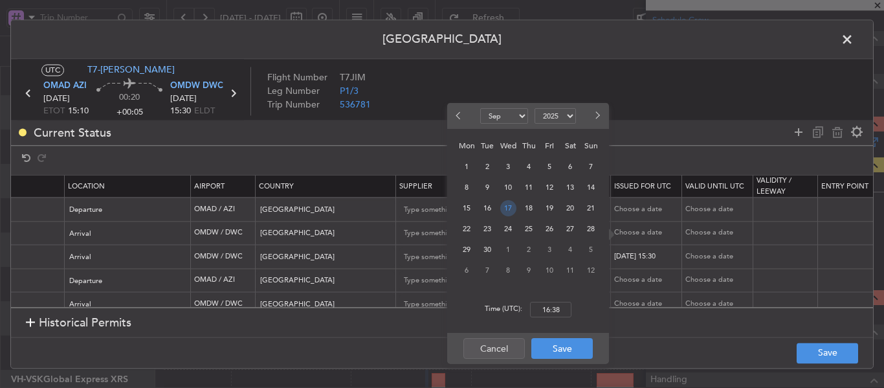
click at [511, 211] on span "17" at bounding box center [508, 208] width 16 height 16
click at [555, 302] on input "00:00" at bounding box center [550, 310] width 41 height 16
type input "15:10"
click at [548, 351] on button "Save" at bounding box center [561, 348] width 61 height 21
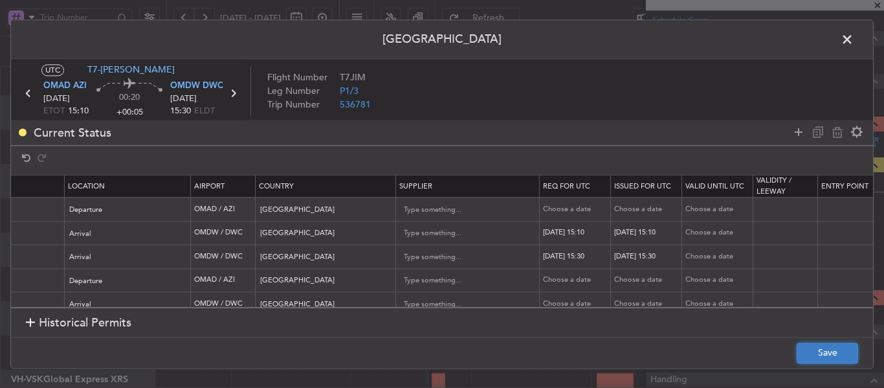
click at [807, 347] on button "Save" at bounding box center [827, 352] width 61 height 21
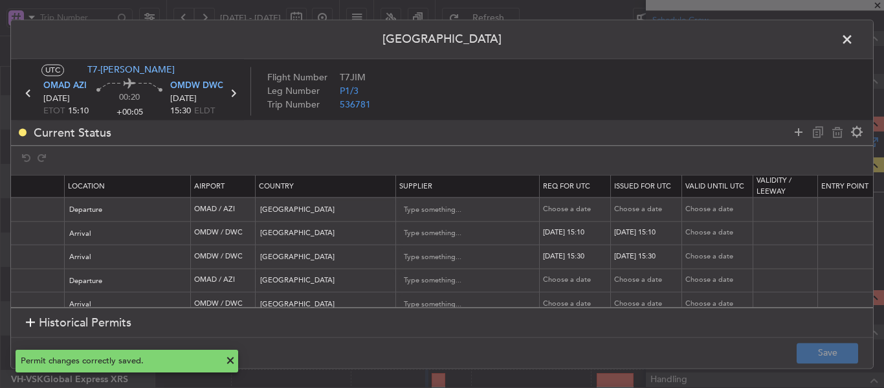
click at [853, 43] on span at bounding box center [853, 43] width 0 height 26
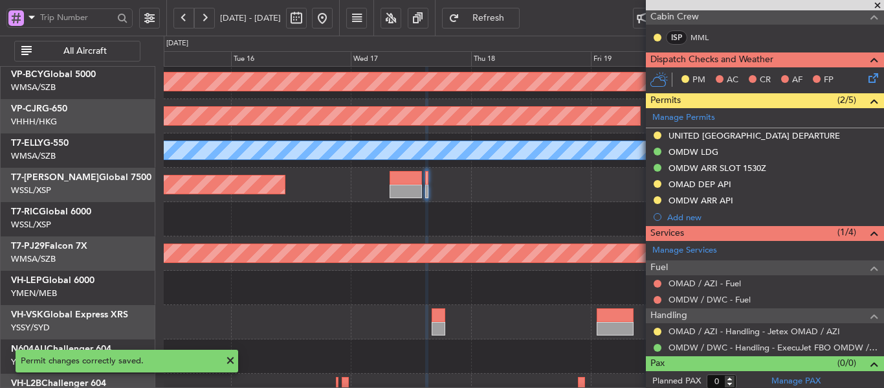
scroll to position [262, 0]
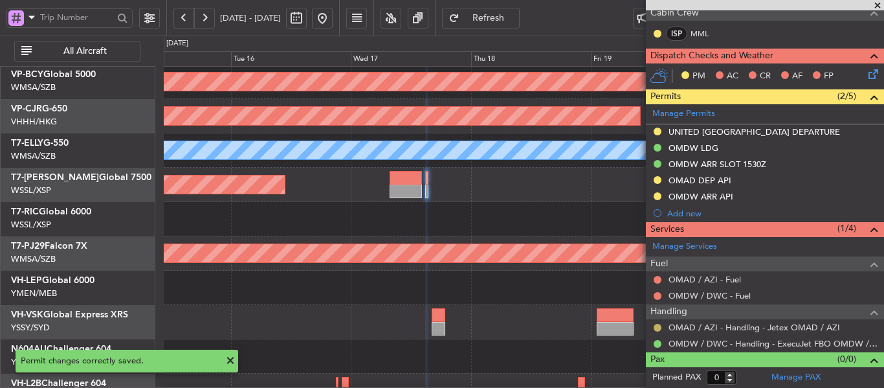
click at [659, 329] on button at bounding box center [658, 328] width 8 height 8
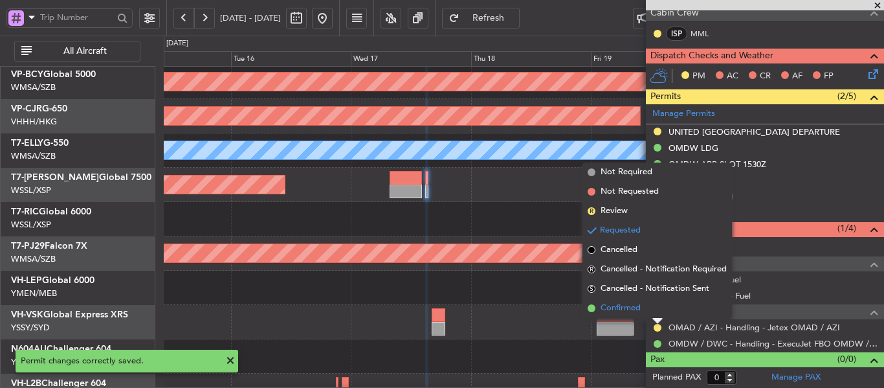
click at [593, 309] on span at bounding box center [592, 308] width 8 height 8
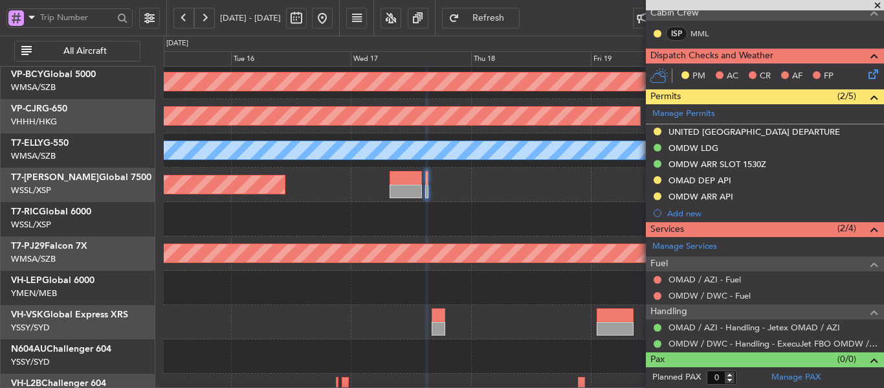
click at [379, 195] on div "Planned Maint [GEOGRAPHIC_DATA] (Seletar) - - WSSS 16:00 Z EGGW 05:05 Z" at bounding box center [524, 185] width 720 height 34
type input "-00:25"
type input "1"
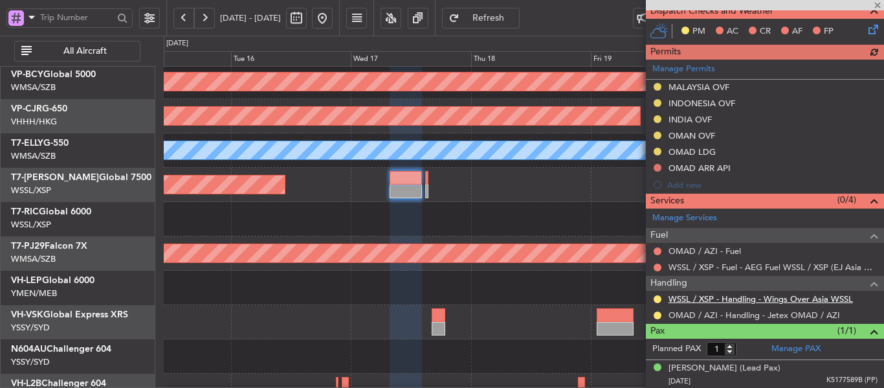
scroll to position [340, 0]
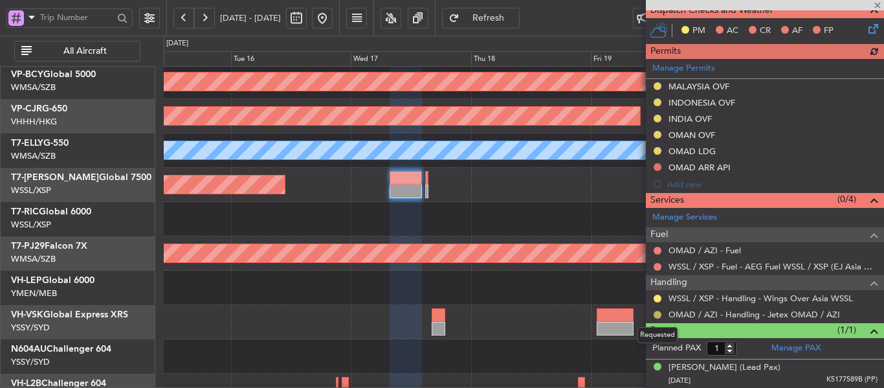
click at [659, 314] on button at bounding box center [658, 315] width 8 height 8
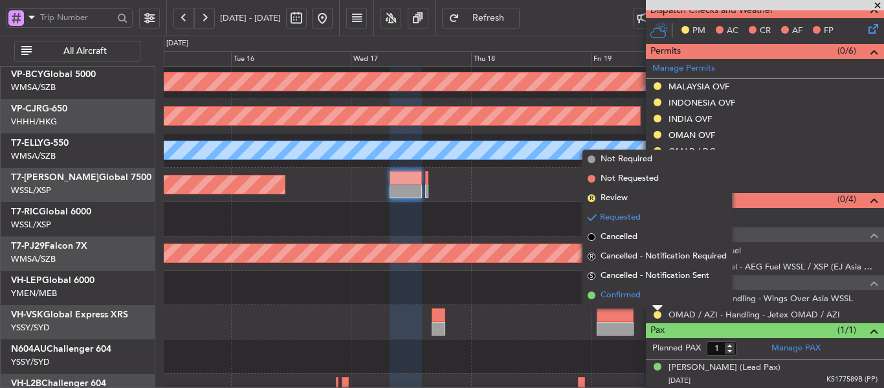
click at [591, 297] on span at bounding box center [592, 295] width 8 height 8
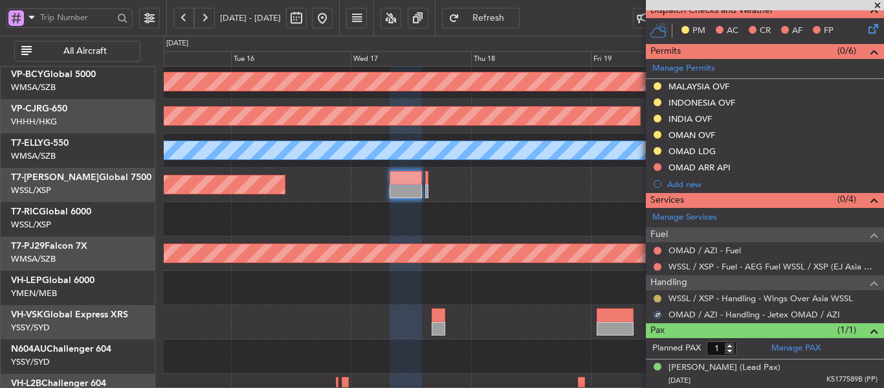
click at [658, 298] on button at bounding box center [658, 298] width 8 height 8
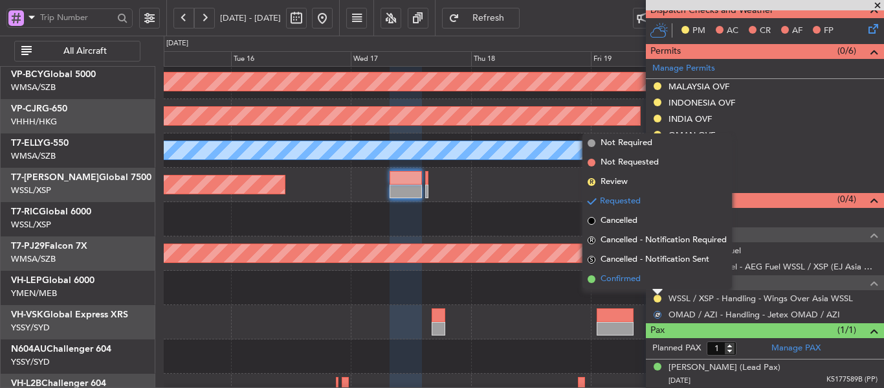
click at [593, 280] on span at bounding box center [592, 279] width 8 height 8
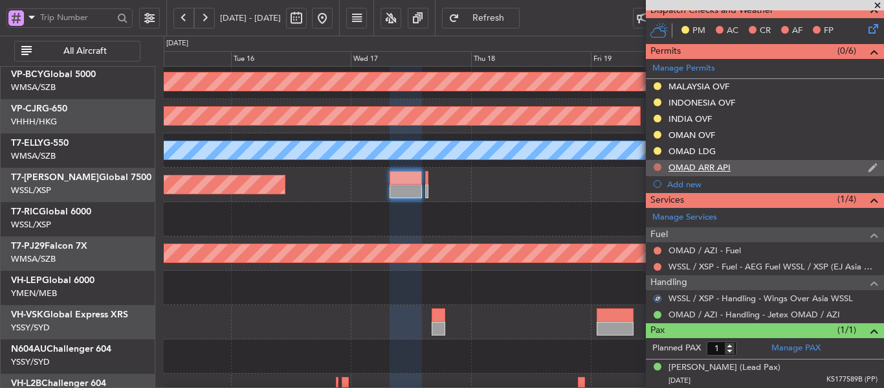
click at [659, 164] on button at bounding box center [658, 167] width 8 height 8
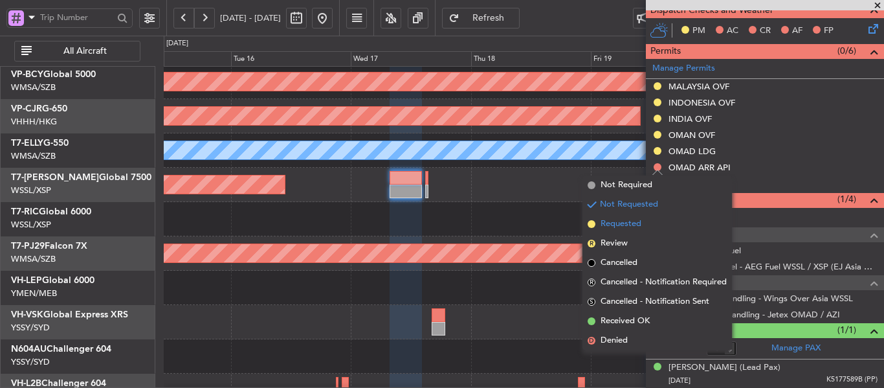
click at [590, 226] on span at bounding box center [592, 224] width 8 height 8
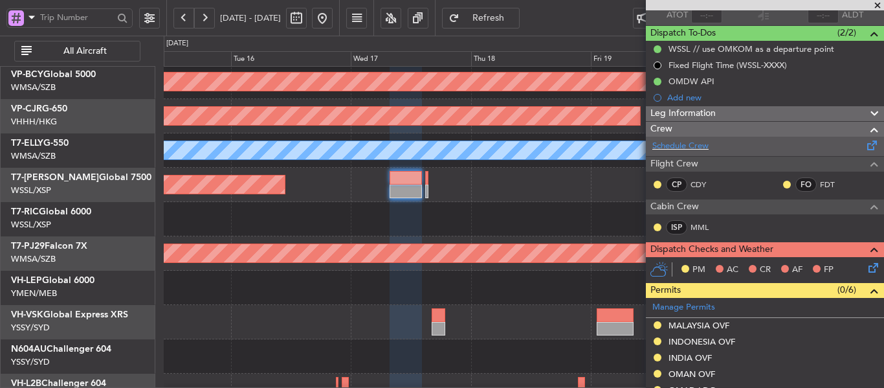
scroll to position [81, 0]
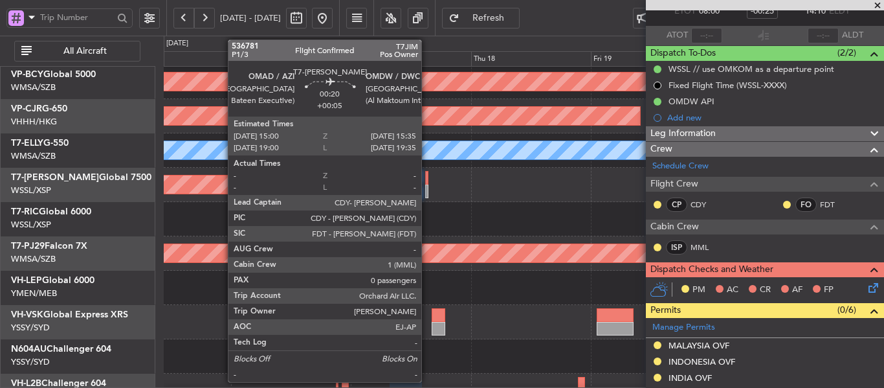
click at [427, 185] on div at bounding box center [426, 191] width 3 height 14
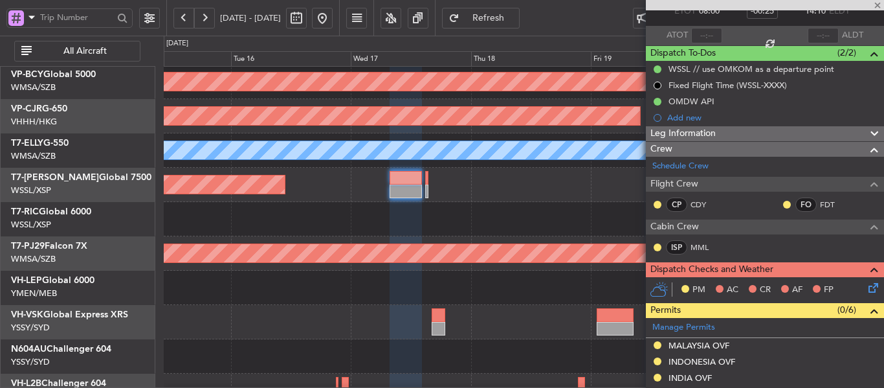
type input "+00:05"
type input "0"
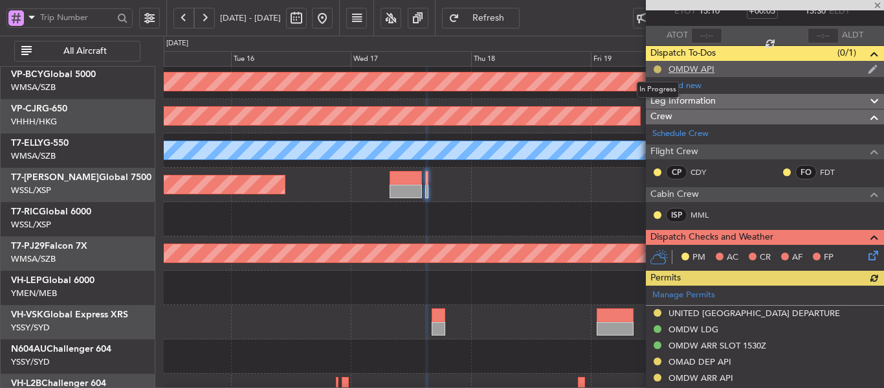
click at [654, 71] on button at bounding box center [658, 69] width 8 height 8
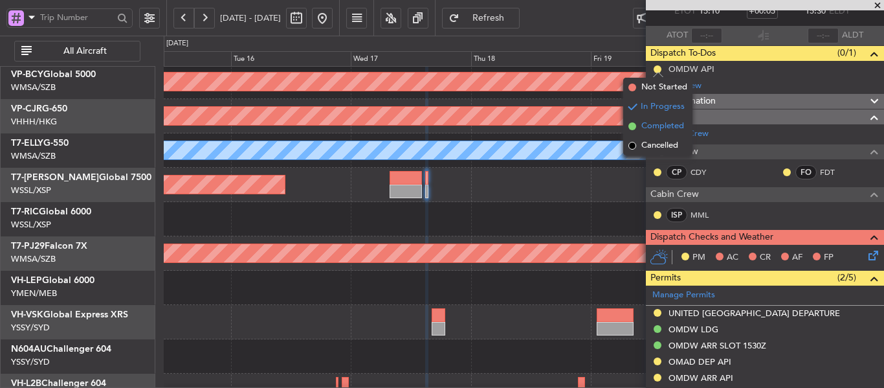
click at [631, 126] on span at bounding box center [632, 126] width 8 height 8
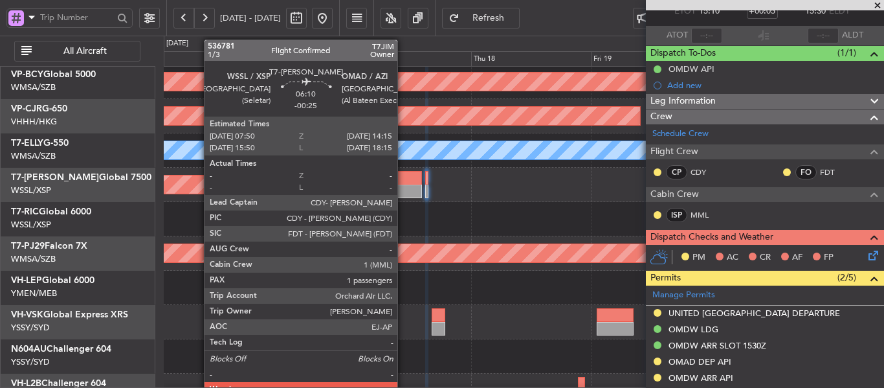
click at [403, 190] on div at bounding box center [406, 191] width 32 height 14
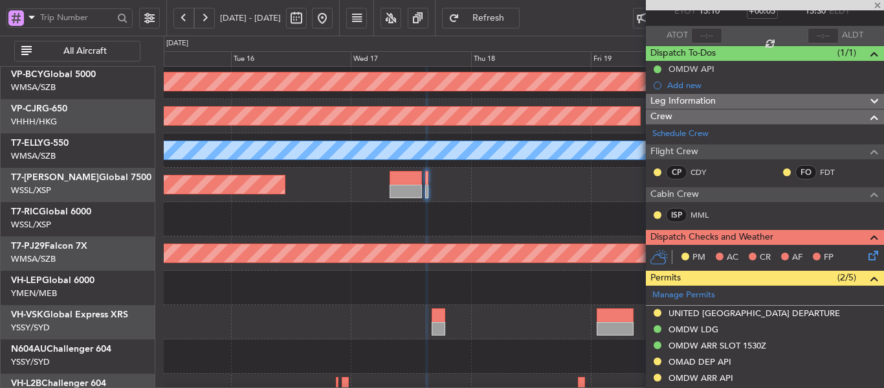
type input "-00:25"
type input "1"
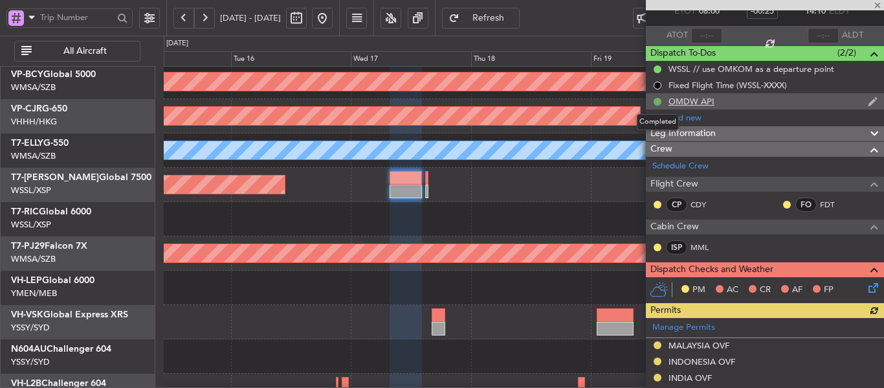
click at [659, 101] on button at bounding box center [658, 102] width 8 height 8
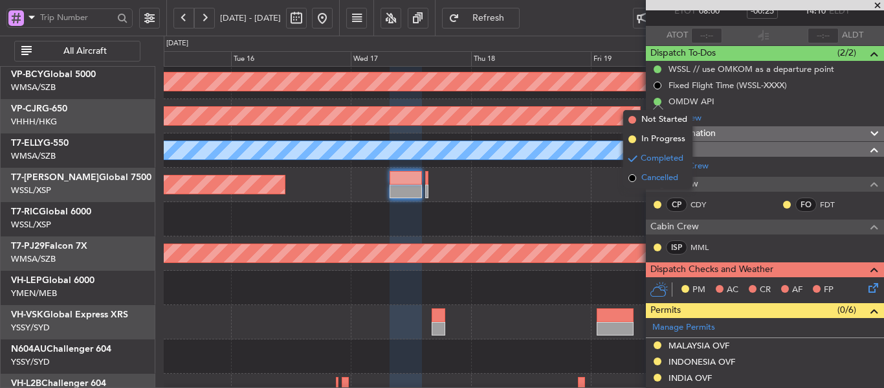
click at [631, 177] on span at bounding box center [632, 178] width 8 height 8
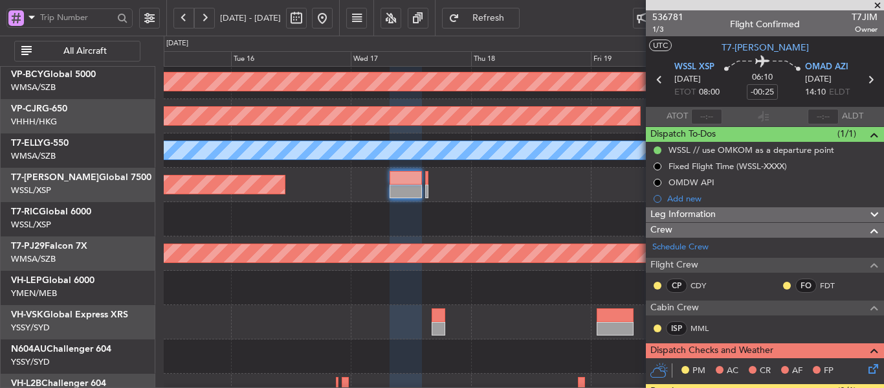
scroll to position [0, 0]
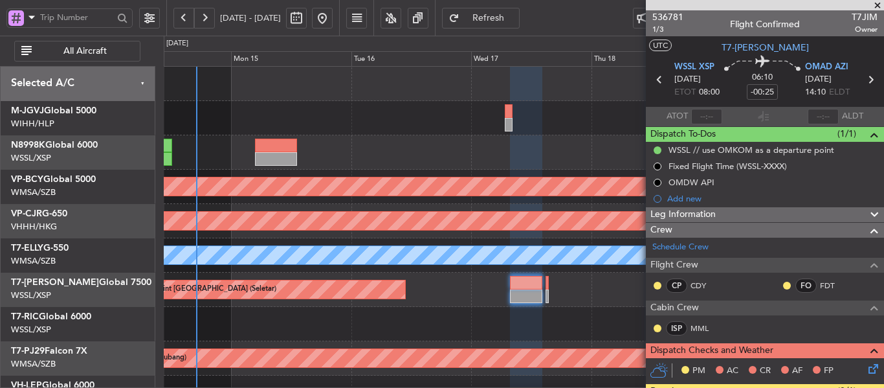
click at [484, 387] on html "[DATE] - [DATE] Refresh Quick Links All Aircraft Unplanned Maint [GEOGRAPHIC_DA…" at bounding box center [442, 194] width 884 height 388
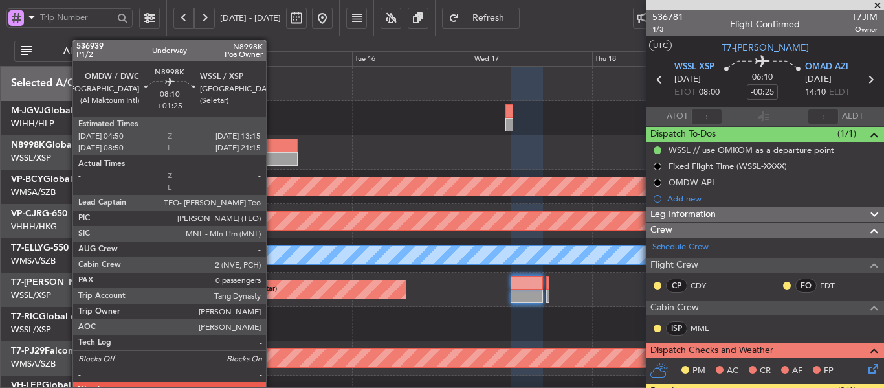
click at [272, 147] on div at bounding box center [277, 145] width 43 height 14
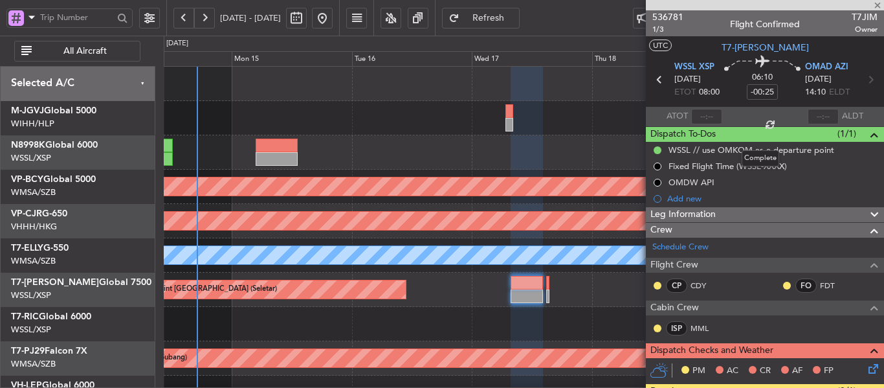
type input "+01:25"
type input "0"
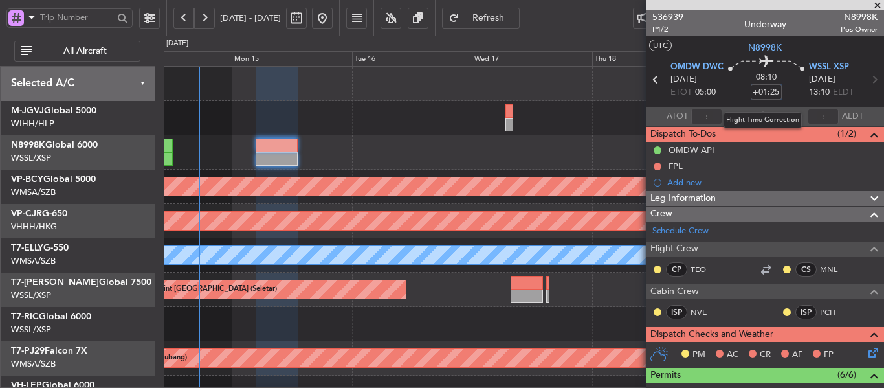
click at [769, 93] on input "+01:25" at bounding box center [766, 92] width 31 height 16
click at [769, 92] on input "+01:25" at bounding box center [766, 92] width 31 height 16
click at [768, 89] on input "+01:25" at bounding box center [766, 92] width 31 height 16
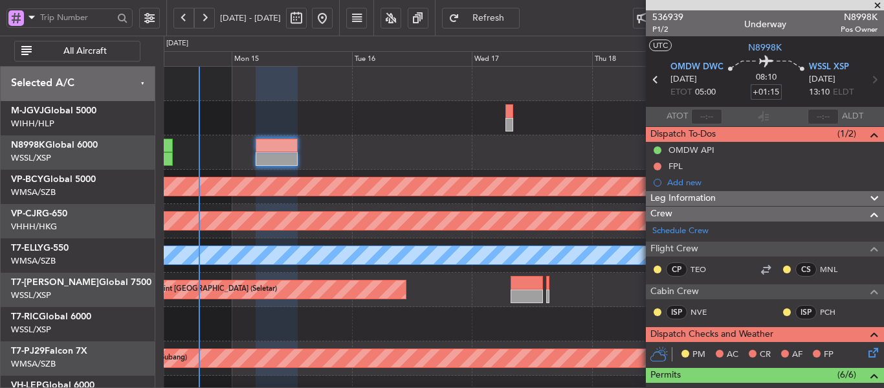
type input "+01:15"
click at [740, 120] on section "ATOT ALDT" at bounding box center [765, 116] width 238 height 19
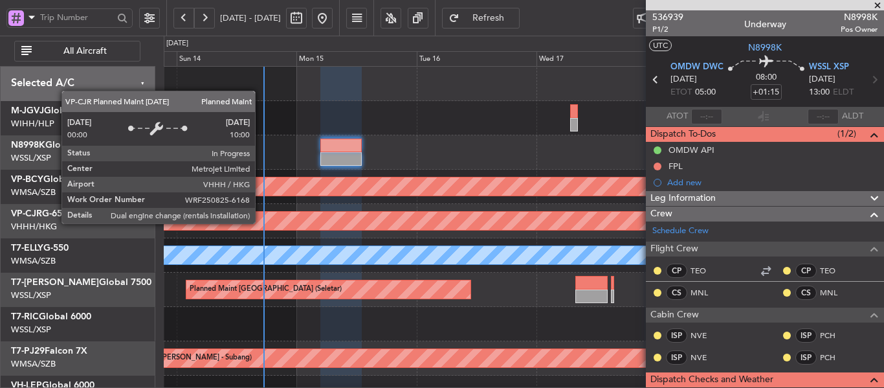
click at [325, 223] on div "Planned Maint [GEOGRAPHIC_DATA] ([GEOGRAPHIC_DATA] Intl)" at bounding box center [135, 221] width 1381 height 18
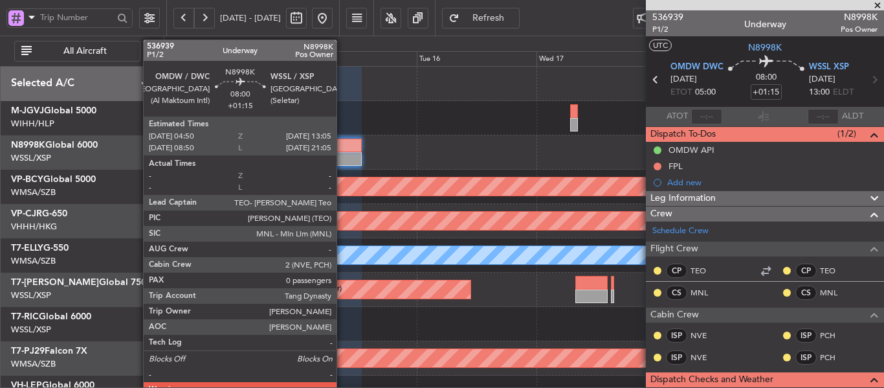
click at [342, 145] on div at bounding box center [340, 145] width 41 height 14
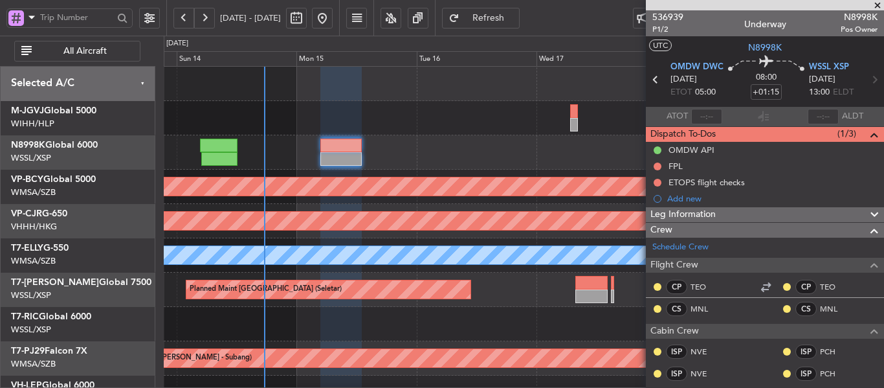
type input "[PERSON_NAME] (LEU)"
click at [498, 17] on button "Refresh" at bounding box center [481, 18] width 78 height 21
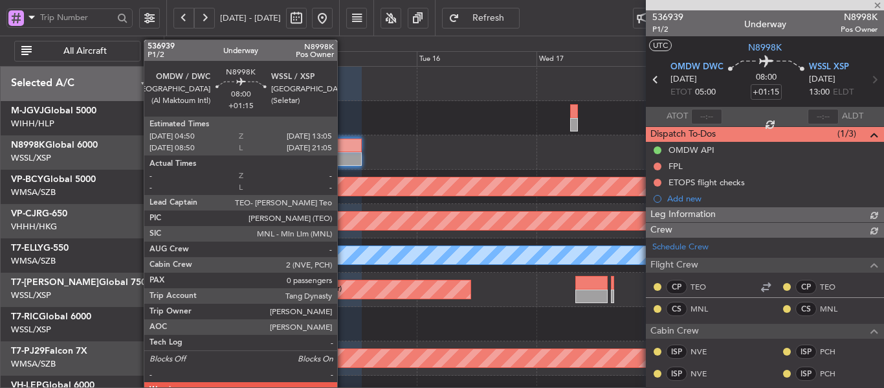
type input "[PERSON_NAME] (LEU)"
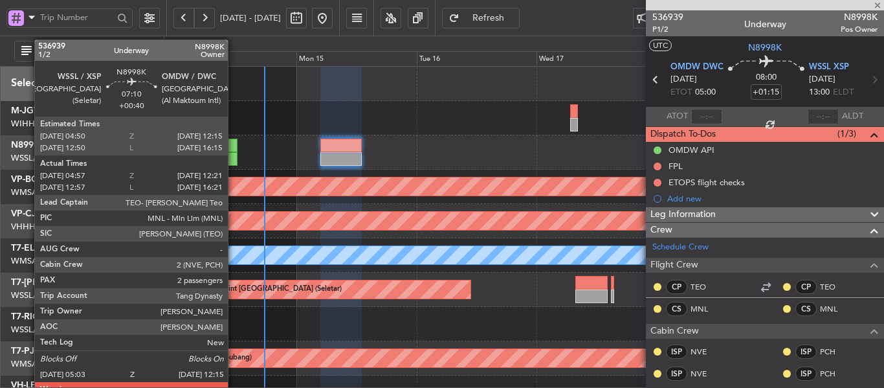
click at [234, 153] on div at bounding box center [219, 159] width 36 height 14
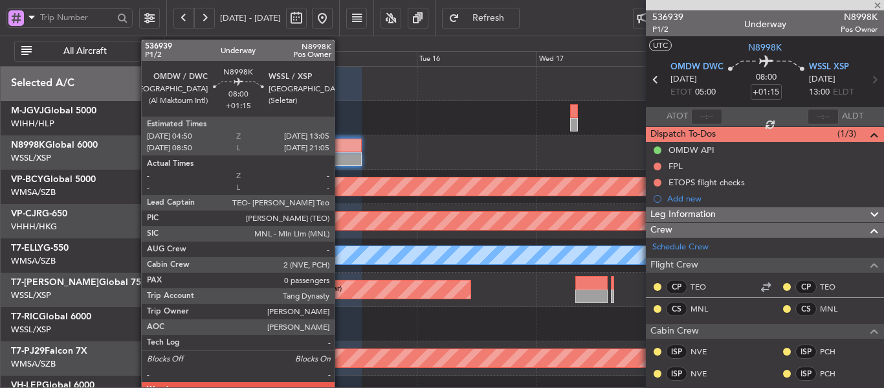
type input "+00:40"
type input "05:07"
type input "12:16"
type input "2"
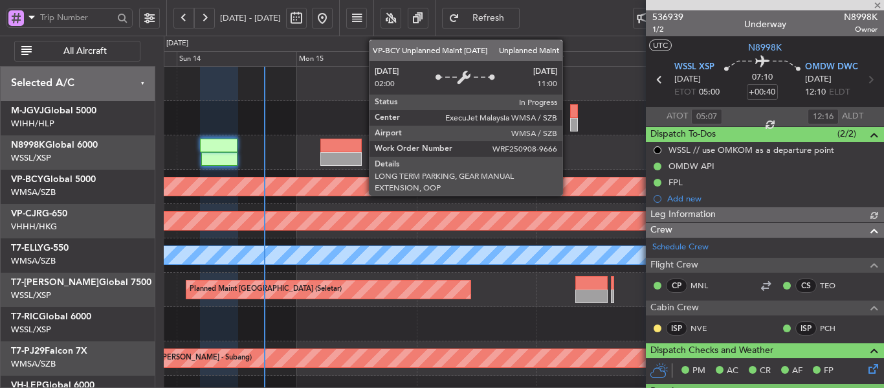
type input "[PERSON_NAME] (BTA)"
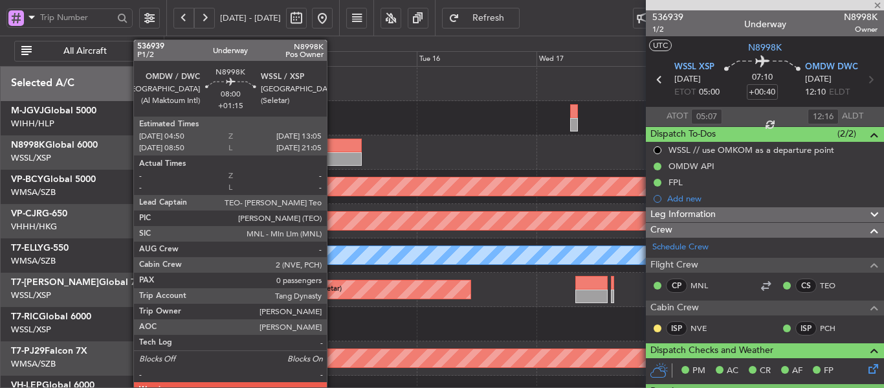
click at [333, 155] on div at bounding box center [340, 159] width 41 height 14
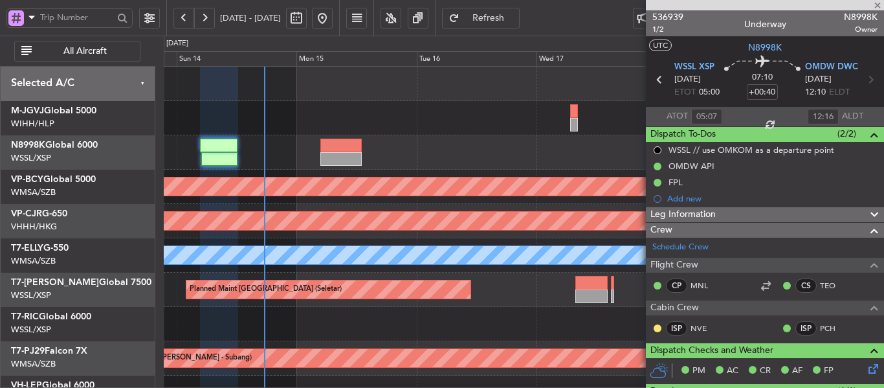
type input "+01:15"
type input "0"
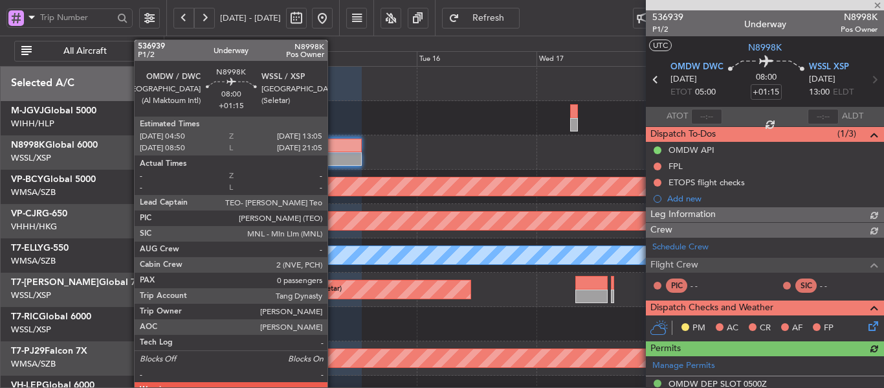
type input "[PERSON_NAME] (LEU)"
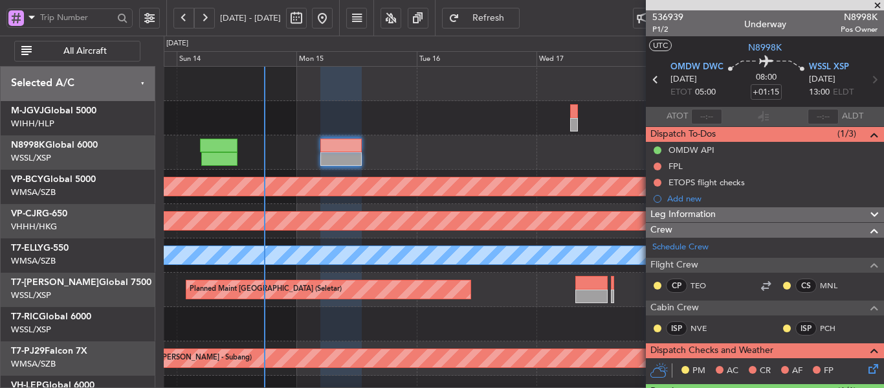
type input "[PERSON_NAME] (LEU)"
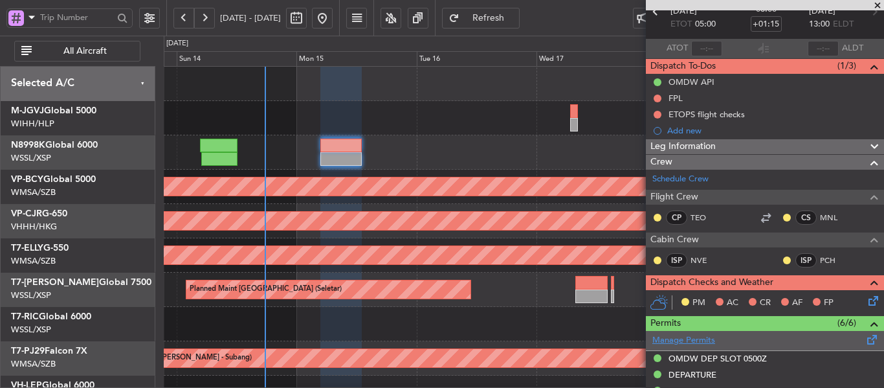
scroll to position [65, 0]
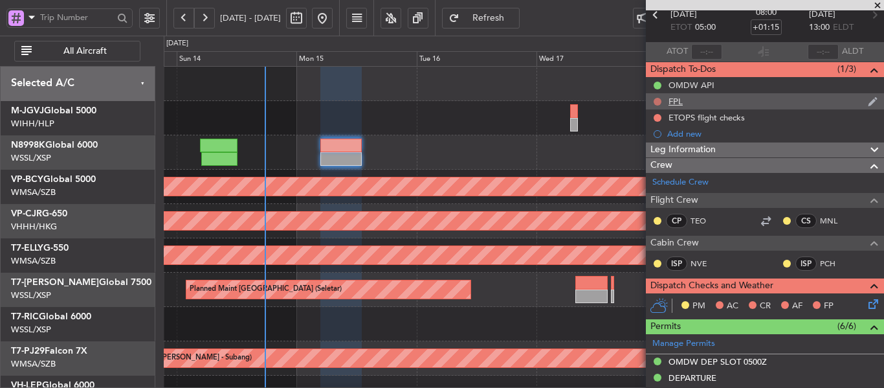
click at [654, 100] on button at bounding box center [658, 102] width 8 height 8
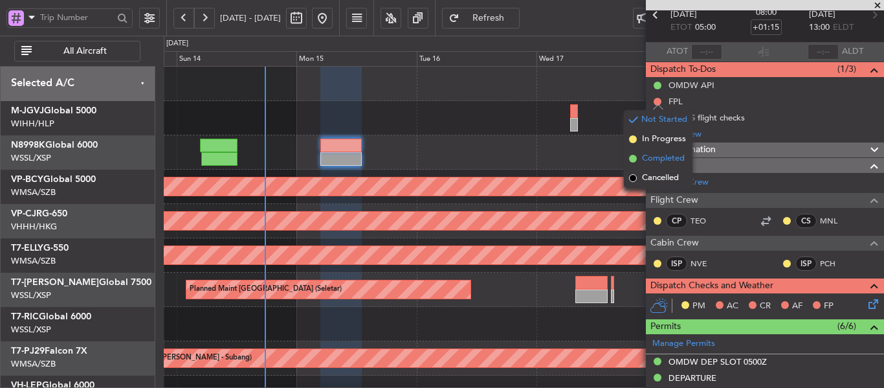
click at [632, 159] on span at bounding box center [633, 159] width 8 height 8
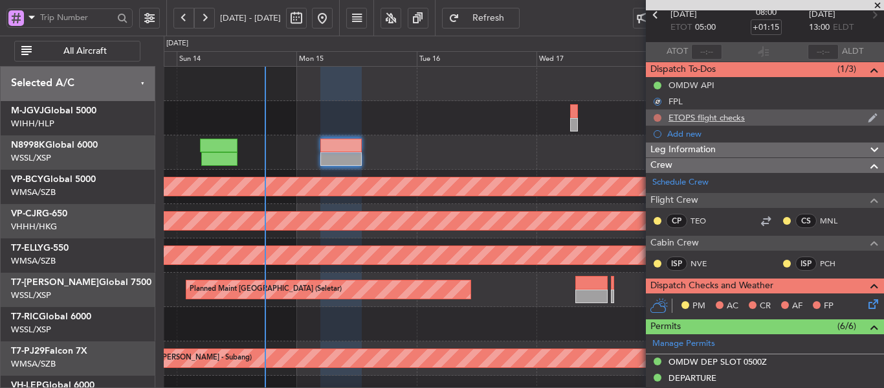
click at [657, 116] on button at bounding box center [658, 118] width 8 height 8
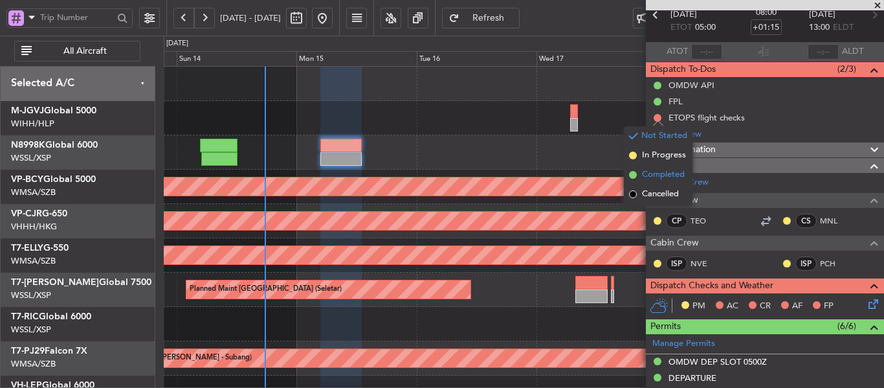
click at [635, 170] on li "Completed" at bounding box center [658, 174] width 69 height 19
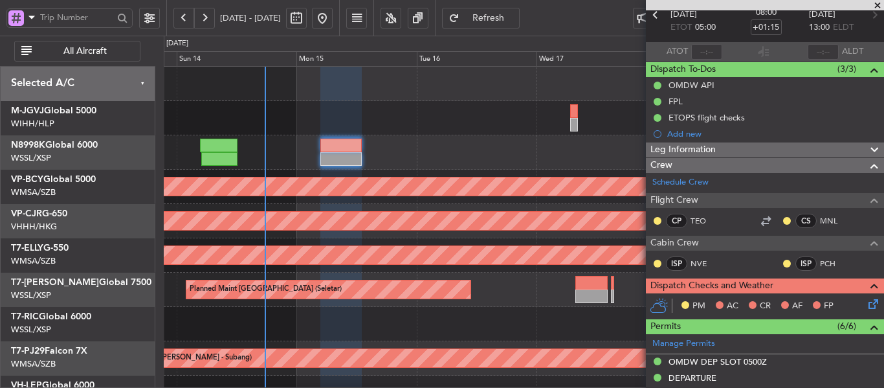
click at [866, 305] on icon at bounding box center [871, 301] width 10 height 10
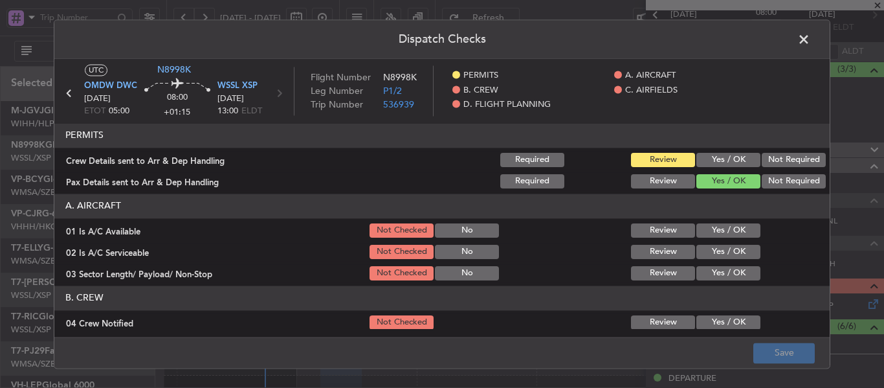
click at [723, 160] on button "Yes / OK" at bounding box center [728, 160] width 64 height 14
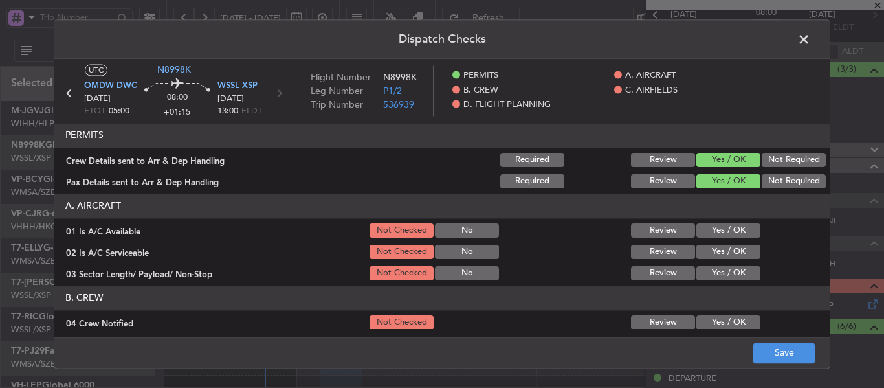
click at [709, 228] on button "Yes / OK" at bounding box center [728, 230] width 64 height 14
click at [707, 249] on button "Yes / OK" at bounding box center [728, 252] width 64 height 14
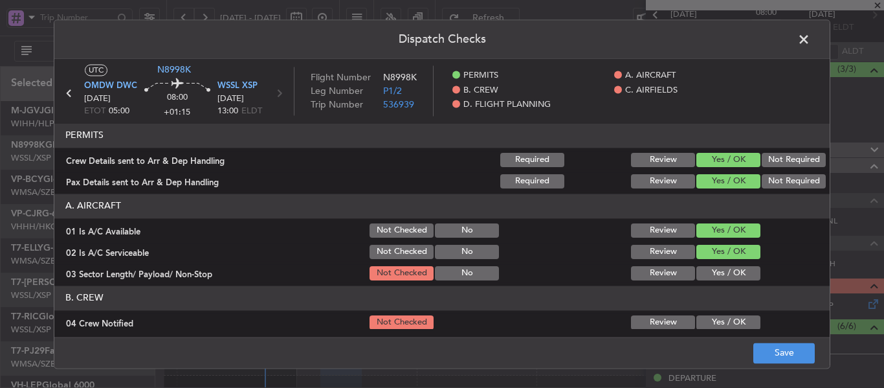
click at [705, 270] on button "Yes / OK" at bounding box center [728, 273] width 64 height 14
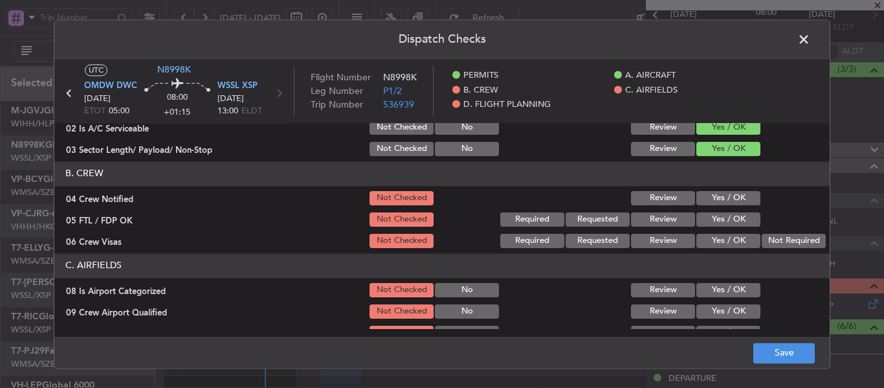
scroll to position [129, 0]
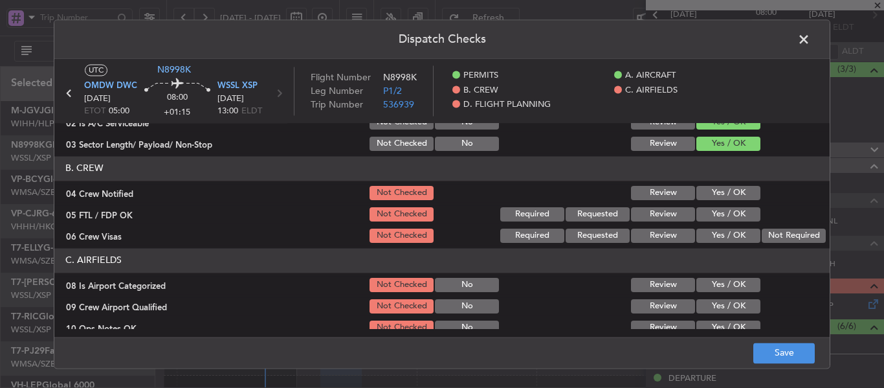
click at [711, 193] on button "Yes / OK" at bounding box center [728, 193] width 64 height 14
click at [709, 207] on button "Yes / OK" at bounding box center [728, 214] width 64 height 14
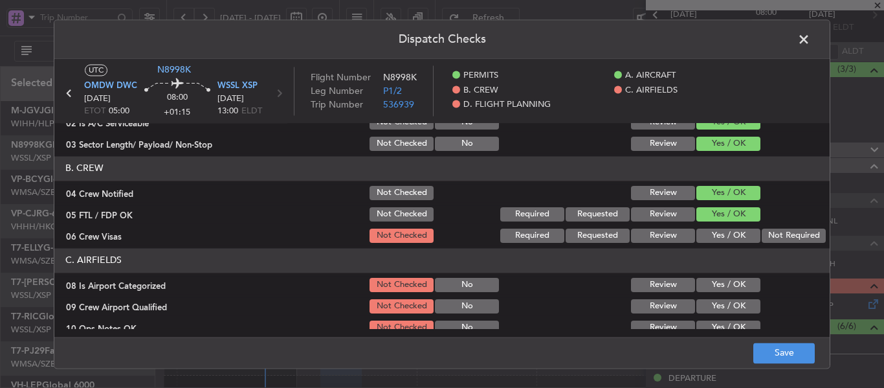
drag, startPoint x: 703, startPoint y: 230, endPoint x: 704, endPoint y: 247, distance: 17.5
click at [702, 230] on button "Yes / OK" at bounding box center [728, 235] width 64 height 14
click at [699, 287] on button "Yes / OK" at bounding box center [728, 285] width 64 height 14
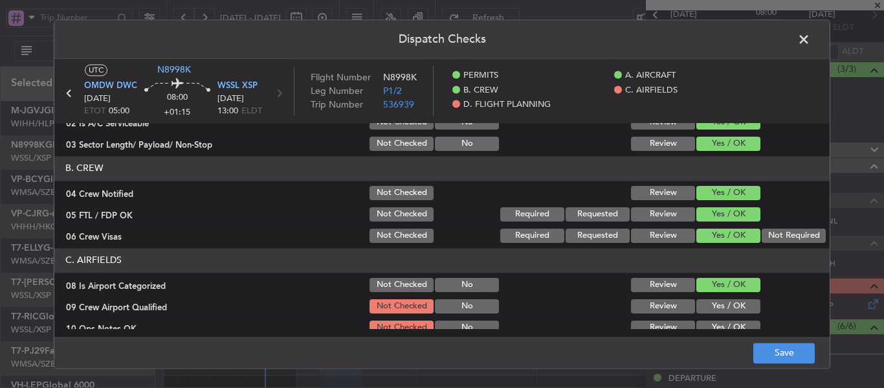
drag, startPoint x: 702, startPoint y: 303, endPoint x: 701, endPoint y: 321, distance: 18.2
click at [702, 303] on button "Yes / OK" at bounding box center [728, 306] width 64 height 14
click at [699, 323] on button "Yes / OK" at bounding box center [728, 327] width 64 height 14
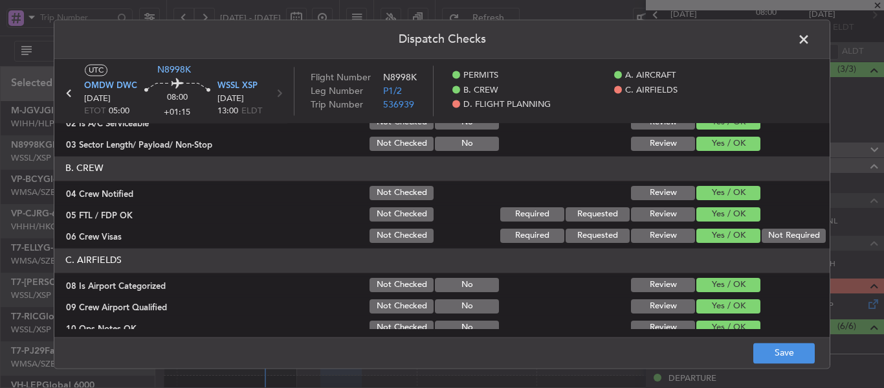
scroll to position [259, 0]
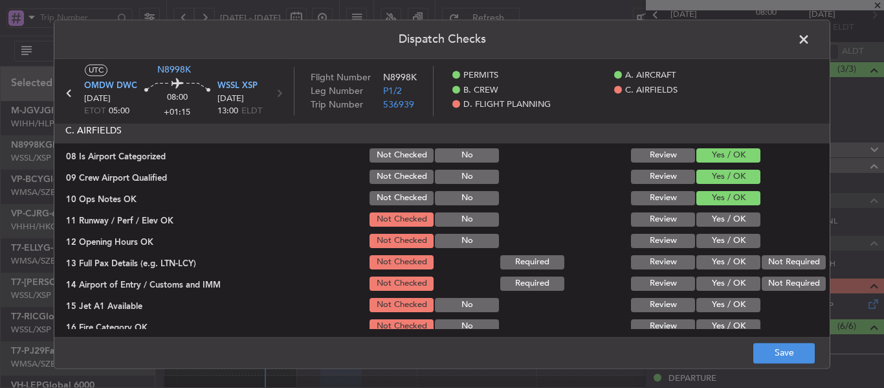
click at [722, 221] on button "Yes / OK" at bounding box center [728, 219] width 64 height 14
click at [720, 235] on button "Yes / OK" at bounding box center [728, 241] width 64 height 14
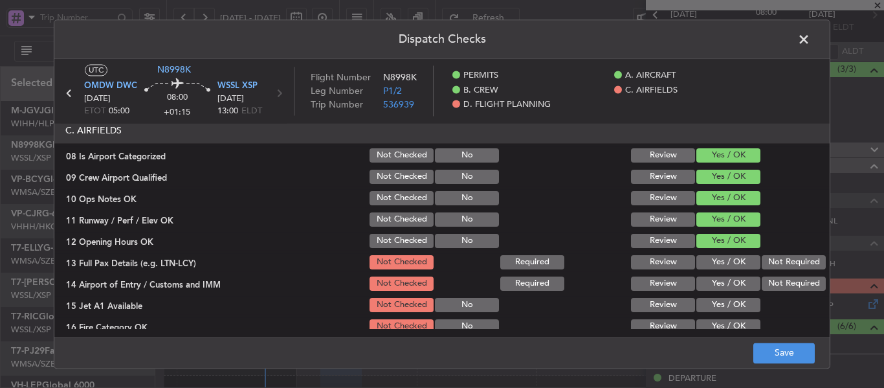
click at [773, 260] on button "Not Required" at bounding box center [794, 262] width 64 height 14
drag, startPoint x: 721, startPoint y: 285, endPoint x: 723, endPoint y: 270, distance: 14.3
click at [721, 284] on button "Yes / OK" at bounding box center [728, 283] width 64 height 14
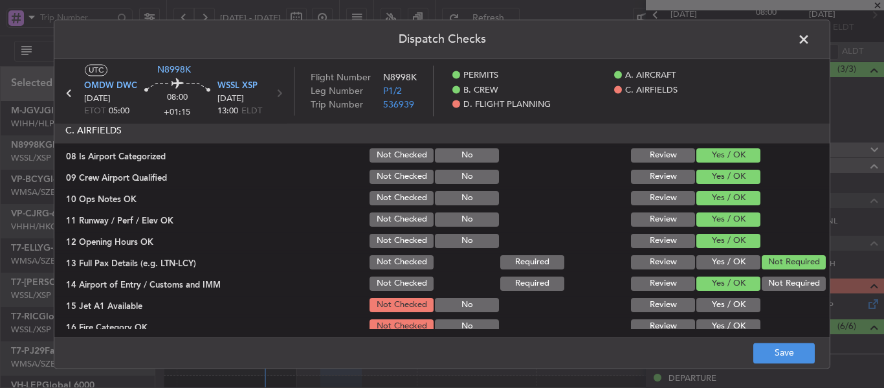
click at [723, 263] on button "Yes / OK" at bounding box center [728, 262] width 64 height 14
click at [719, 306] on button "Yes / OK" at bounding box center [728, 305] width 64 height 14
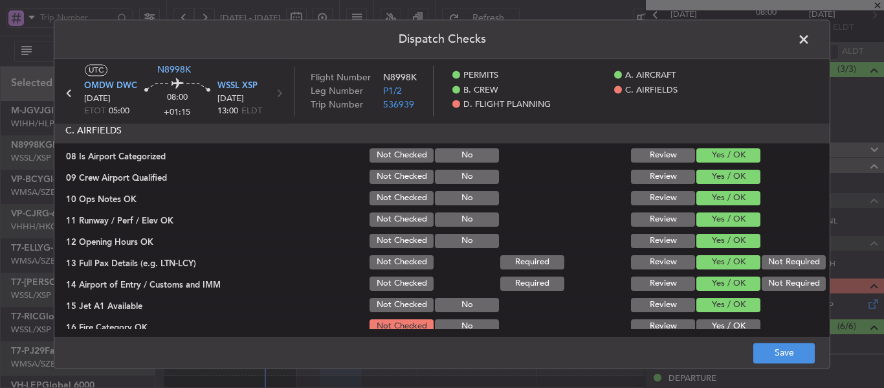
click at [714, 322] on button "Yes / OK" at bounding box center [728, 326] width 64 height 14
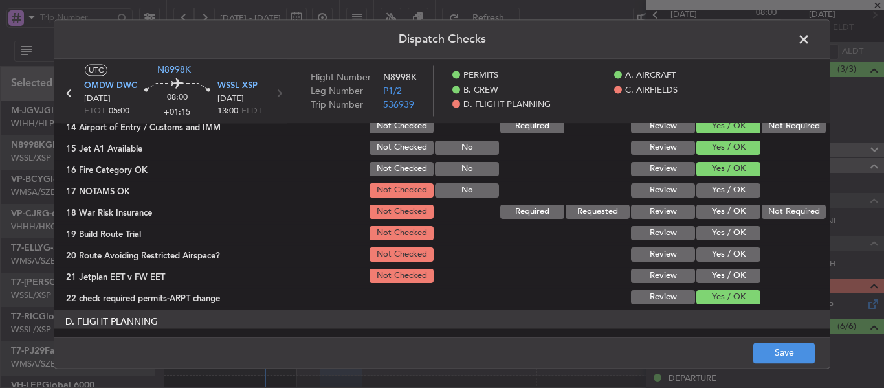
scroll to position [453, 0]
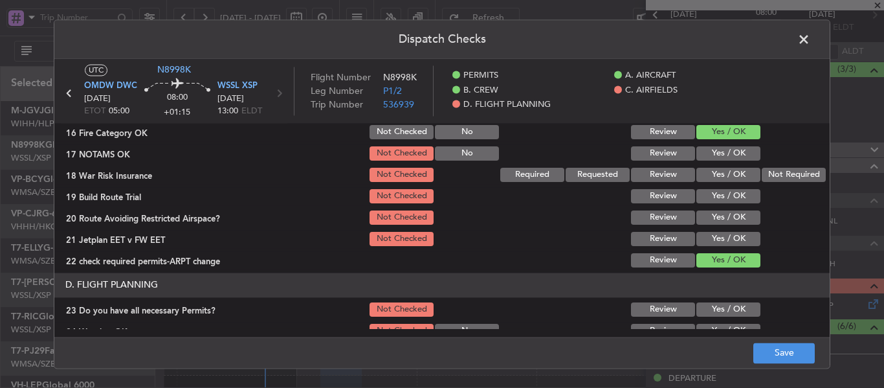
click at [719, 149] on button "Yes / OK" at bounding box center [728, 153] width 64 height 14
click at [767, 170] on button "Not Required" at bounding box center [794, 175] width 64 height 14
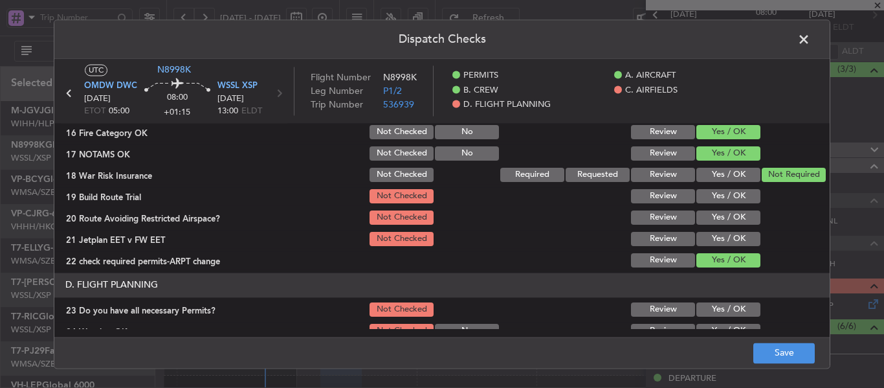
click at [725, 207] on section "C. AIRFIELDS 08 Is Airport Categorized Not Checked No Review Yes / OK 09 Crew A…" at bounding box center [441, 96] width 775 height 345
drag, startPoint x: 724, startPoint y: 199, endPoint x: 715, endPoint y: 221, distance: 23.2
click at [720, 202] on button "Yes / OK" at bounding box center [728, 196] width 64 height 14
click at [714, 221] on button "Yes / OK" at bounding box center [728, 217] width 64 height 14
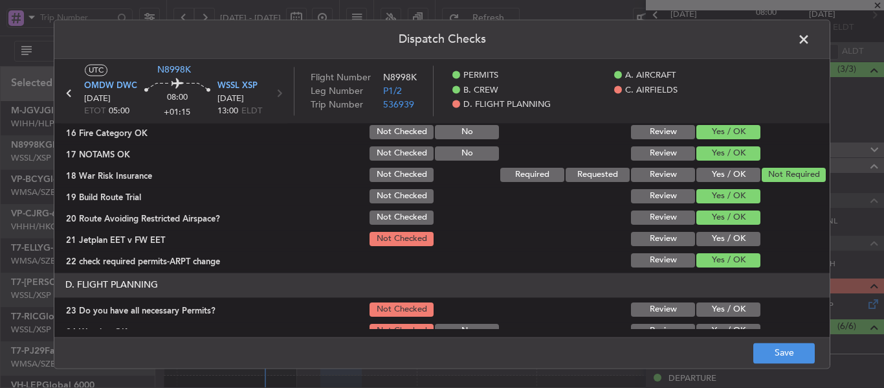
click at [713, 241] on button "Yes / OK" at bounding box center [728, 239] width 64 height 14
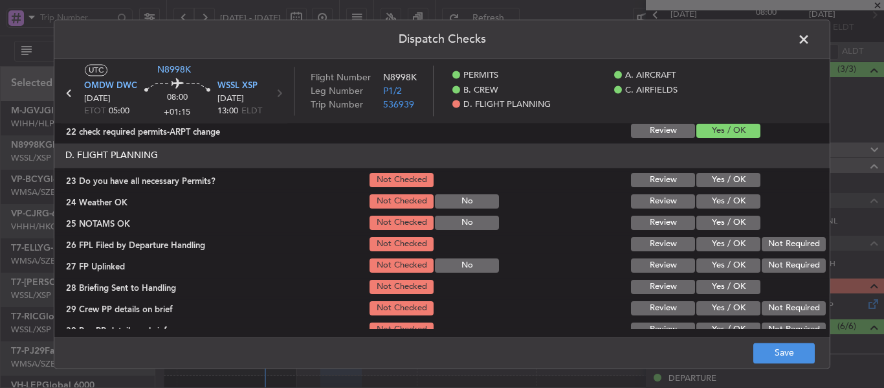
click at [711, 179] on button "Yes / OK" at bounding box center [728, 180] width 64 height 14
click at [705, 199] on button "Yes / OK" at bounding box center [728, 201] width 64 height 14
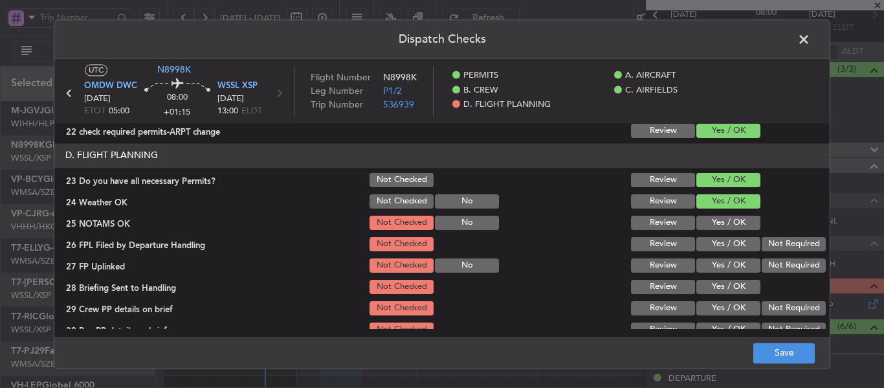
click at [703, 219] on button "Yes / OK" at bounding box center [728, 222] width 64 height 14
click at [703, 239] on button "Yes / OK" at bounding box center [728, 244] width 64 height 14
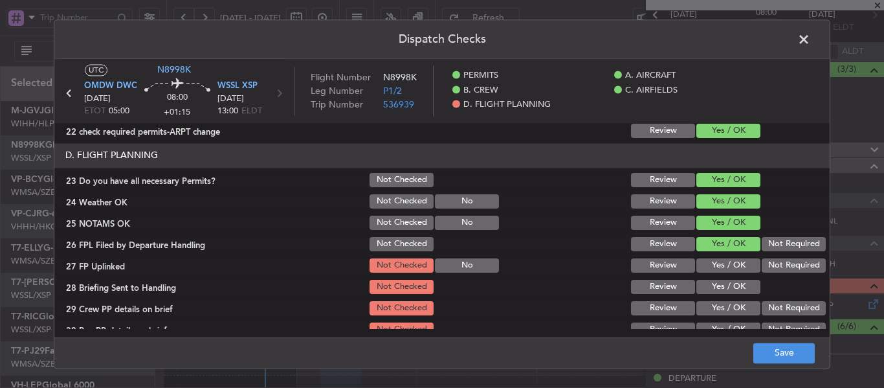
drag, startPoint x: 703, startPoint y: 261, endPoint x: 705, endPoint y: 275, distance: 14.4
click at [703, 262] on button "Yes / OK" at bounding box center [728, 265] width 64 height 14
drag, startPoint x: 703, startPoint y: 289, endPoint x: 701, endPoint y: 306, distance: 17.6
click at [703, 292] on button "Yes / OK" at bounding box center [728, 287] width 64 height 14
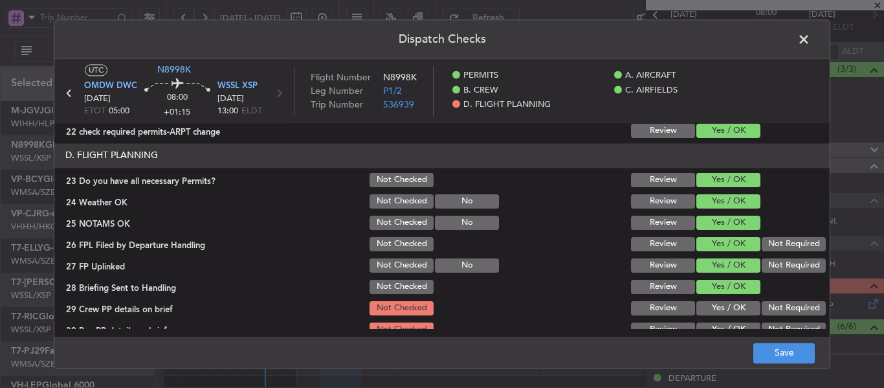
click at [701, 306] on button "Yes / OK" at bounding box center [728, 308] width 64 height 14
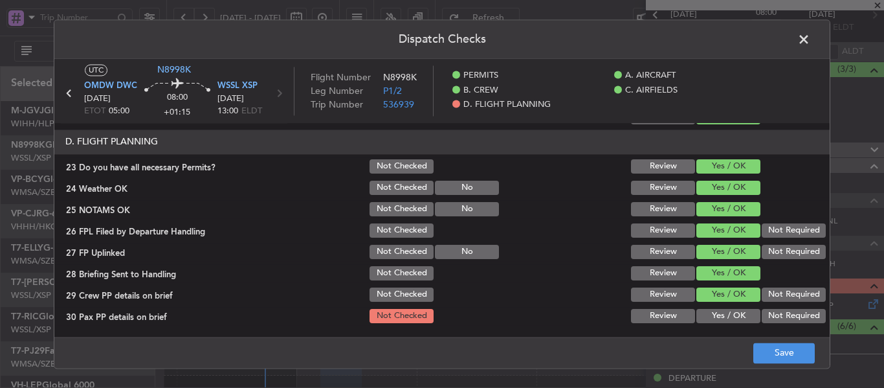
click at [709, 314] on button "Yes / OK" at bounding box center [728, 316] width 64 height 14
click at [756, 355] on button "Save" at bounding box center [783, 352] width 61 height 21
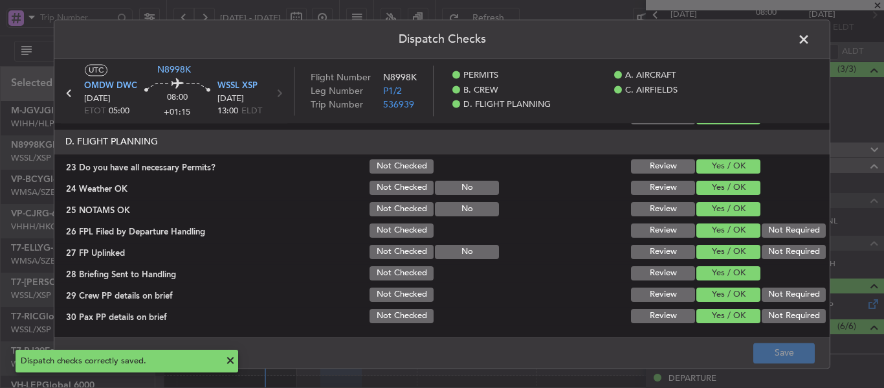
click at [810, 41] on span at bounding box center [810, 43] width 0 height 26
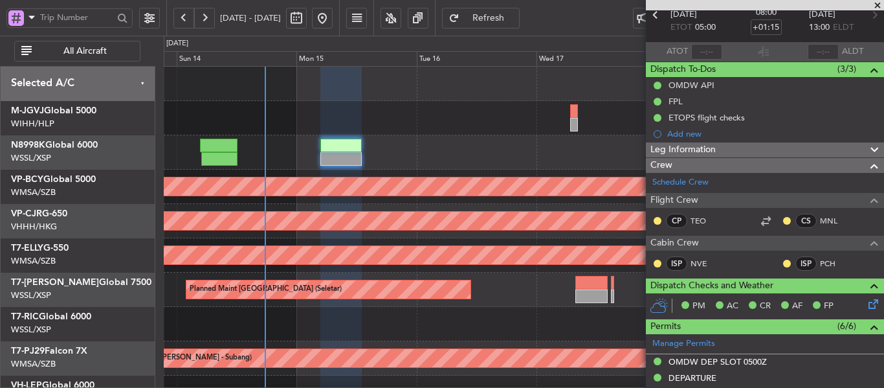
type input "[PERSON_NAME] (LEU)"
